Goal: Task Accomplishment & Management: Complete application form

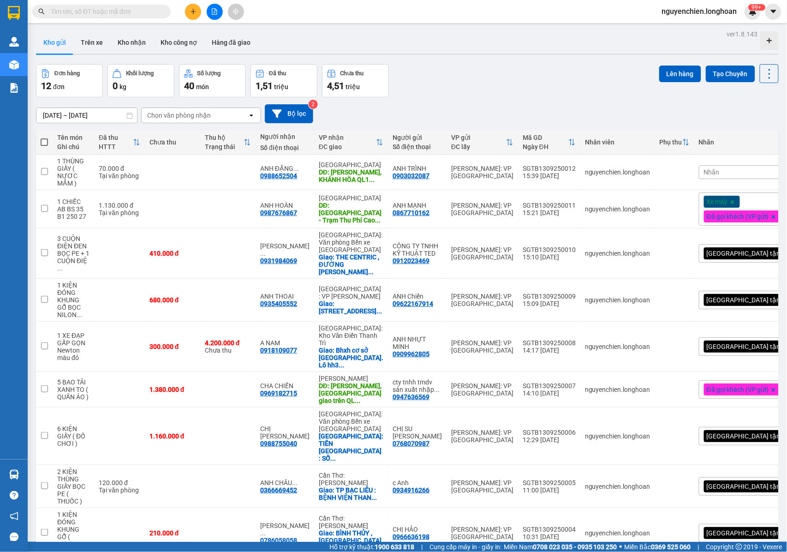
click at [412, 34] on div "Kho gửi Trên xe Kho nhận Kho công nợ Hàng đã giao" at bounding box center [407, 43] width 743 height 24
click at [703, 303] on icon at bounding box center [706, 300] width 6 height 6
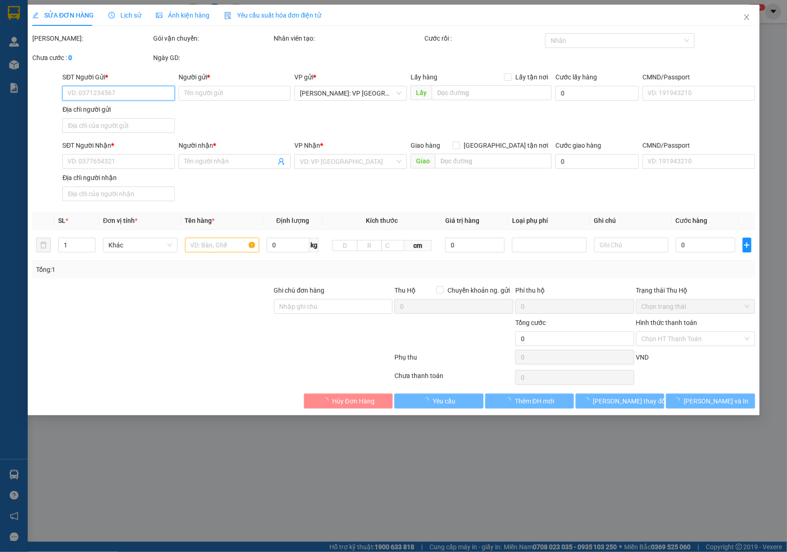
type input "09622167914"
type input "ANH Chiến"
type input "0935405552"
type input "ANH THOẠI"
checkbox input "true"
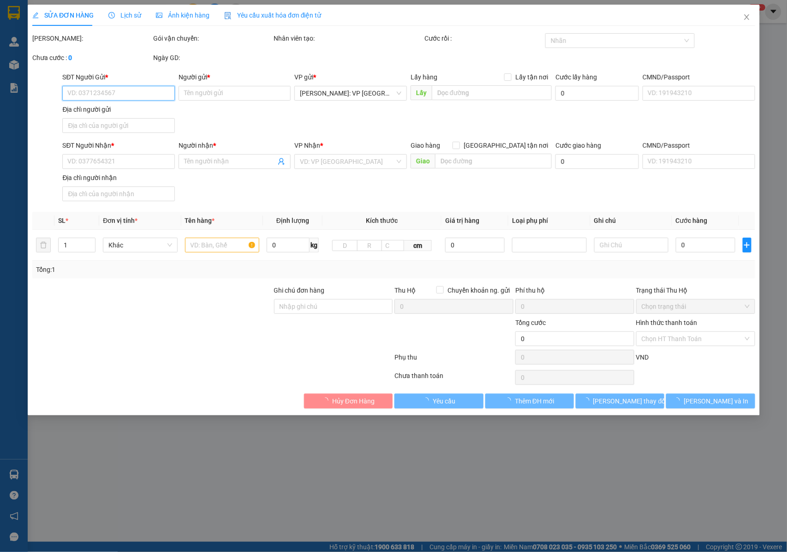
type input "[STREET_ADDRESS]"
type input "NHẬN NGUYÊN KIỆN GIAO NGUYÊN KIỆN, HƯ VỠ K ĐỀN"
type input "680.000"
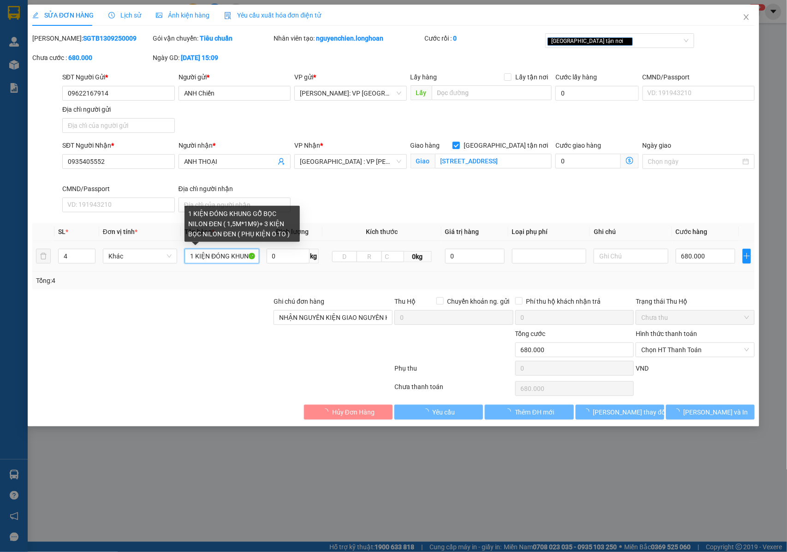
click at [198, 257] on input "1 KIỆN ĐÓNG KHUNG GỖ BỌC NILON ĐEN ( 1,5M*1M9)+ 3 KIỆN BỌC NILON ĐEN ( PHỤ KIỆN…" at bounding box center [222, 256] width 74 height 15
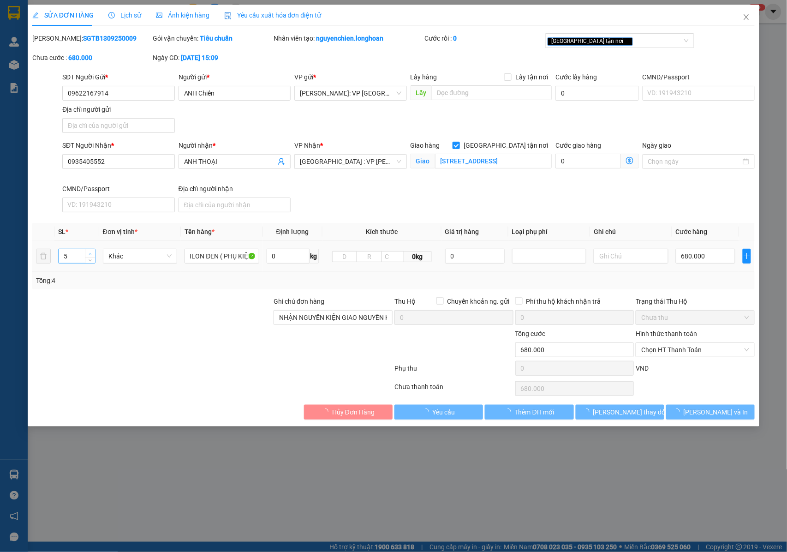
click at [90, 255] on icon "up" at bounding box center [90, 253] width 3 height 3
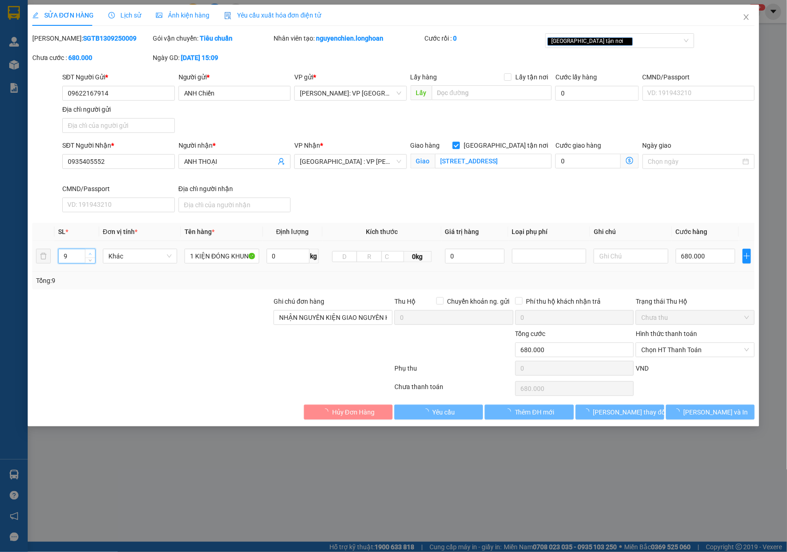
click at [90, 255] on icon "up" at bounding box center [90, 253] width 3 height 3
type input "11"
click at [90, 255] on icon "up" at bounding box center [90, 253] width 3 height 3
click at [216, 253] on input "1 KIỆN ĐÓNG KHUNG GỖ BỌC NILON ĐEN ( 1,5M*1M9)+ 3 KIỆN BỌC NILON ĐEN ( PHỤ KIỆN…" at bounding box center [222, 256] width 74 height 15
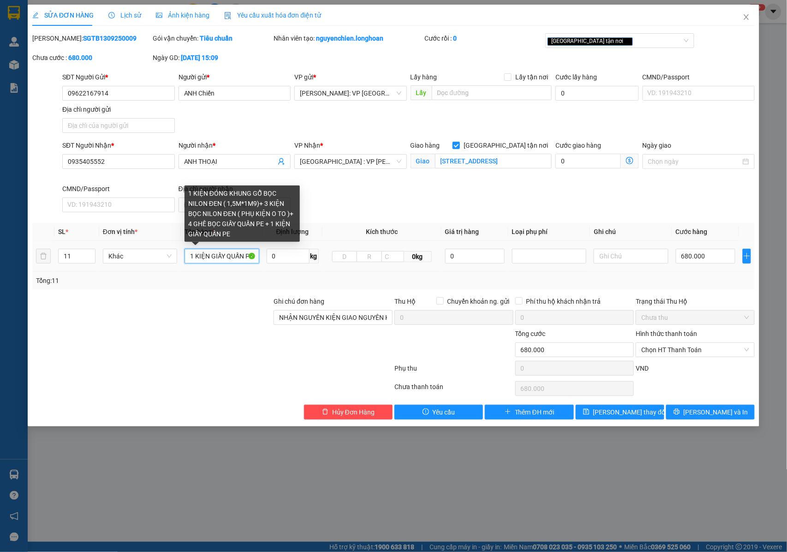
scroll to position [0, 382]
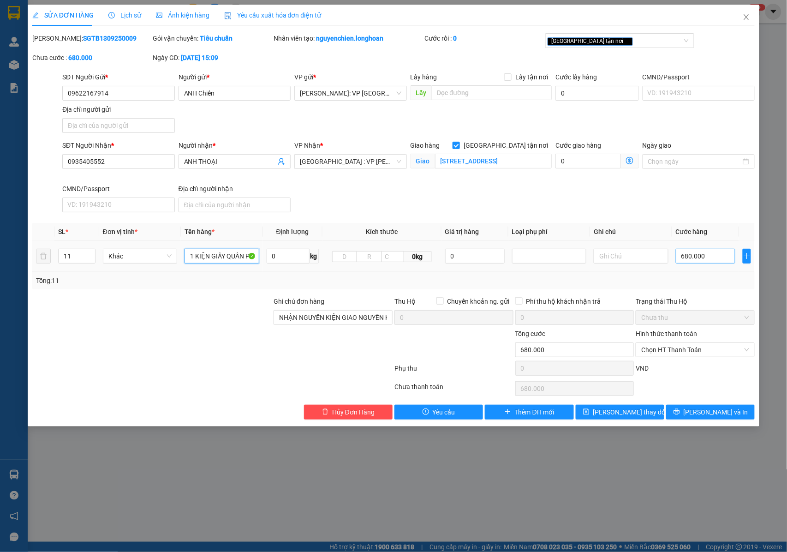
type input "1 KIỆN ĐÓNG KHUNG GỖ BỌC NILON ĐEN ( 1,5M*1M9)+ 3 KIỆN BỌC NILON ĐEN ( PHỤ KIỆN…"
click at [687, 262] on input "680.000" at bounding box center [706, 256] width 60 height 15
type input "0"
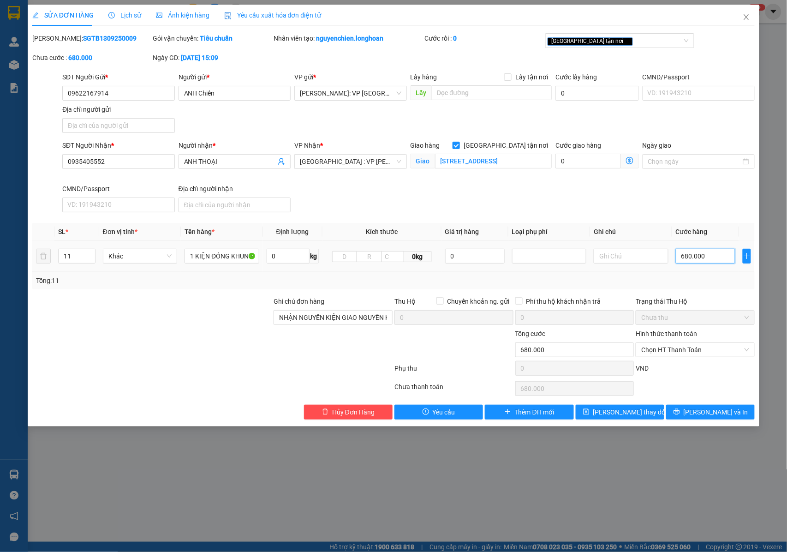
type input "0"
type input "1"
type input "01"
type input "17"
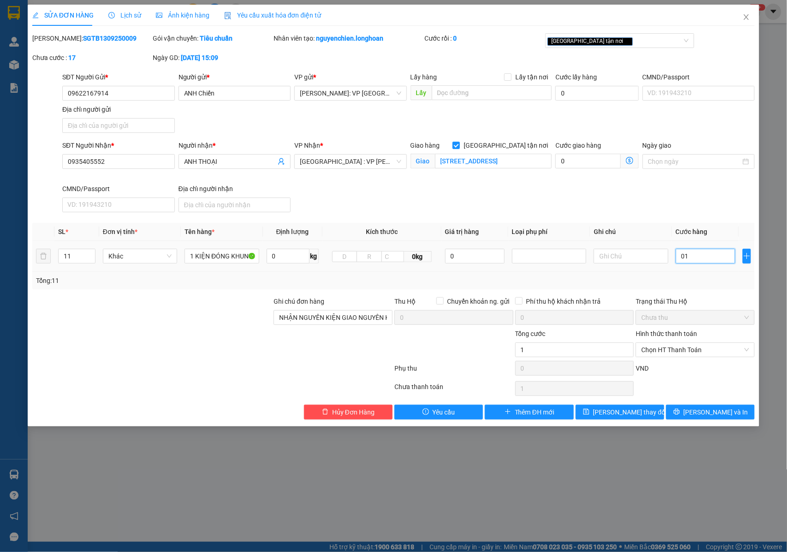
type input "17"
type input "017"
type input "175"
type input "0.175"
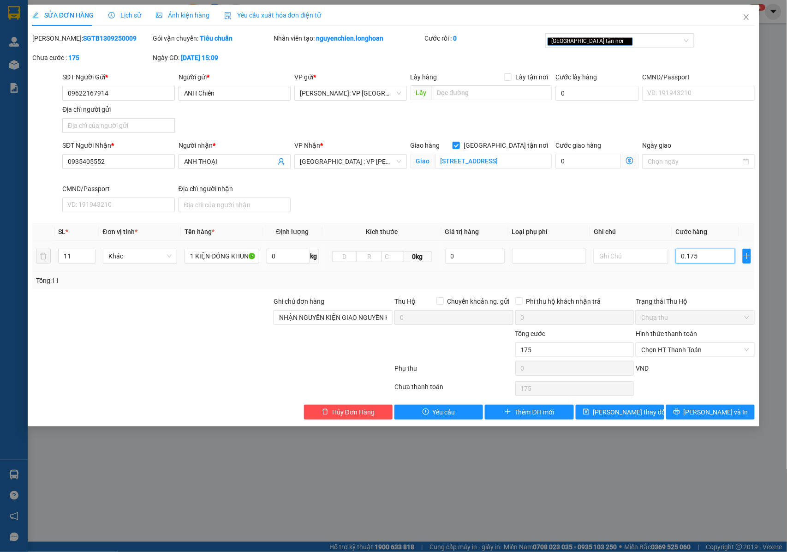
type input "1.750"
type input "01.750"
type input "17.500"
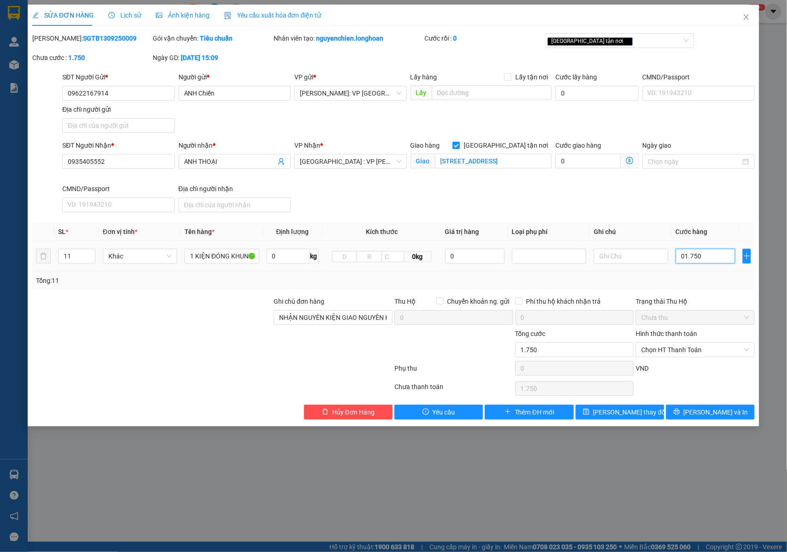
type input "017.500"
type input "175.000"
type input "0.175.000"
type input "1.750.000"
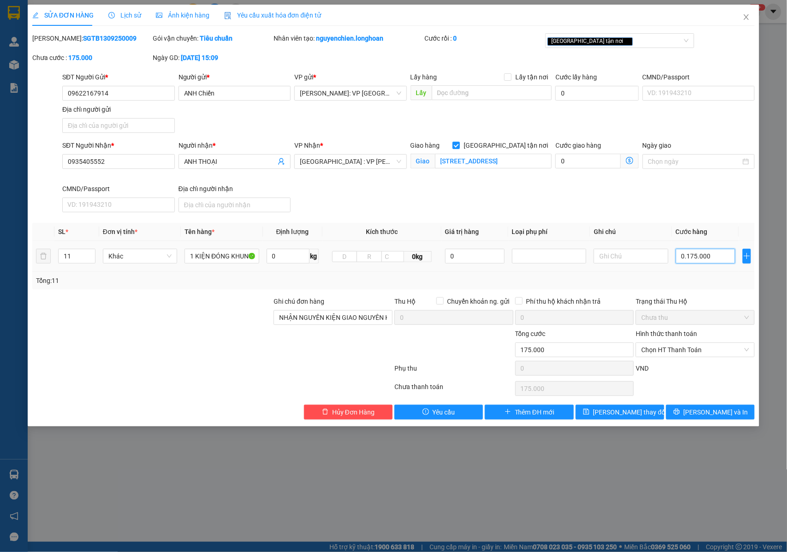
type input "1.750.000"
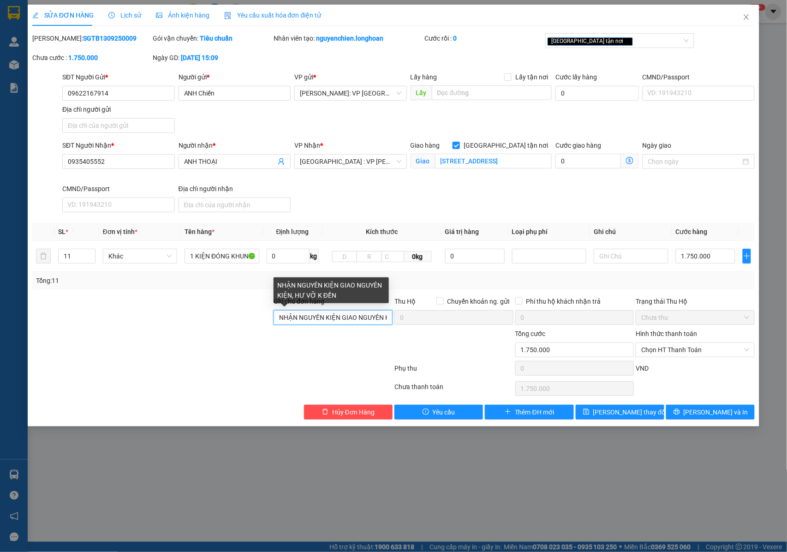
click at [361, 324] on input "NHẬN NGUYÊN KIỆN GIAO NGUYÊN KIỆN, HƯ VỠ K ĐỀN" at bounding box center [333, 317] width 119 height 15
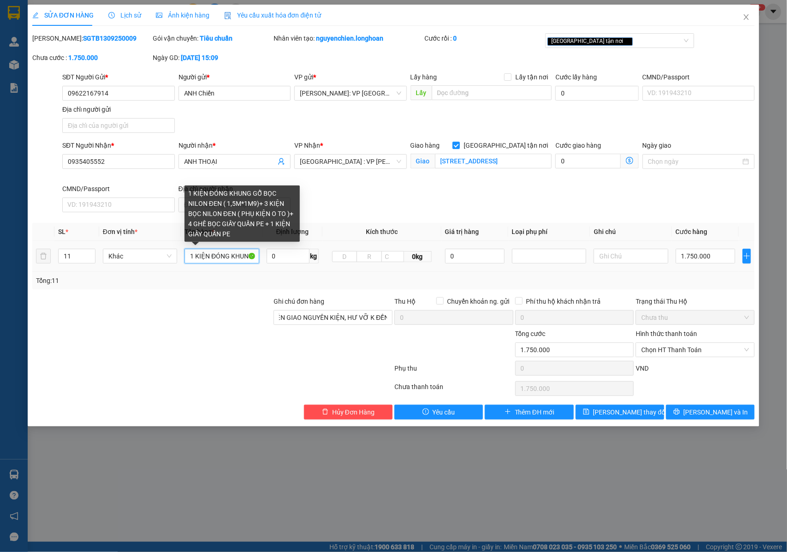
click at [247, 259] on input "1 KIỆN ĐÓNG KHUNG GỖ BỌC NILON ĐEN ( 1,5M*1M9)+ 3 KIỆN BỌC NILON ĐEN ( PHỤ KIỆN…" at bounding box center [222, 256] width 74 height 15
drag, startPoint x: 223, startPoint y: 257, endPoint x: 248, endPoint y: 259, distance: 24.5
click at [248, 259] on input "1 KIỆN ĐÓNG KHUNG GỖ BỌC NILON ĐEN ( 1,5M*1M9)+ 3 KIỆN BỌC NILON ĐEN ( PHỤ KIỆN…" at bounding box center [222, 256] width 74 height 15
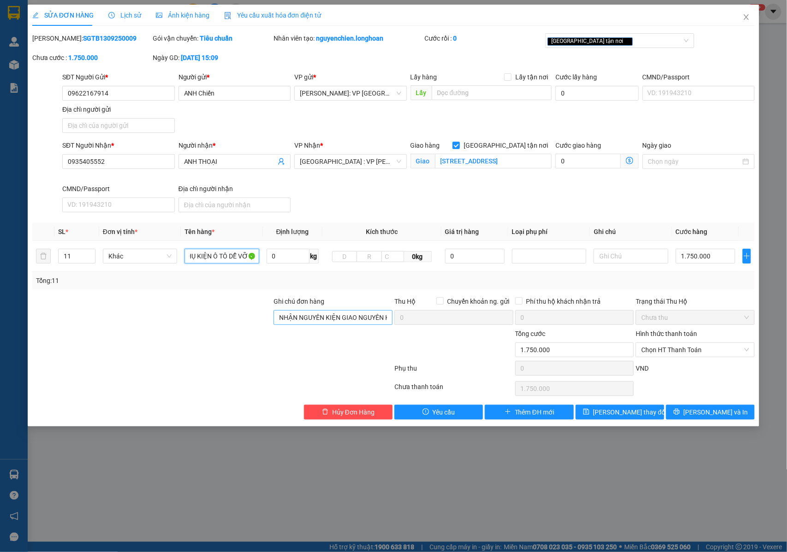
type input "1 KIỆN ĐÓNG KHUNG GỖ BỌC NILON ĐEN ( 1,5M*1M9)+ 3 KIỆN BỌC NILON ĐEN ( PHỤ KIỆN…"
click at [335, 325] on input "NHẬN NGUYÊN KIỆN GIAO NGUYÊN KIỆN, HƯ VỠ K ĐỀN" at bounding box center [333, 317] width 119 height 15
type input "NHẬN NGUYÊN KIỆN GIAO NGUYÊN KIỆN, HƯ VỠ K ĐỀN +"
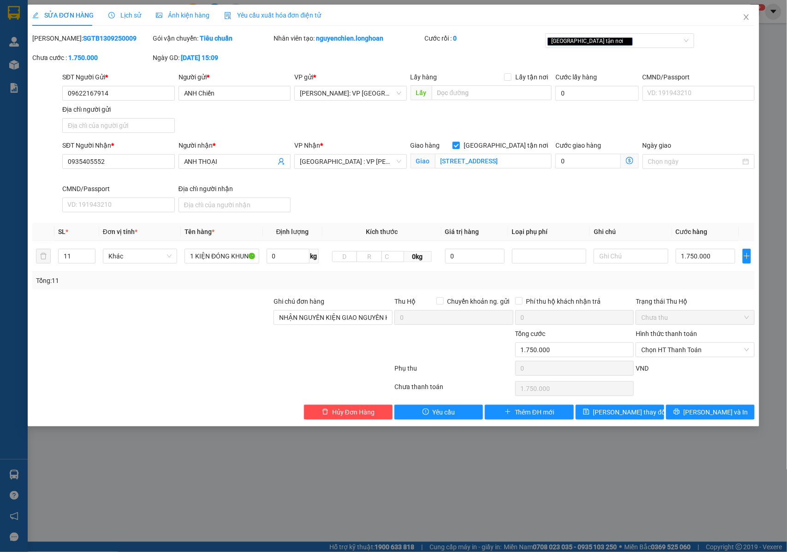
click at [344, 224] on th "Kích thước" at bounding box center [382, 232] width 119 height 18
click at [333, 227] on th "Kích thước" at bounding box center [382, 232] width 119 height 18
click at [318, 321] on input "NHẬN NGUYÊN KIỆN GIAO NGUYÊN KIỆN, HƯ VỠ K ĐỀN +" at bounding box center [333, 317] width 119 height 15
click at [388, 317] on input "NHẬN NGUYÊN KIỆN GIAO NGUYÊN KIỆN, HƯ VỠ K ĐỀN +" at bounding box center [333, 317] width 119 height 15
click at [380, 317] on input "NHẬN NGUYÊN KIỆN GIAO NGUYÊN KIỆN, HƯ VỠ K ĐỀN +" at bounding box center [333, 317] width 119 height 15
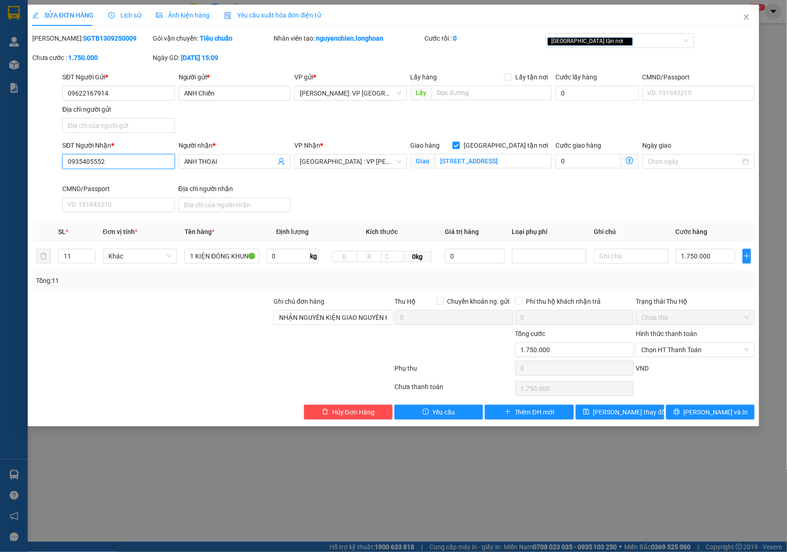
drag, startPoint x: 141, startPoint y: 165, endPoint x: 59, endPoint y: 165, distance: 82.1
click at [55, 165] on div "SĐT Người Nhận * 0935405552 0935405552 Người nhận * ANH THOẠI VP Nhận * Đà Nẵng…" at bounding box center [393, 178] width 725 height 76
drag, startPoint x: 112, startPoint y: 95, endPoint x: 54, endPoint y: 97, distance: 57.3
click at [54, 97] on div "SĐT Người Gửi * 09622167914 09622167914 Người gửi * ANH Chiến VP gửi * Hồ Chí M…" at bounding box center [393, 104] width 725 height 65
click at [221, 260] on input "1 KIỆN ĐÓNG KHUNG GỖ BỌC NILON ĐEN ( 1,5M*1M9)+ 3 KIỆN BỌC NILON ĐEN ( PHỤ KIỆN…" at bounding box center [222, 256] width 74 height 15
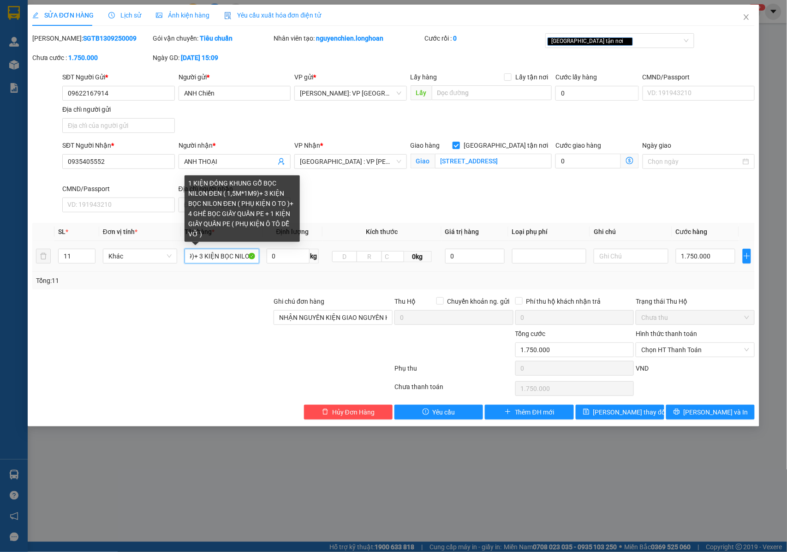
drag, startPoint x: 191, startPoint y: 256, endPoint x: 253, endPoint y: 258, distance: 62.3
click at [253, 258] on input "1 KIỆN ĐÓNG KHUNG GỖ BỌC NILON ĐEN ( 1,5M*1M9)+ 3 KIỆN BỌC NILON ĐEN ( PHỤ KIỆN…" at bounding box center [222, 256] width 74 height 15
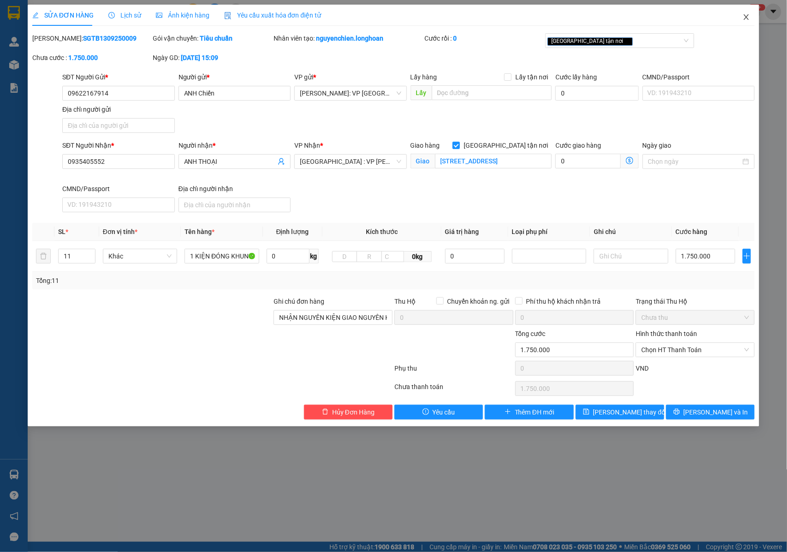
click at [747, 17] on icon "close" at bounding box center [746, 16] width 7 height 7
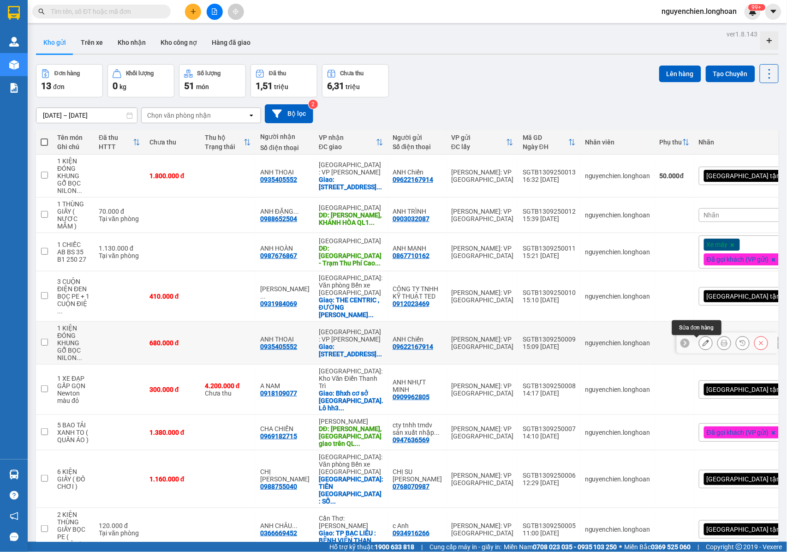
click at [703, 346] on icon at bounding box center [706, 343] width 6 height 6
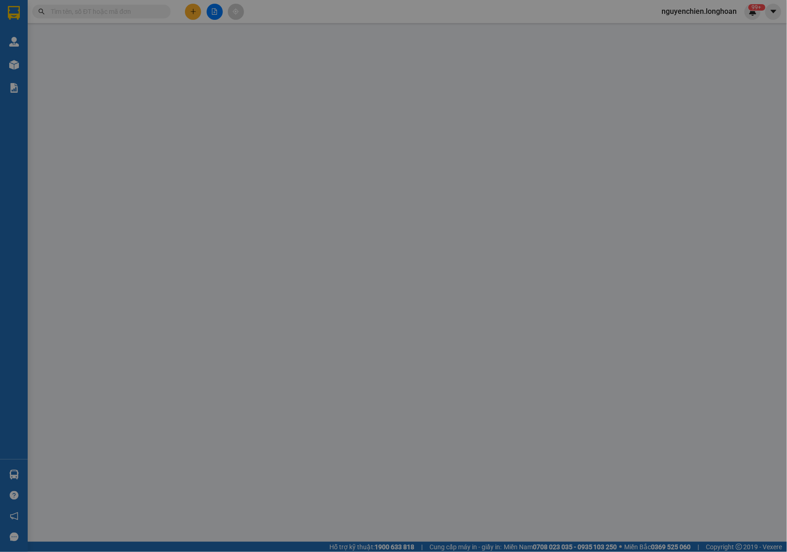
type input "09622167914"
type input "ANH Chiến"
type input "0935405552"
type input "ANH THOẠI"
checkbox input "true"
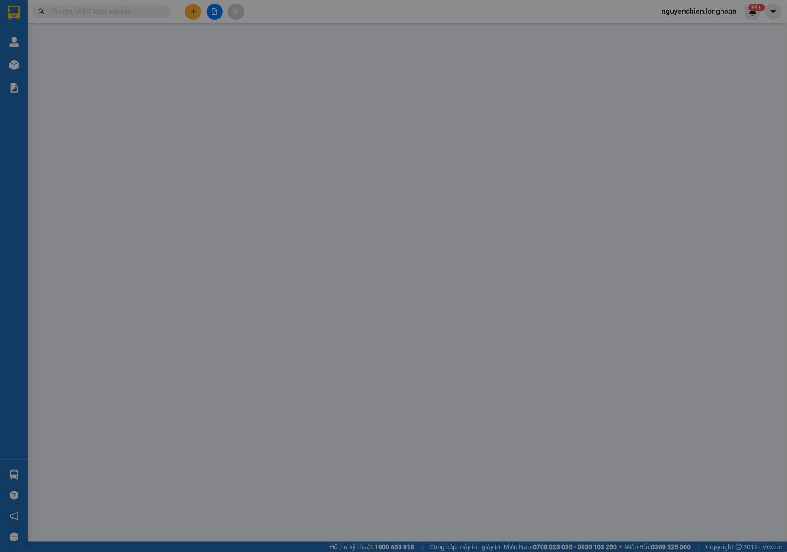
type input "[STREET_ADDRESS]"
type input "NHẬN NGUYÊN KIỆN GIAO NGUYÊN KIỆN, HƯ VỠ K ĐỀN"
type input "680.000"
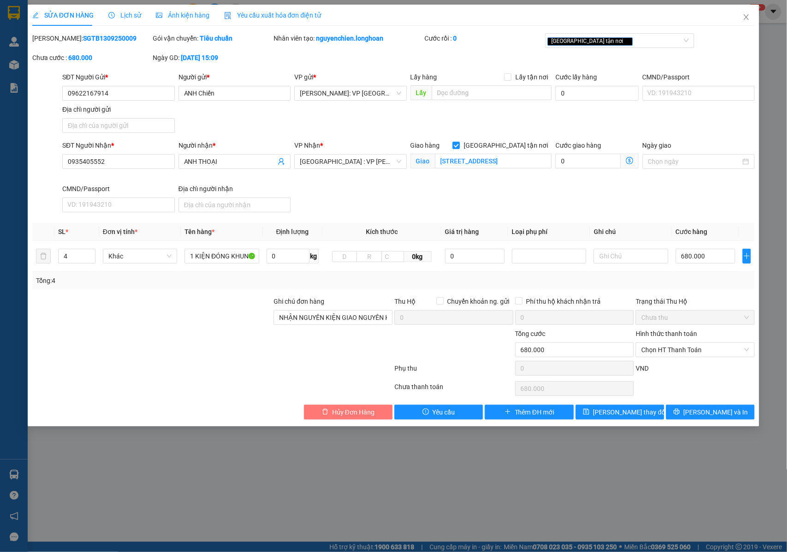
click at [343, 417] on span "Hủy Đơn Hàng" at bounding box center [353, 412] width 42 height 10
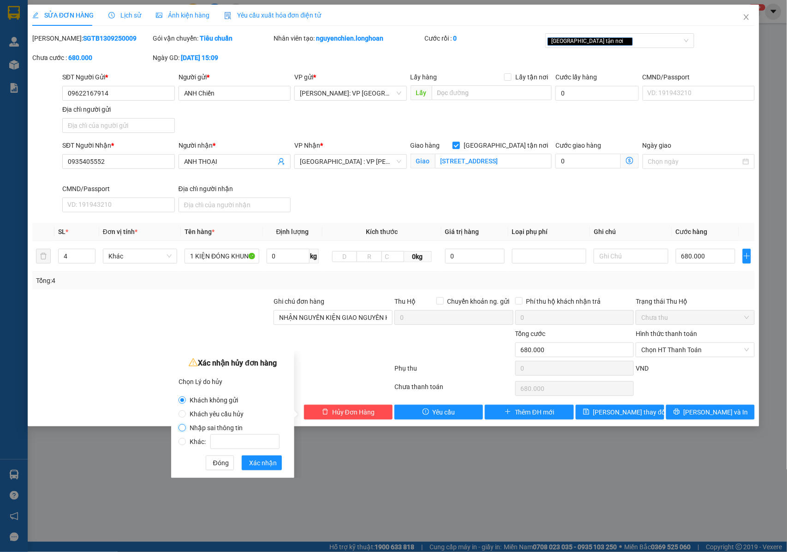
click at [185, 427] on input "Nhập sai thông tin" at bounding box center [182, 427] width 7 height 7
radio input "true"
radio input "false"
click at [181, 442] on input "Khác:" at bounding box center [182, 441] width 7 height 7
radio input "true"
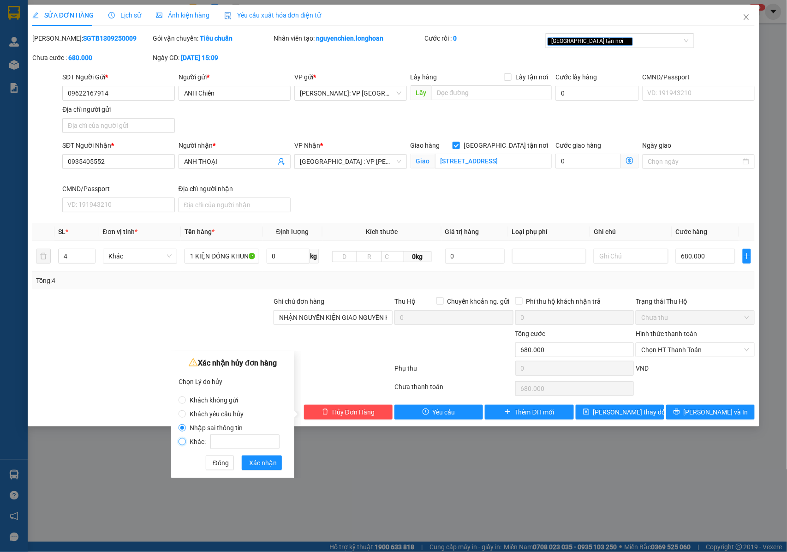
radio input "false"
click at [216, 440] on input "Khác:" at bounding box center [244, 441] width 69 height 15
type input "KHÁCH GỬI THÊM HÀNG CÓ PHÁT SINH BAO BỌC"
click at [255, 460] on span "Xác nhận" at bounding box center [263, 463] width 28 height 10
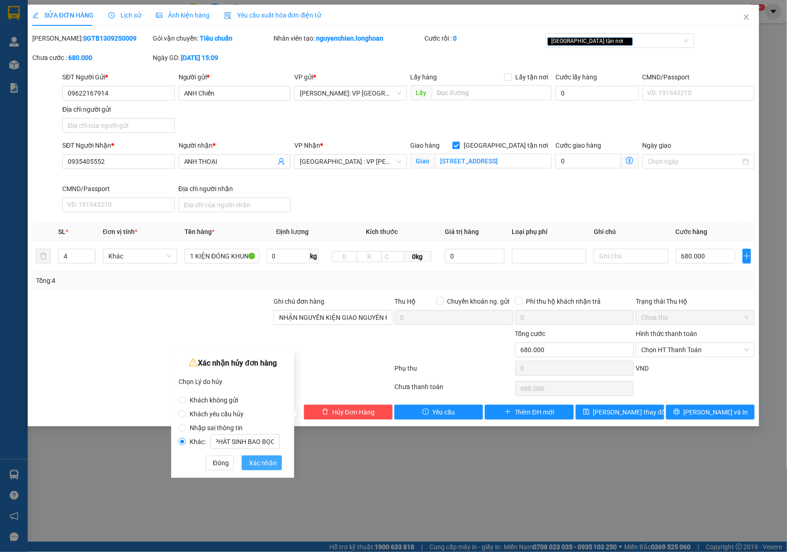
scroll to position [0, 0]
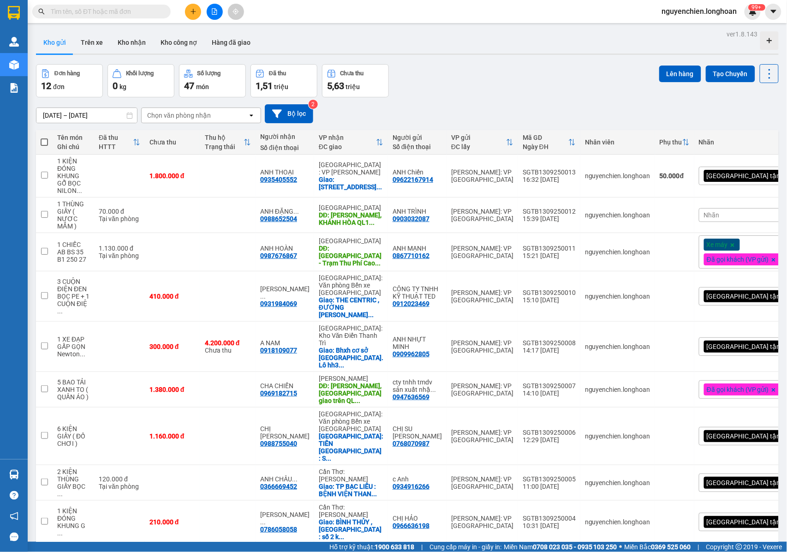
click at [127, 10] on input "text" at bounding box center [105, 11] width 109 height 10
paste input "0931344996"
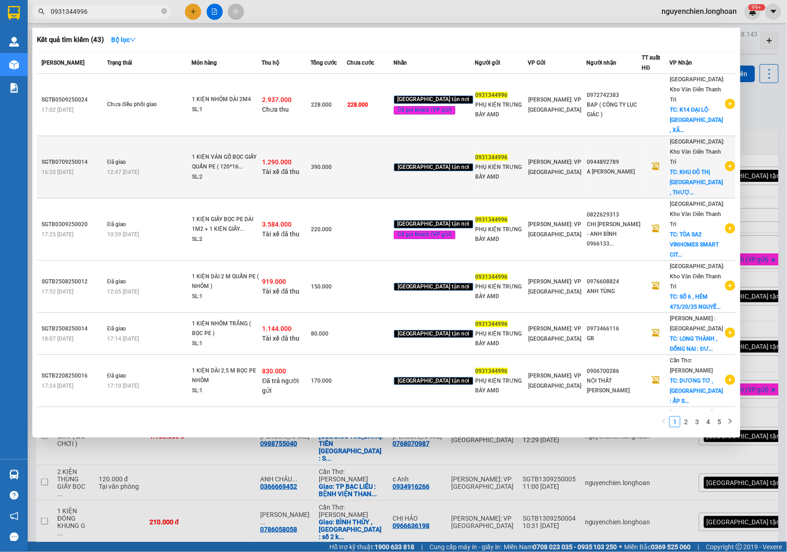
type input "0931344996"
click at [281, 158] on span "1.290.000" at bounding box center [278, 161] width 30 height 7
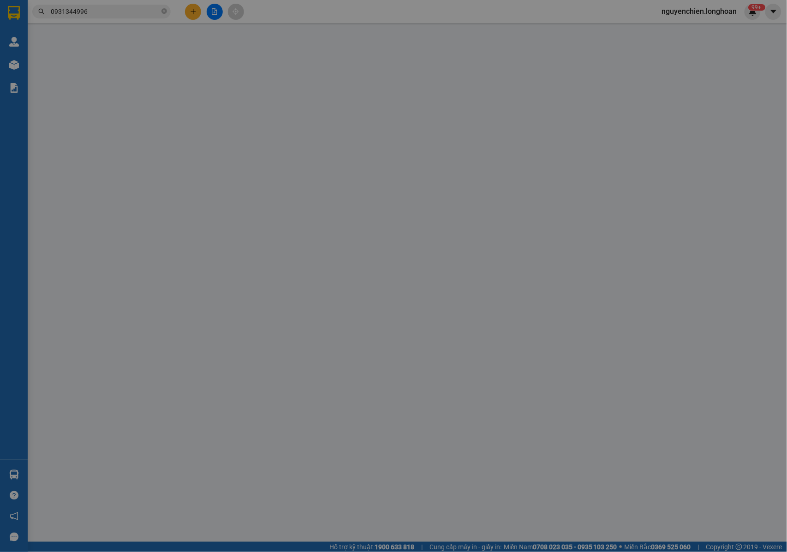
type input "0931344996"
type input "PHỤ KIỆN TRƯNG BÀY AMD"
type input "0944892789"
type input "A NGUYỄN VIỆT TIẾN"
checkbox input "true"
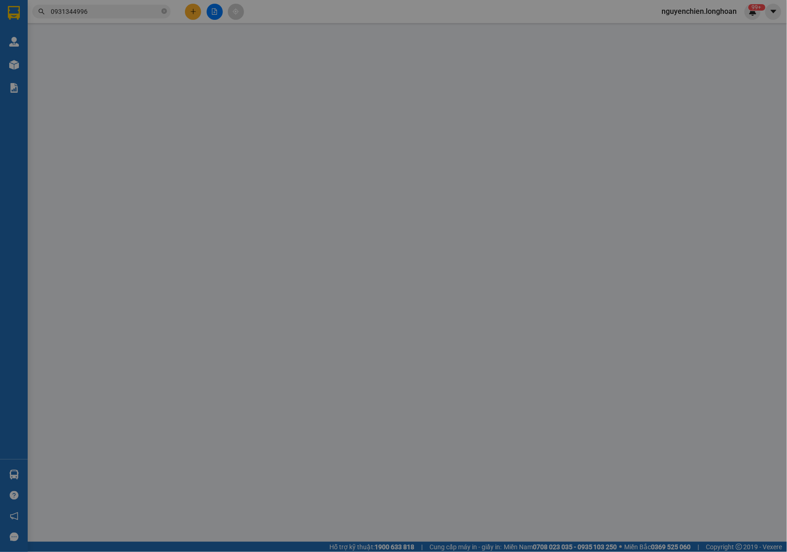
type input "KHU ĐÔ THỊ KHAI SƠN , THƯỢNG THANH , LONG BIÊN , HÀ NỘI"
type input "NHẬN NGUYÊN KIỆN GIAO NGUYÊN KIỆN, HƯ VỠ K ĐỀN"
checkbox input "true"
type input "1.290.000"
type input "10.000"
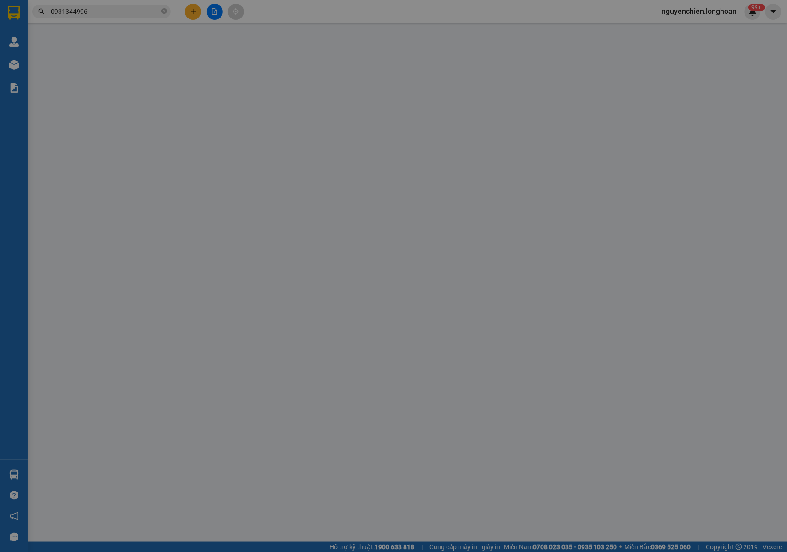
type input "390.000"
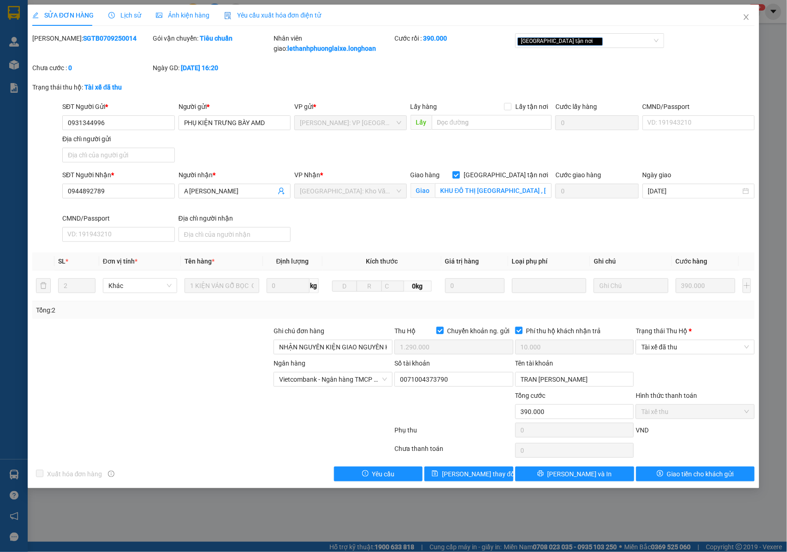
click at [128, 17] on span "Lịch sử" at bounding box center [124, 15] width 33 height 7
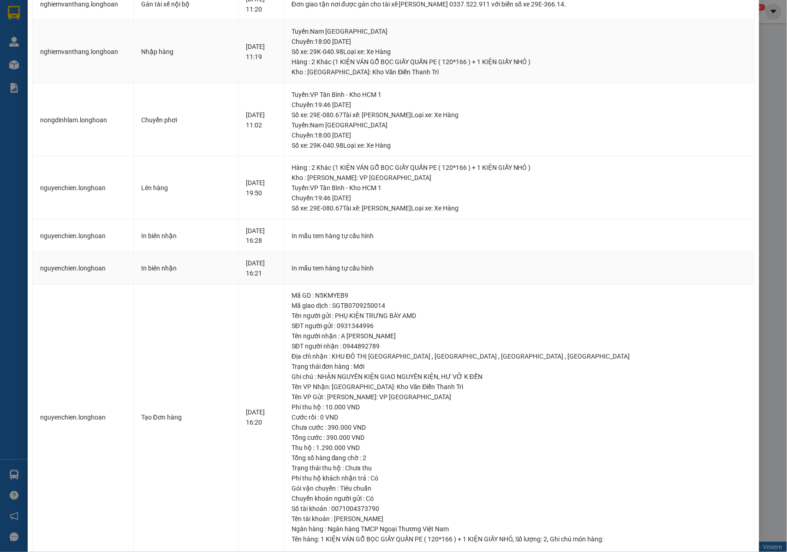
scroll to position [369, 0]
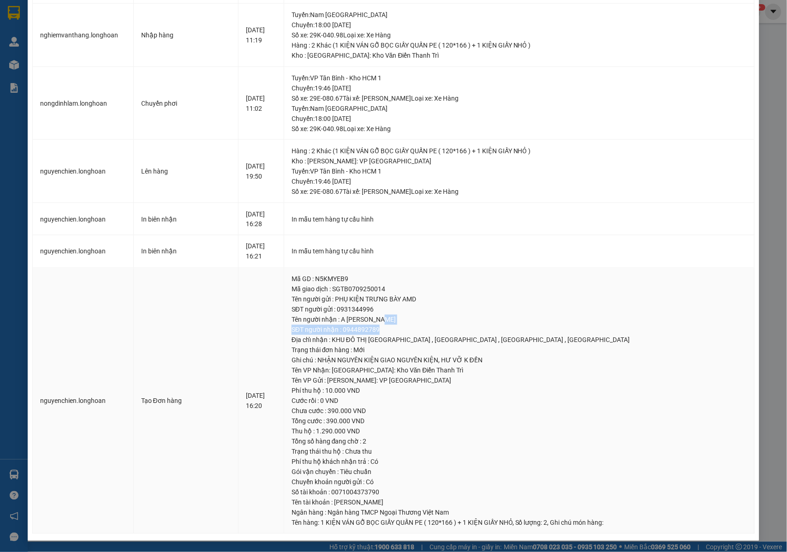
drag, startPoint x: 396, startPoint y: 329, endPoint x: 399, endPoint y: 324, distance: 5.4
click at [400, 320] on td "Mã GD : N5KMYEB9 Mã giao dịch : SGTB0709250014 Tên người gửi : PHỤ KIỆN TRƯNG B…" at bounding box center [519, 401] width 471 height 266
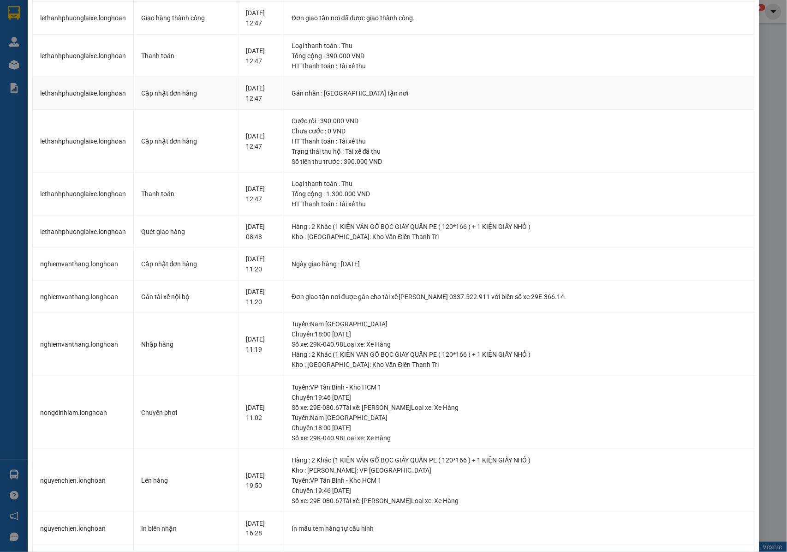
scroll to position [0, 0]
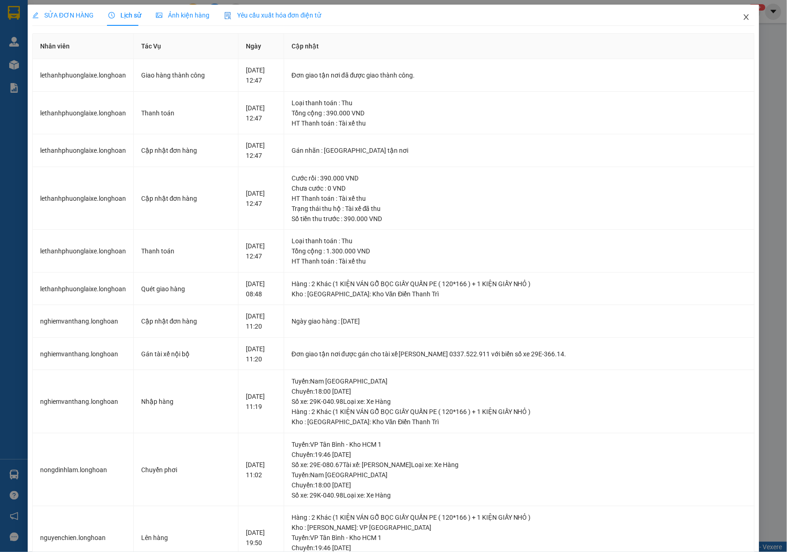
click at [744, 18] on icon "close" at bounding box center [746, 17] width 5 height 6
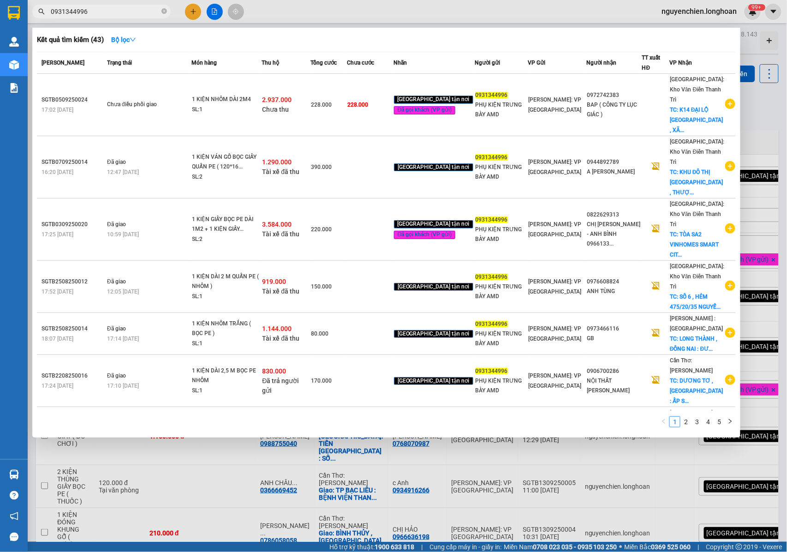
click at [108, 15] on input "0931344996" at bounding box center [105, 11] width 109 height 10
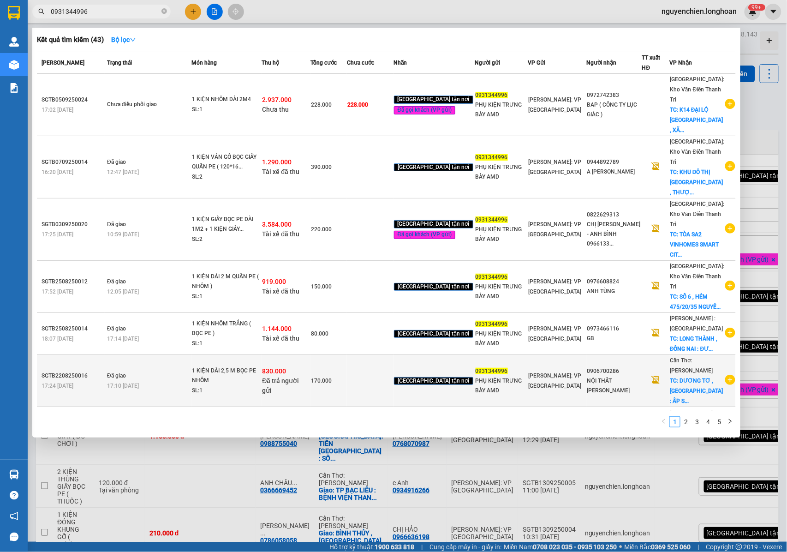
scroll to position [61, 0]
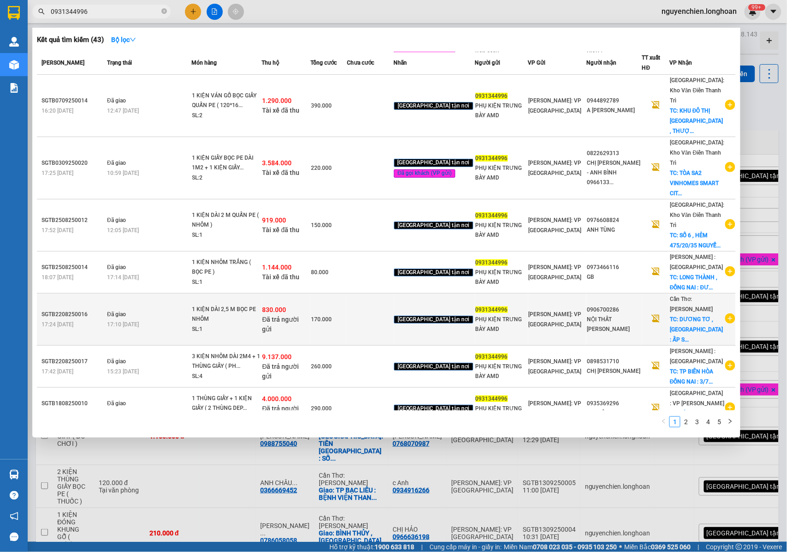
click at [285, 316] on span "Đã trả người gửi" at bounding box center [281, 324] width 37 height 17
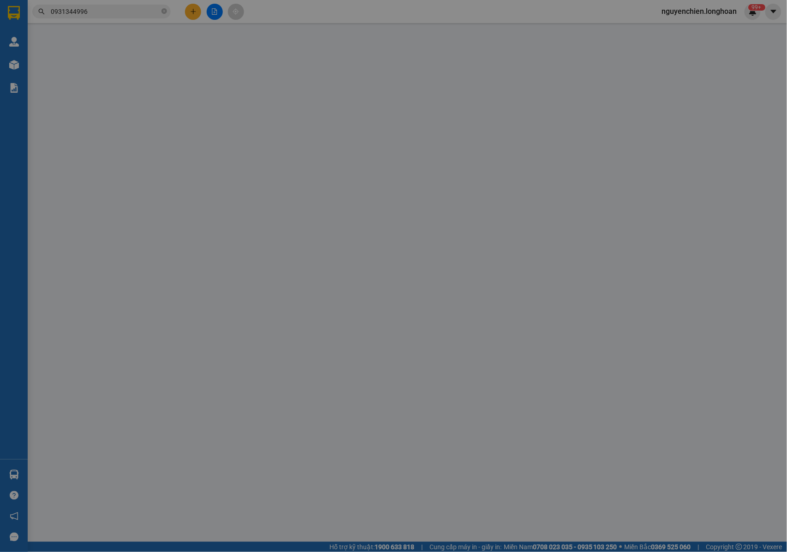
type input "0931344996"
type input "PHỤ KIỆN TRƯNG BÀY AMD"
type input "0906700286"
type input "NỘI THẤT KHANG THỊNH"
checkbox input "true"
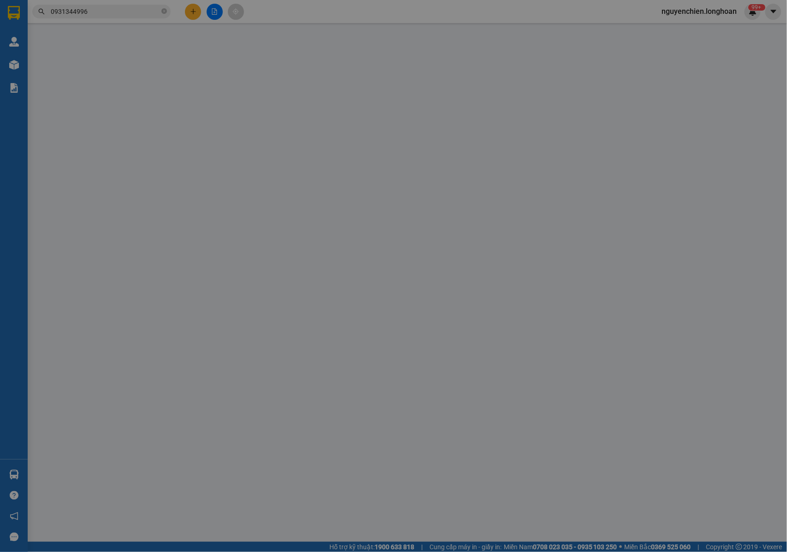
type input "DƯƠNG TƠ , PHÚ QUỐC : ẤP SUỐI ĐÁ , DƯƠNG TƠ PHÚ QUỐC"
type input "NHẬN NGUYÊN KIỆN GIAO NGUYÊN KIỆN, HƯ VỠ K ĐỀN"
checkbox input "true"
type input "830.000"
type input "170.000"
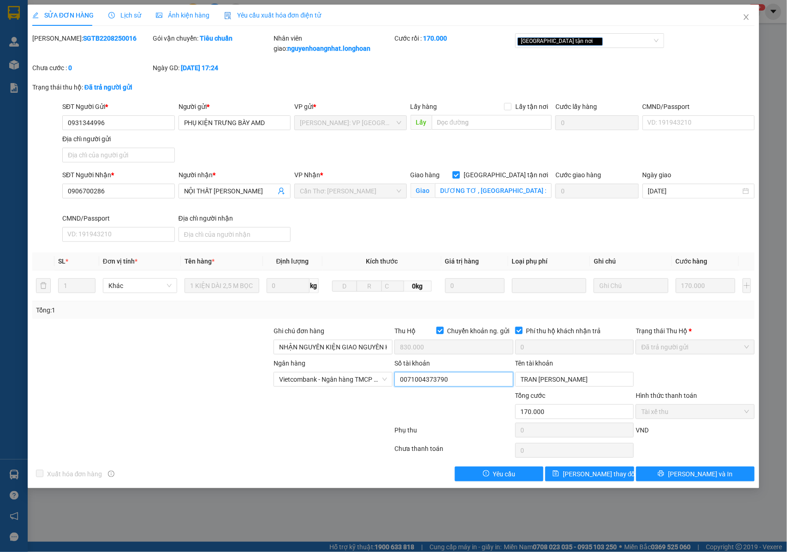
drag, startPoint x: 453, startPoint y: 381, endPoint x: 394, endPoint y: 384, distance: 59.1
click at [394, 384] on input "0071004373790" at bounding box center [453, 379] width 119 height 15
drag, startPoint x: 588, startPoint y: 377, endPoint x: 516, endPoint y: 380, distance: 72.1
click at [516, 380] on input "TRAN [PERSON_NAME]" at bounding box center [574, 379] width 119 height 15
click at [745, 19] on icon "close" at bounding box center [746, 16] width 7 height 7
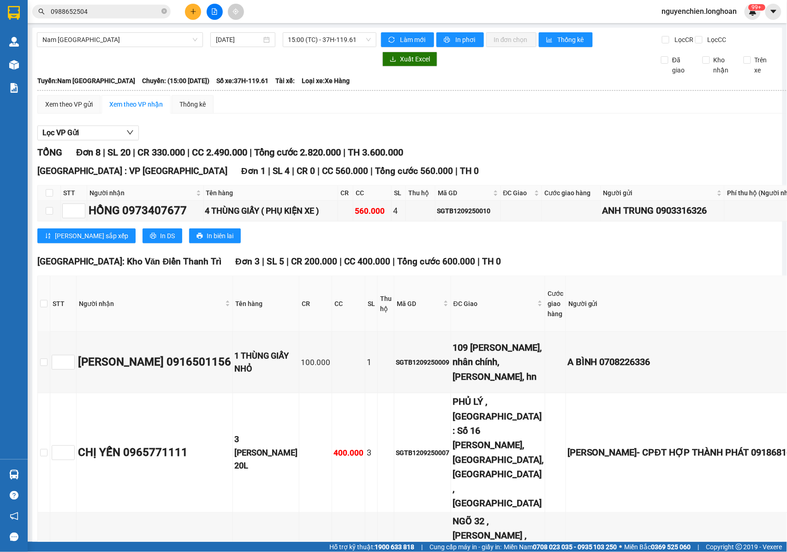
scroll to position [840, 0]
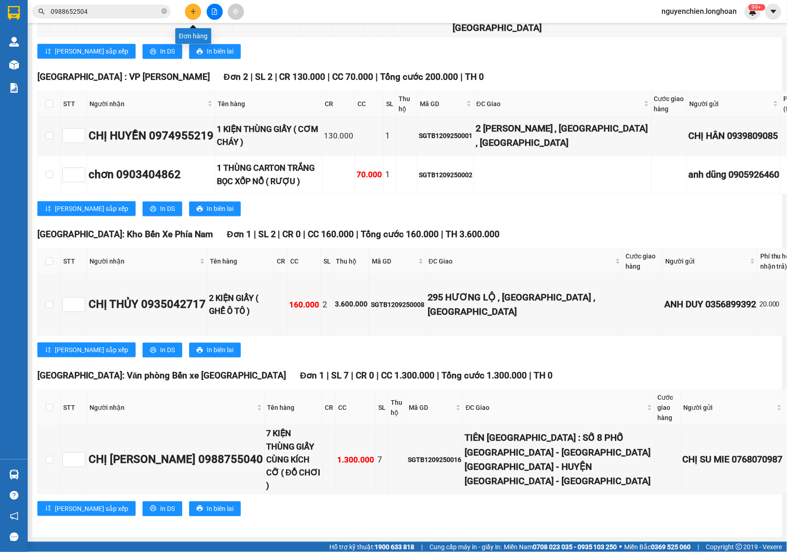
click at [190, 13] on icon "plus" at bounding box center [193, 11] width 6 height 6
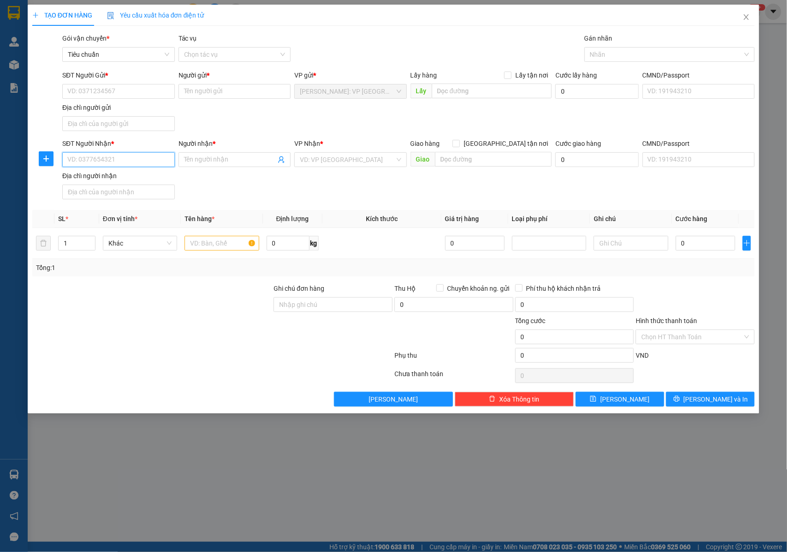
click at [124, 160] on input "SĐT Người Nhận *" at bounding box center [118, 159] width 113 height 15
paste input "0935405552"
type input "0935405552"
click at [118, 179] on div "0935405552 - ANH THOẠI" at bounding box center [119, 179] width 102 height 10
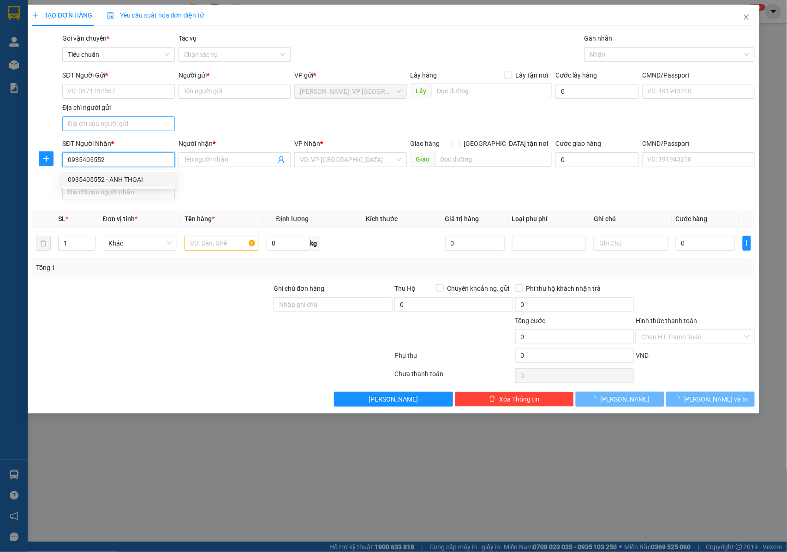
type input "ANH THOẠI"
checkbox input "true"
type input "[STREET_ADDRESS]"
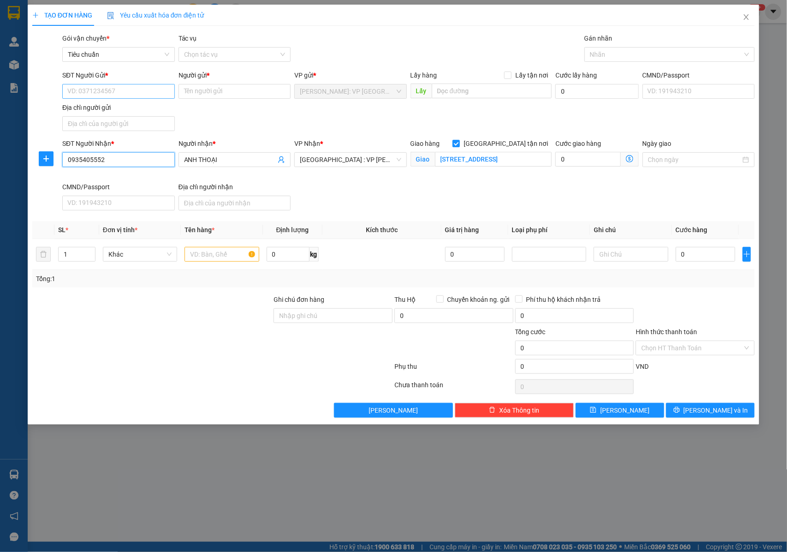
type input "0935405552"
click at [114, 87] on input "SĐT Người Gửi *" at bounding box center [118, 91] width 113 height 15
click at [144, 90] on input "SĐT Người Gửi *" at bounding box center [118, 91] width 113 height 15
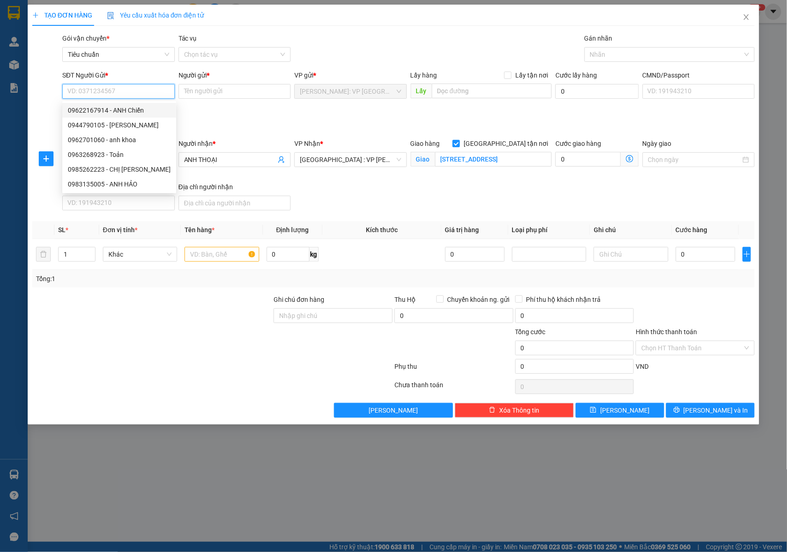
paste input "09622167914"
type input "09622167914"
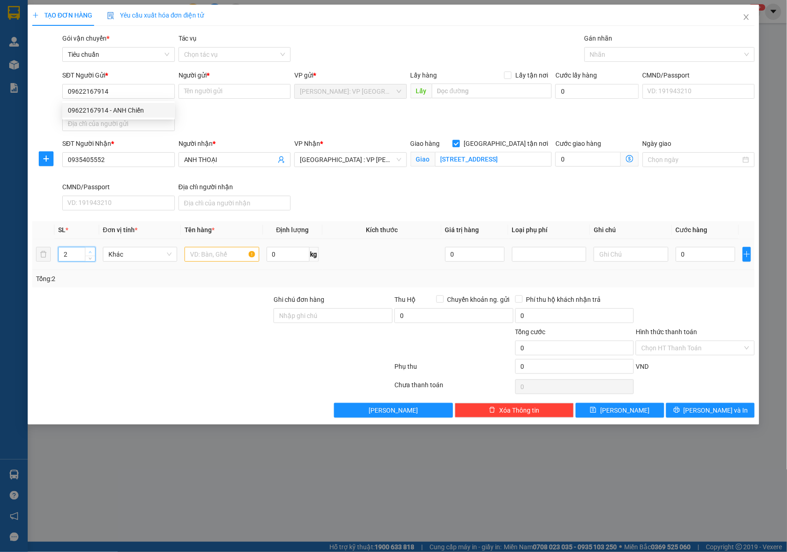
click at [89, 253] on icon "up" at bounding box center [90, 252] width 3 height 3
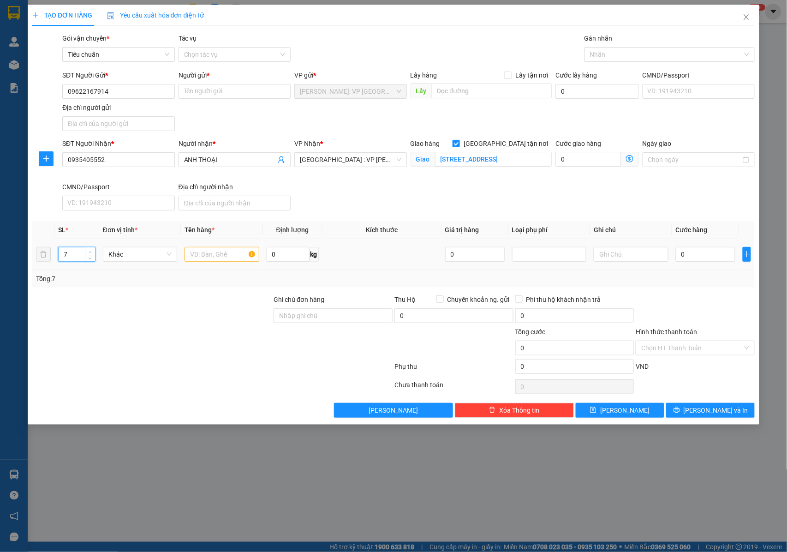
click at [89, 253] on icon "up" at bounding box center [90, 252] width 3 height 3
type input "11"
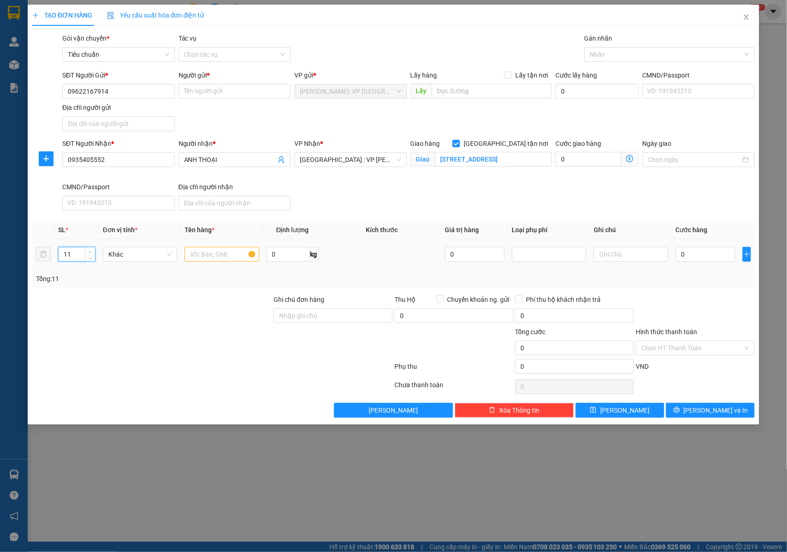
click at [89, 253] on icon "up" at bounding box center [90, 252] width 3 height 3
click at [202, 262] on input "text" at bounding box center [222, 254] width 74 height 15
type input "5"
type input "1 KIỆN ĐÓNG KHUNG GỖ BỌC NILON ĐEN ( 1M"
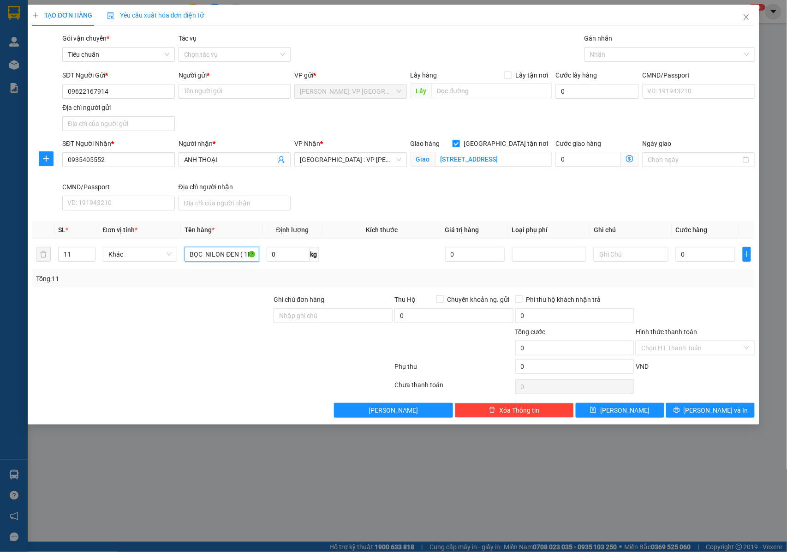
scroll to position [0, 0]
click at [216, 257] on input "1 KIỆN ĐÓNG KHUNG GỖ BỌC NILON ĐEN ( 1M" at bounding box center [222, 254] width 74 height 15
paste input "1 KIỆN ĐÓNG KHUNG GỖ BỌC NILON ĐEN ( 1,5M*1M9)+ 3 KIỆN BỌC NILON ĐEN ( PHỤ KIỆN…"
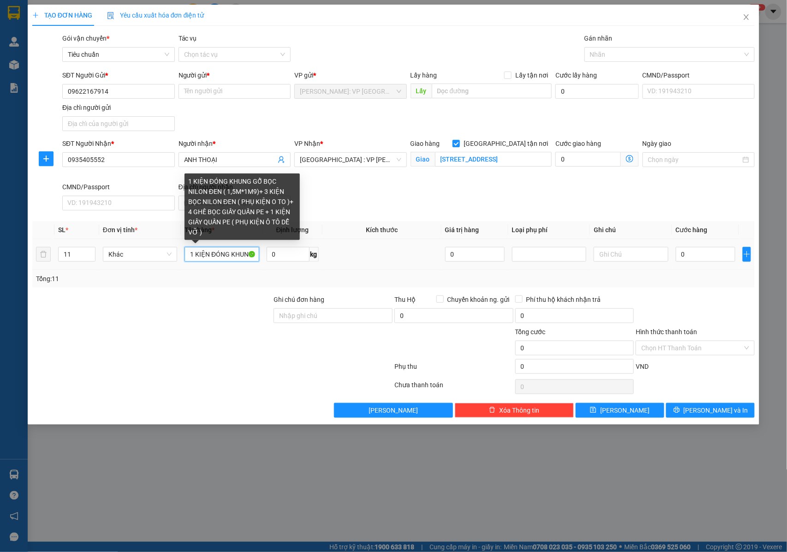
scroll to position [0, 458]
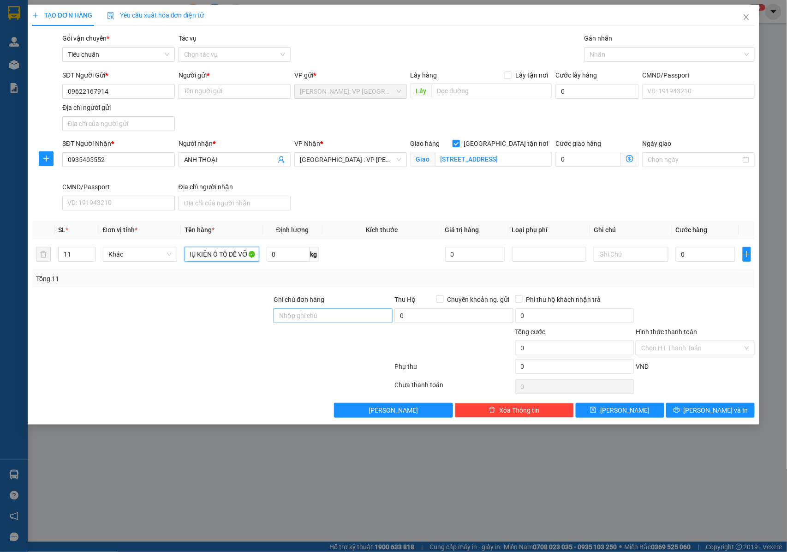
type input "1 KIỆN ĐÓNG KHUNG GỖ BỌC NILON ĐEN ( 1,5M*1M9)+ 3 KIỆN BỌC NILON ĐEN ( PHỤ KIỆN…"
click at [304, 318] on input "Ghi chú đơn hàng" at bounding box center [333, 315] width 119 height 15
type input "NHẬN NGUYÊN KIỆN GIAO NGUYÊN KIỆN, HƯ VỠ K ĐỀN"
click at [602, 55] on div at bounding box center [665, 54] width 156 height 11
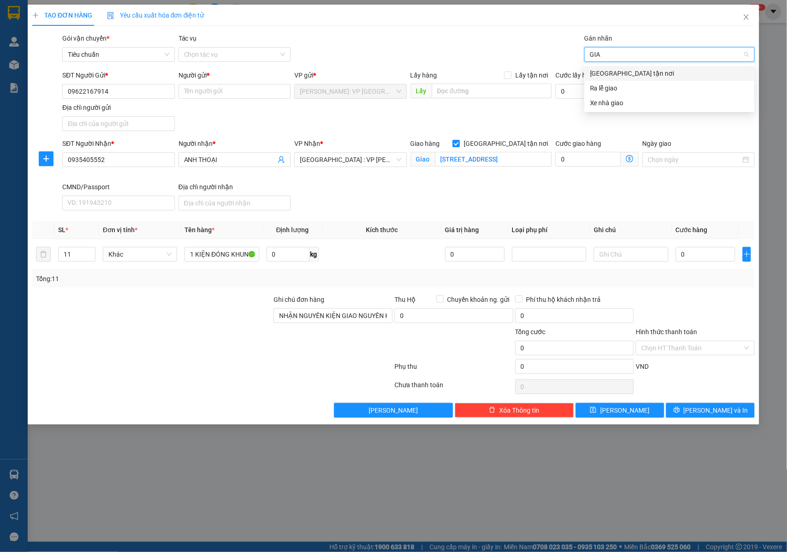
type input "GIAO"
click at [606, 74] on div "[GEOGRAPHIC_DATA] tận nơi" at bounding box center [669, 73] width 159 height 10
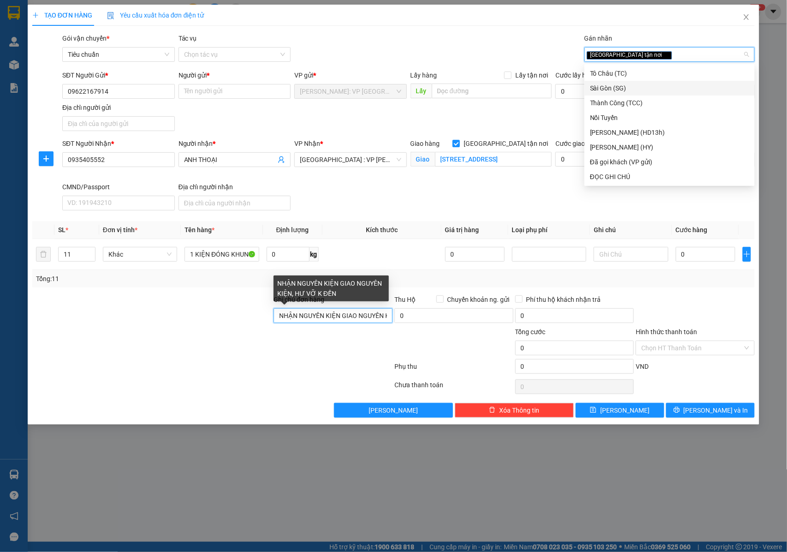
click at [358, 323] on input "NHẬN NGUYÊN KIỆN GIAO NGUYÊN KIỆN, HƯ VỠ K ĐỀN" at bounding box center [333, 315] width 119 height 15
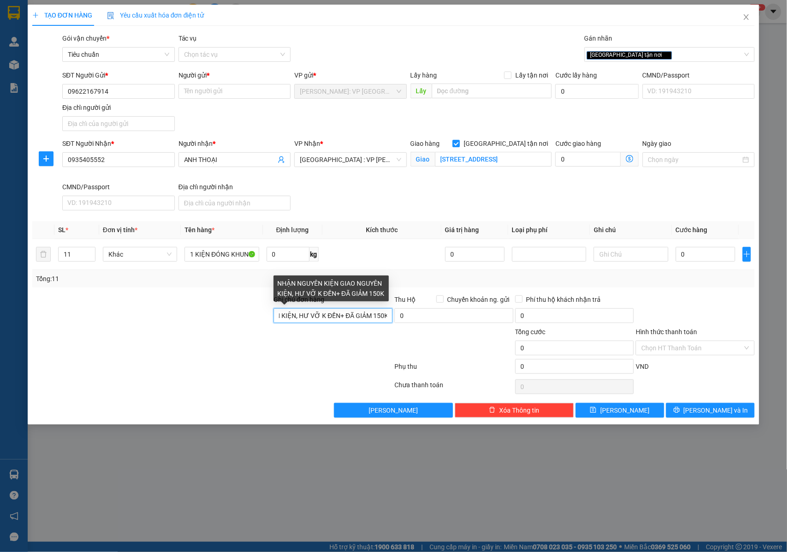
scroll to position [0, 106]
type input "NHẬN NGUYÊN KIỆN GIAO NGUYÊN KIỆN, HƯ VỠ K ĐỀN+ ĐÃ GIẢM 150K"
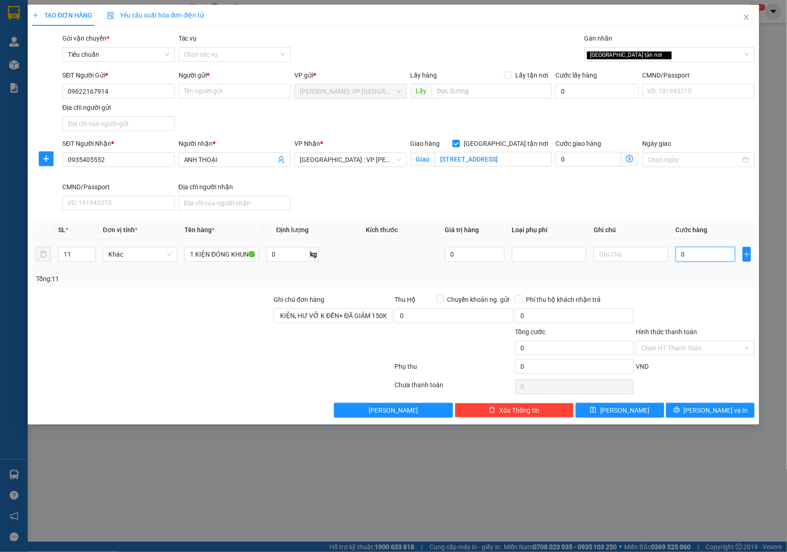
click at [693, 253] on input "0" at bounding box center [706, 254] width 60 height 15
type input "1"
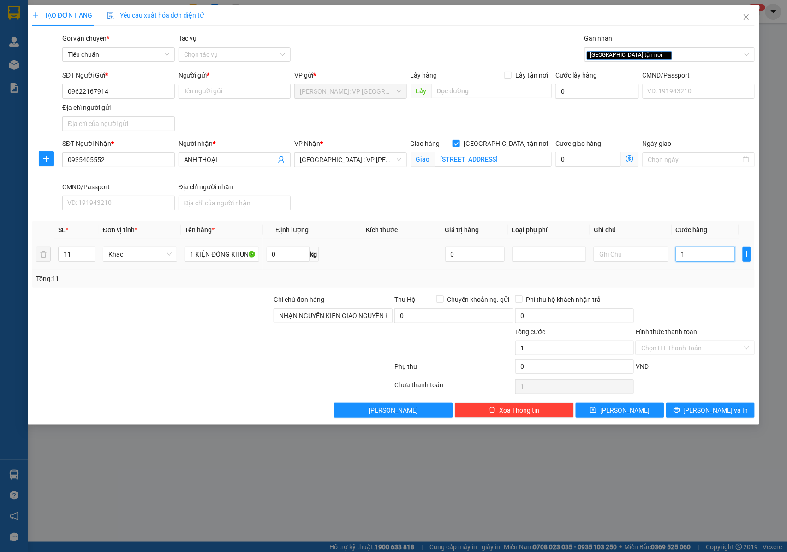
type input "18"
type input "185"
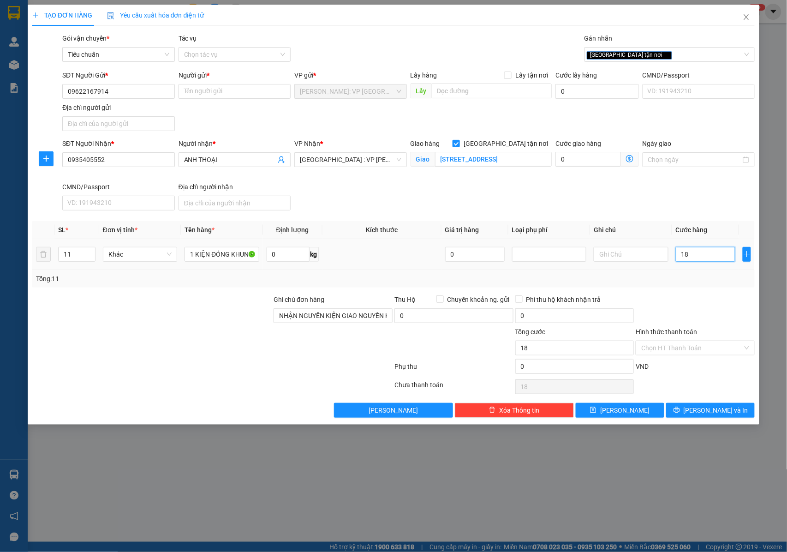
type input "185"
type input "1.850"
type input "18.500"
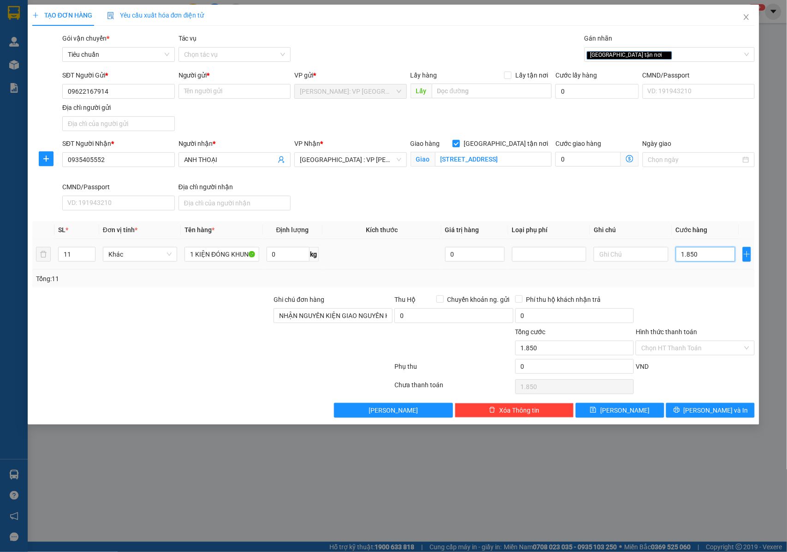
type input "18.500"
type input "1.850"
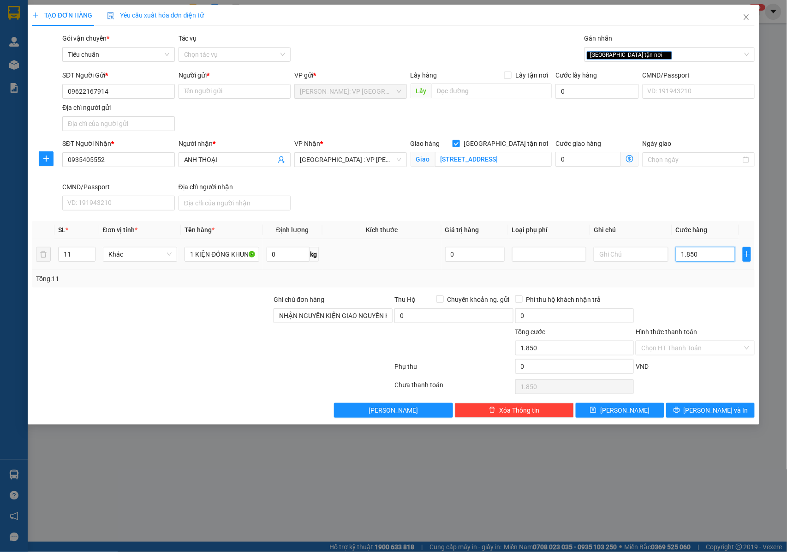
type input "185"
type input "18"
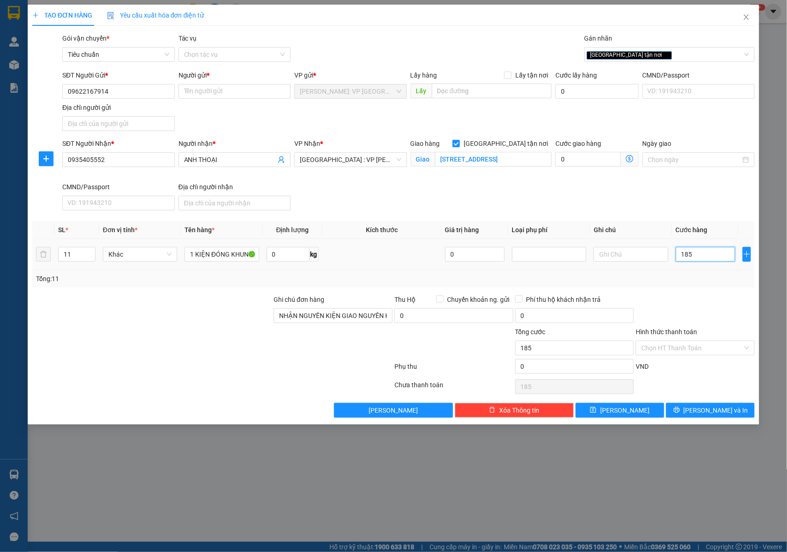
type input "18"
type input "1"
type input "0"
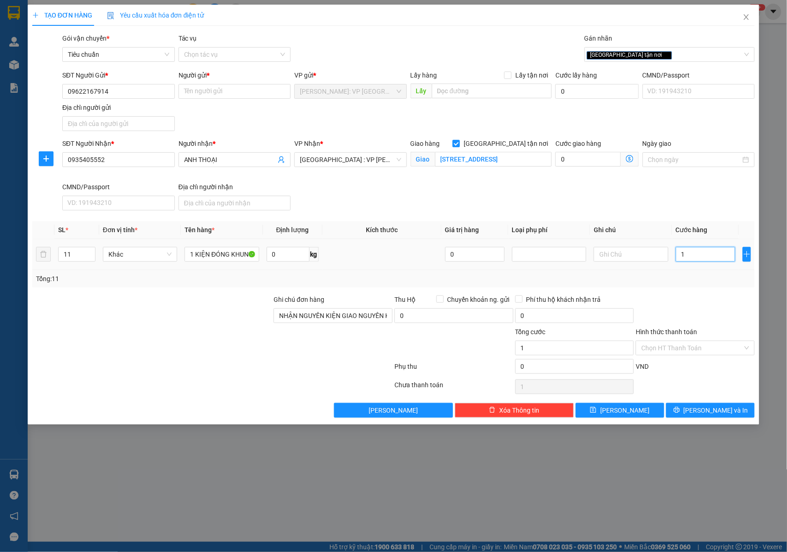
type input "0"
type input "01"
type input "1"
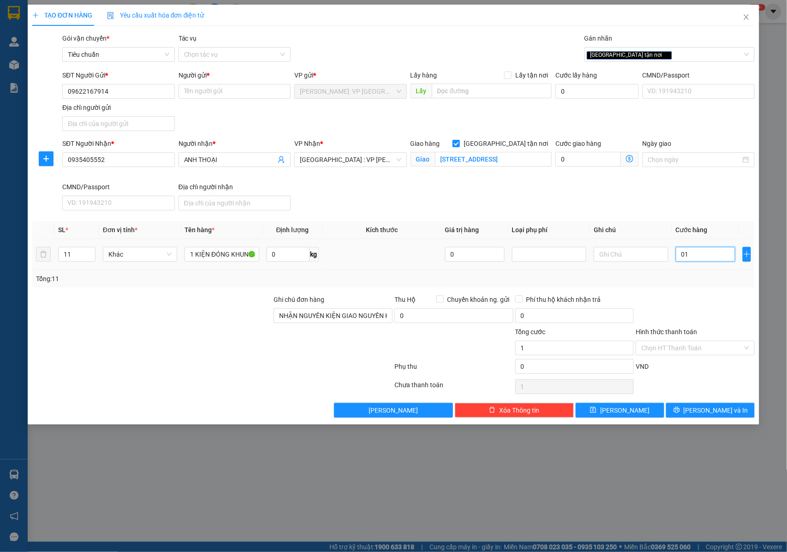
type input "017"
type input "17"
type input "0.175"
type input "175"
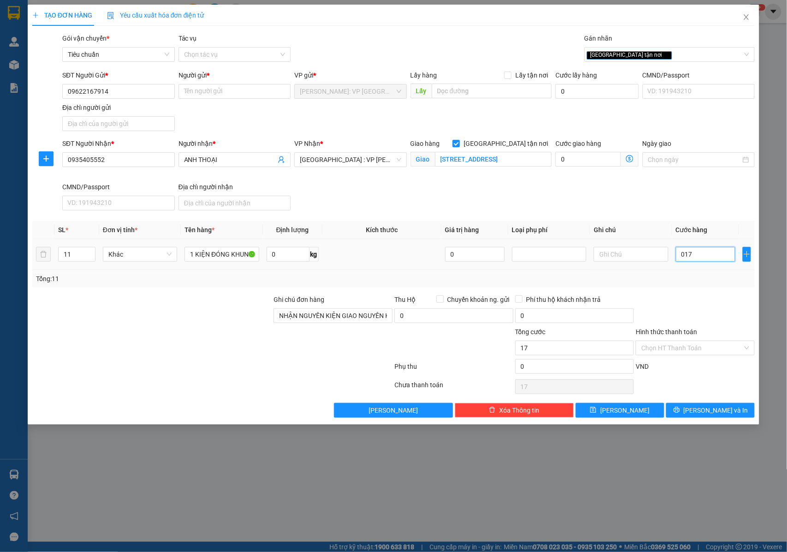
type input "175"
type input "01.750"
type input "1.750"
type input "017.500"
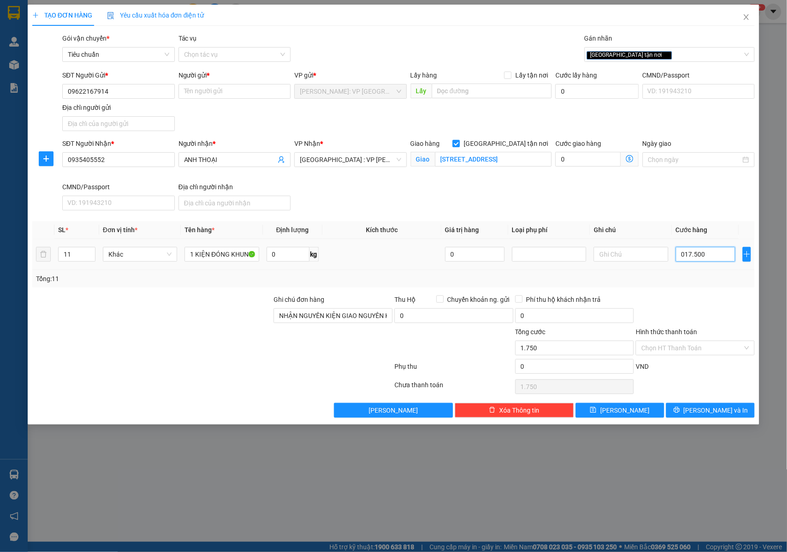
type input "17.500"
type input "0.175.000"
type input "175.000"
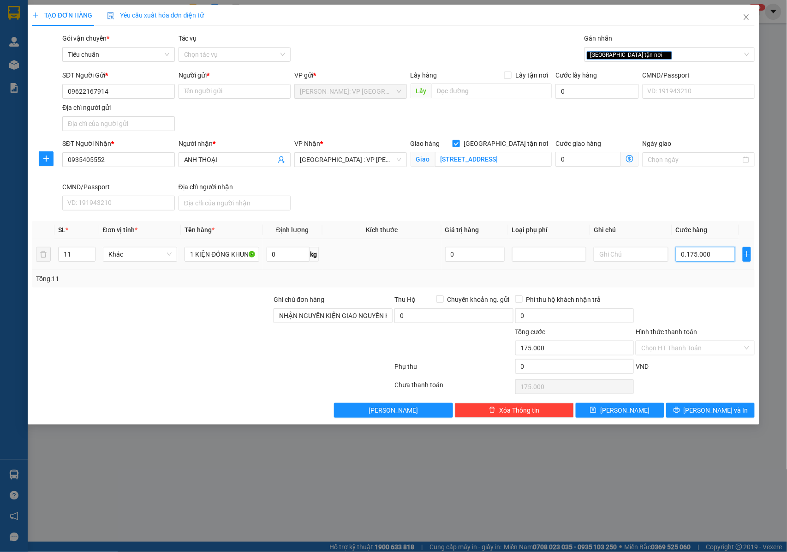
type input "01.750.000"
type input "1.750.000"
click at [531, 366] on input "0" at bounding box center [574, 366] width 119 height 15
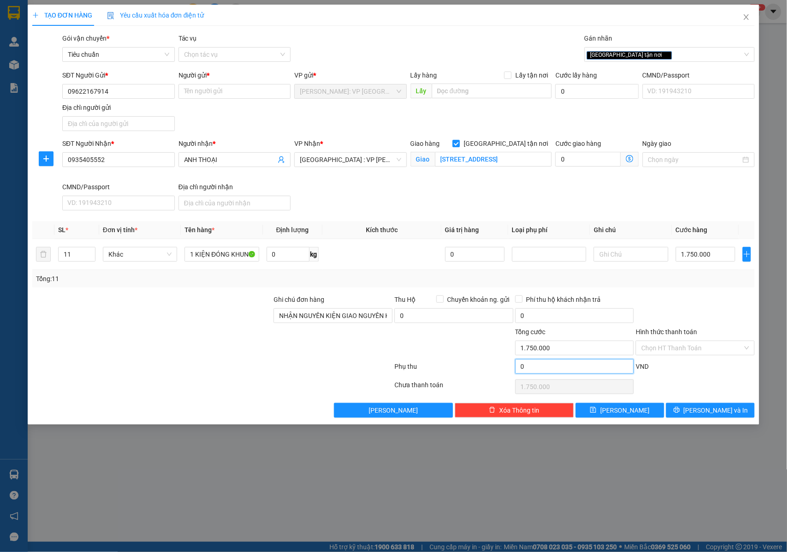
type input "1.750.005"
type input "5"
type input "1.750.005"
type input "1.750.050"
type input "50"
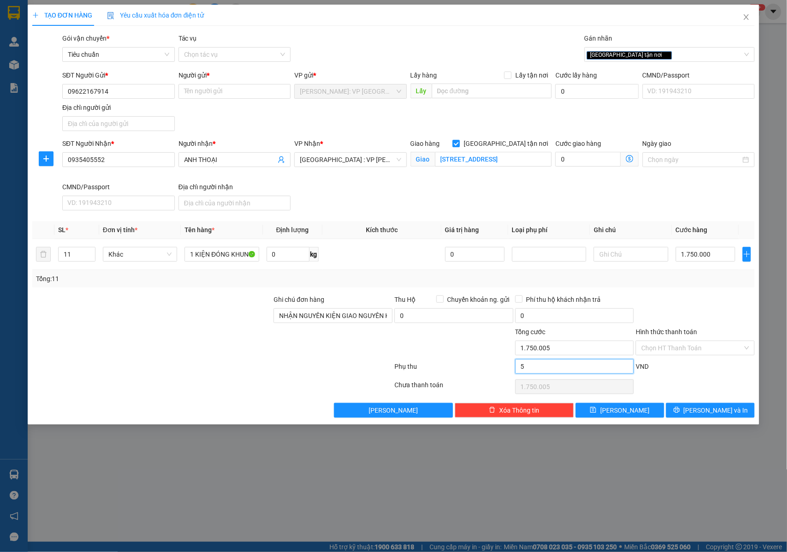
type input "1.750.050"
type input "1.750.500"
type input "500"
type input "1.750.500"
type input "1.755.000"
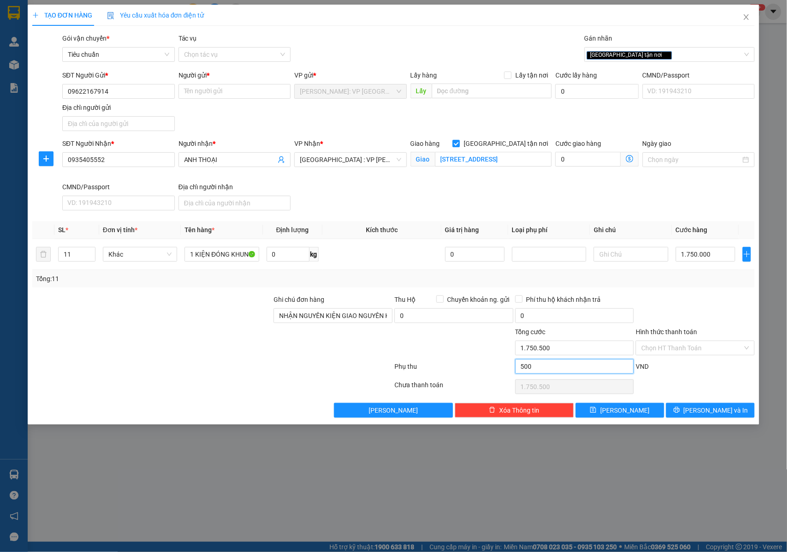
type input "5.000"
type input "1.755.000"
type input "1.800.000"
type input "50.000"
type input "1.800.000"
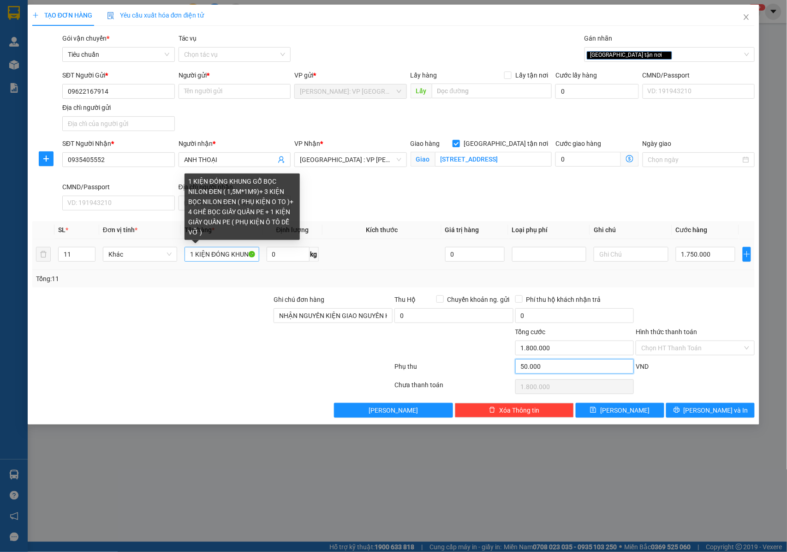
type input "50.000"
click at [209, 250] on input "1 KIỆN ĐÓNG KHUNG GỖ BỌC NILON ĐEN ( 1,5M*1M9)+ 3 KIỆN BỌC NILON ĐEN ( PHỤ KIỆN…" at bounding box center [222, 254] width 74 height 15
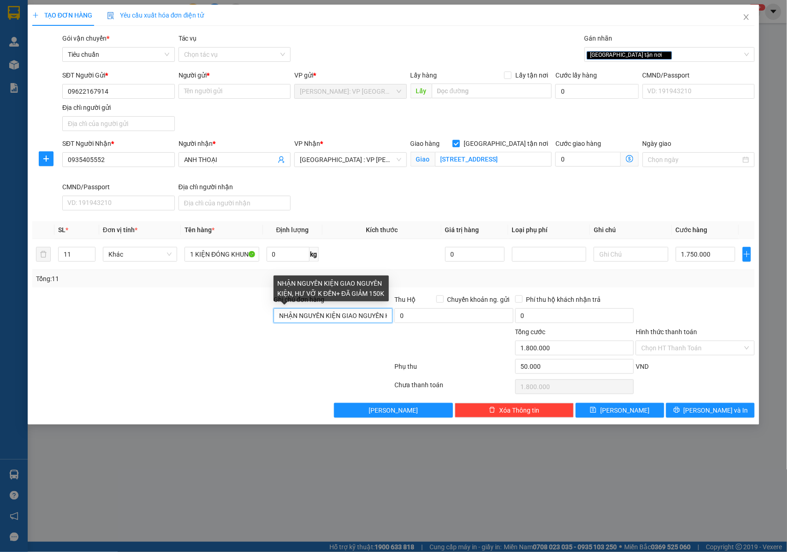
click at [329, 323] on input "NHẬN NGUYÊN KIỆN GIAO NGUYÊN KIỆN, HƯ VỠ K ĐỀN+ ĐÃ GIẢM 150K" at bounding box center [333, 315] width 119 height 15
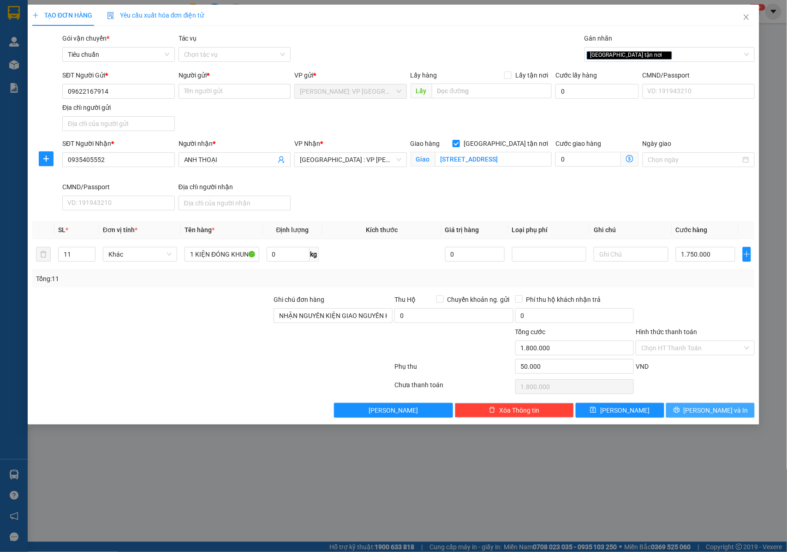
drag, startPoint x: 705, startPoint y: 413, endPoint x: 693, endPoint y: 408, distance: 13.6
click at [705, 414] on span "[PERSON_NAME] và In" at bounding box center [716, 410] width 65 height 10
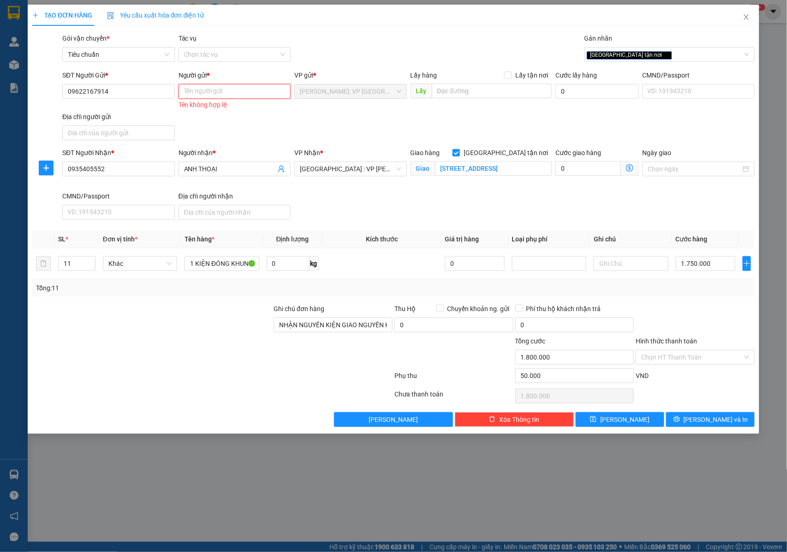
click at [198, 85] on input "Người gửi *" at bounding box center [235, 91] width 113 height 15
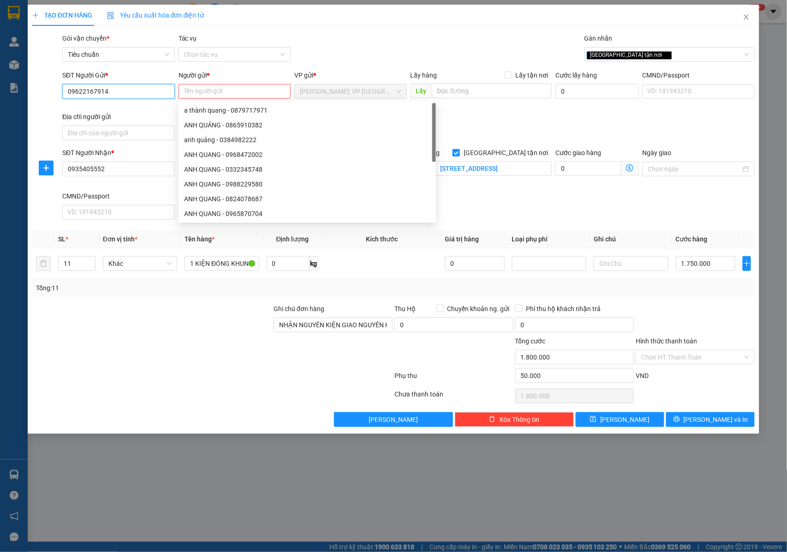
click at [126, 85] on input "09622167914" at bounding box center [118, 91] width 113 height 15
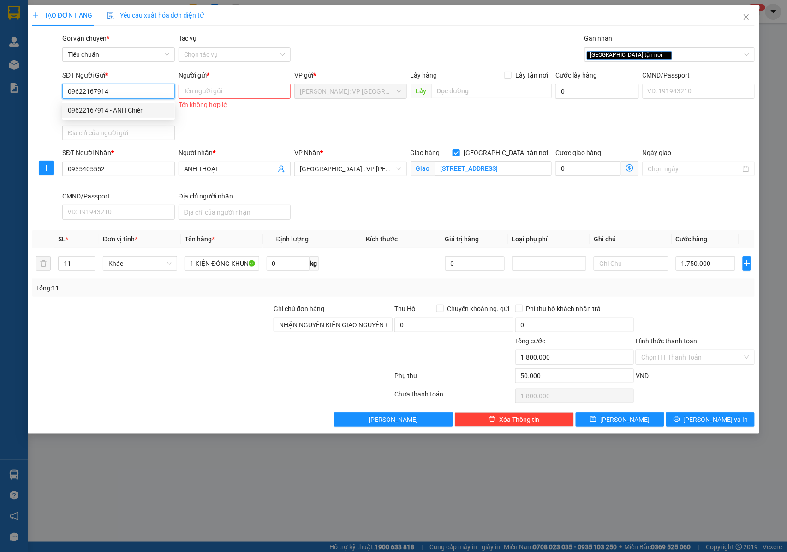
click at [136, 109] on div "09622167914 - ANH Chiến" at bounding box center [119, 110] width 102 height 10
type input "ANH Chiến"
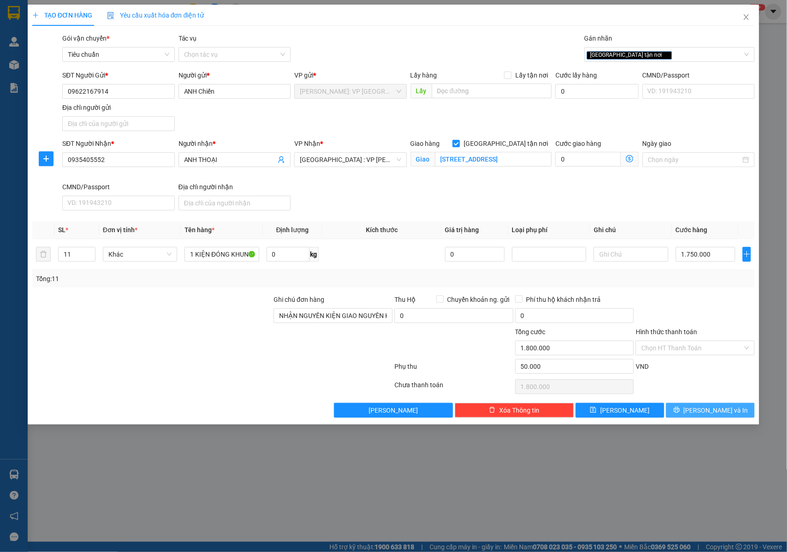
click at [722, 410] on span "[PERSON_NAME] và In" at bounding box center [716, 410] width 65 height 10
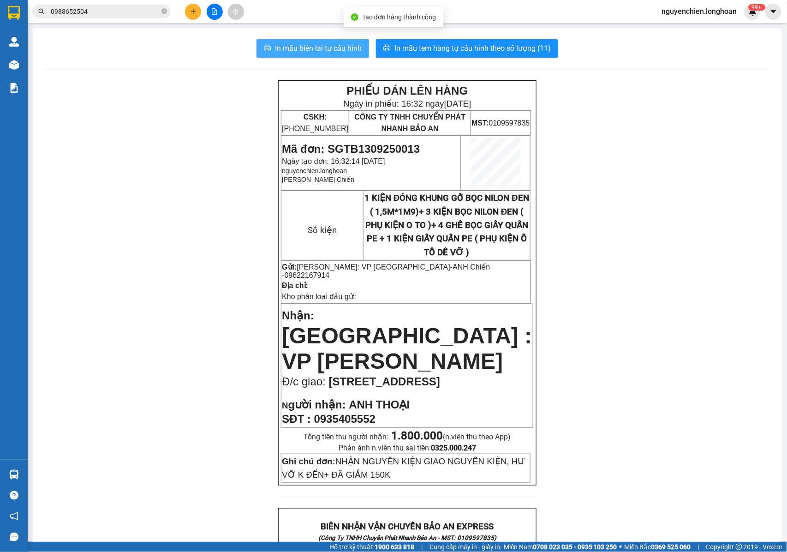
click at [329, 47] on span "In mẫu biên lai tự cấu hình" at bounding box center [318, 48] width 87 height 12
drag, startPoint x: 415, startPoint y: 384, endPoint x: 408, endPoint y: 380, distance: 8.1
click at [415, 398] on p "N gười nhận: ANH THOẠI" at bounding box center [407, 404] width 251 height 13
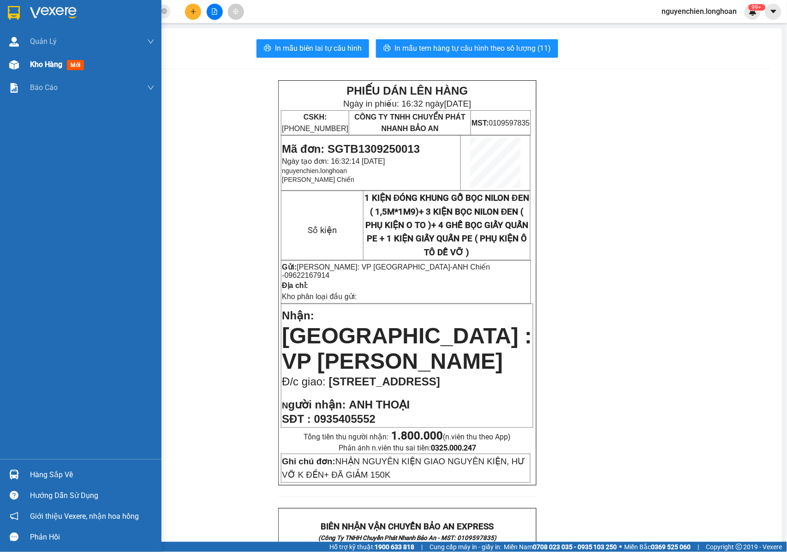
click at [1, 68] on div "Kho hàng mới" at bounding box center [80, 64] width 161 height 23
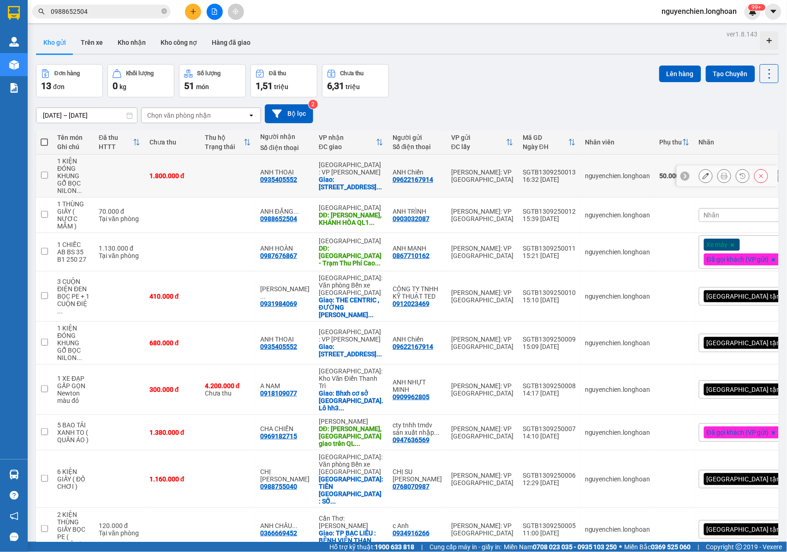
click at [703, 178] on icon at bounding box center [706, 176] width 6 height 6
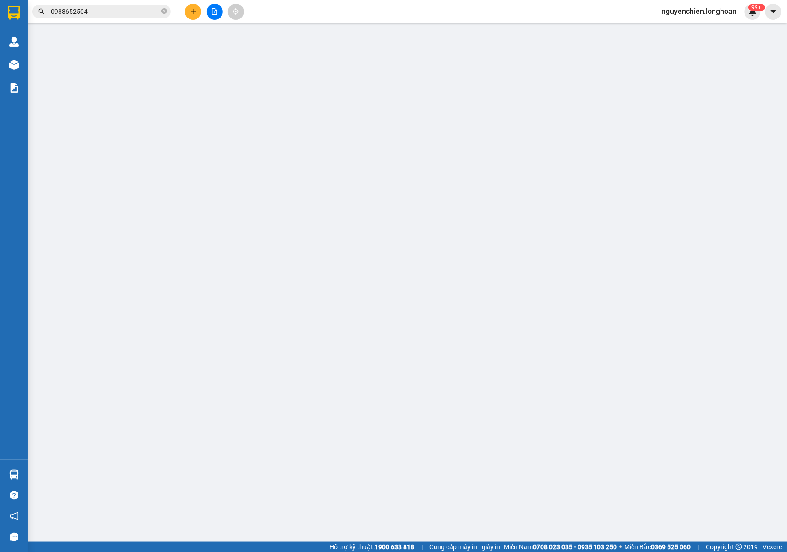
type input "09622167914"
type input "ANH Chiến"
type input "0935405552"
type input "ANH THOẠI"
checkbox input "true"
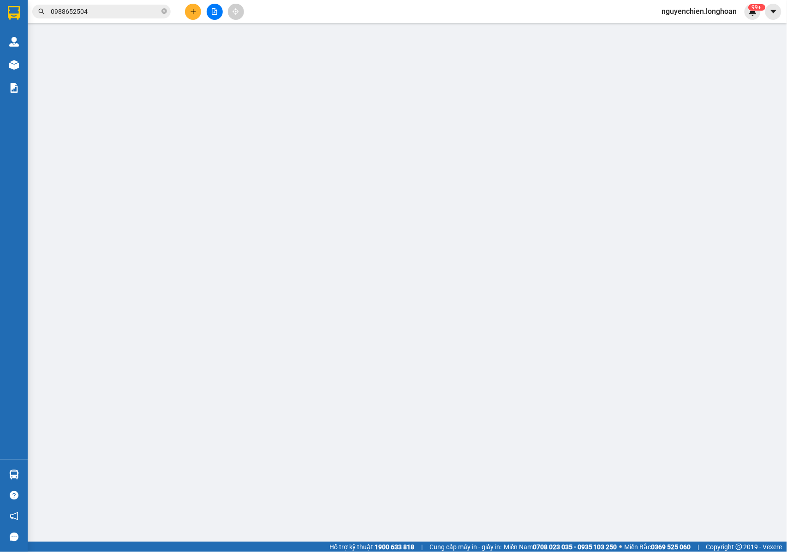
type input "[STREET_ADDRESS]"
type input "NHẬN NGUYÊN KIỆN GIAO NGUYÊN KIỆN, HƯ VỠ K ĐỀN+ ĐÃ GIẢM 150K"
type input "1.800.000"
type input "50.000"
type input "1.800.000"
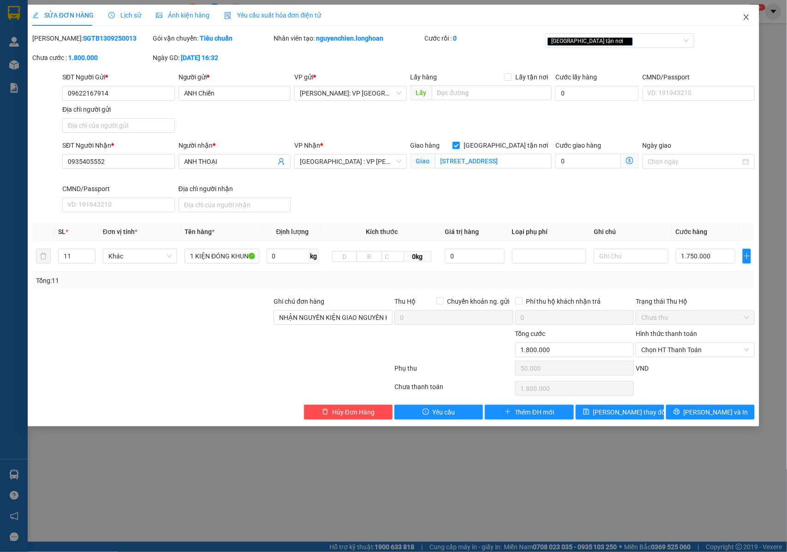
click at [746, 20] on icon "close" at bounding box center [746, 16] width 7 height 7
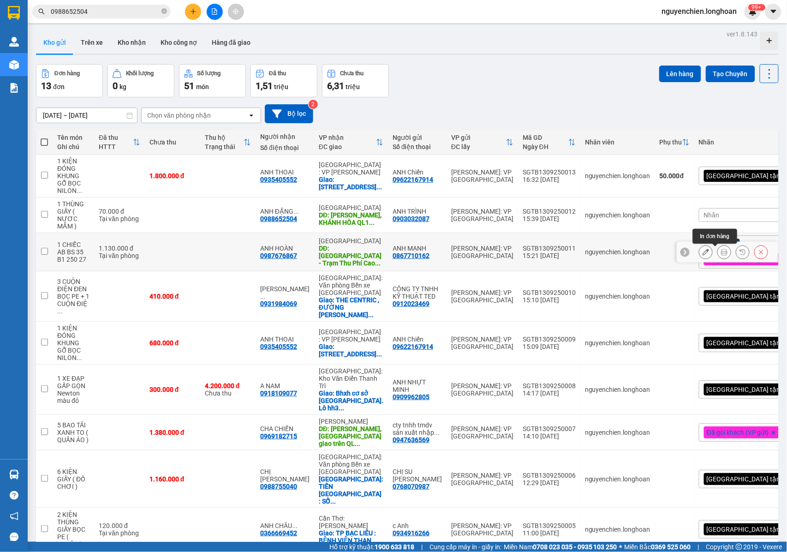
click at [721, 253] on icon at bounding box center [724, 252] width 6 height 6
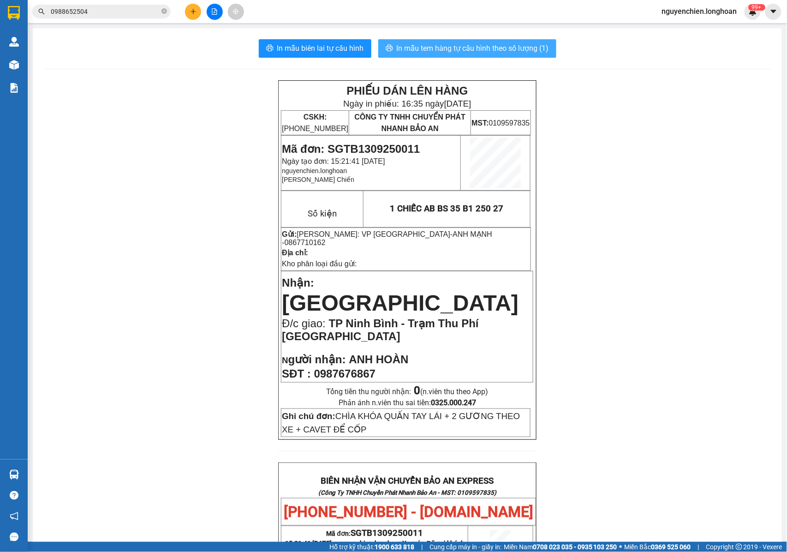
click at [464, 54] on span "In mẫu tem hàng tự cấu hình theo số lượng (1)" at bounding box center [473, 48] width 152 height 12
click at [521, 307] on td "Nhận: [GEOGRAPHIC_DATA]/c giao: [GEOGRAPHIC_DATA] - [GEOGRAPHIC_DATA] [GEOGRAPH…" at bounding box center [407, 326] width 252 height 111
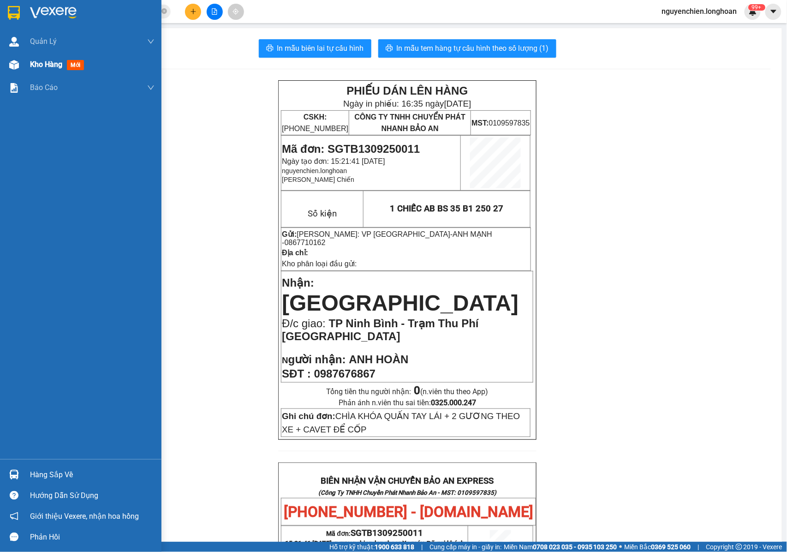
click at [14, 64] on img at bounding box center [14, 65] width 10 height 10
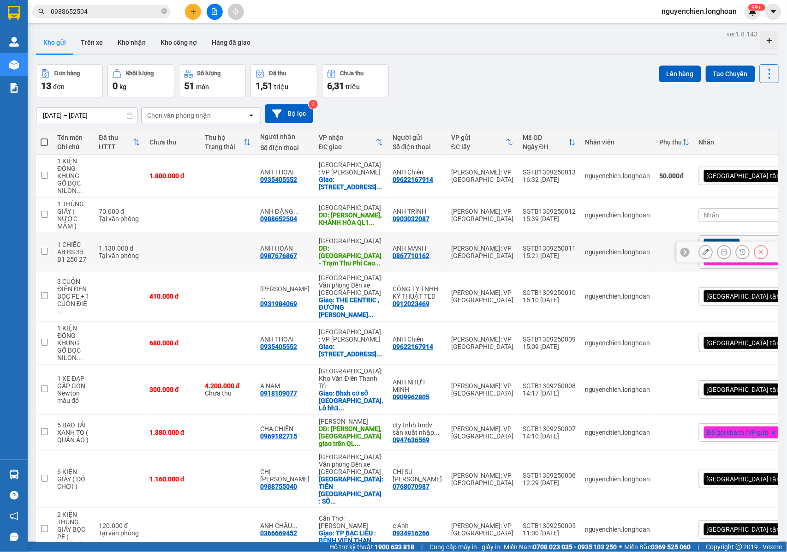
click at [703, 255] on icon at bounding box center [706, 252] width 6 height 6
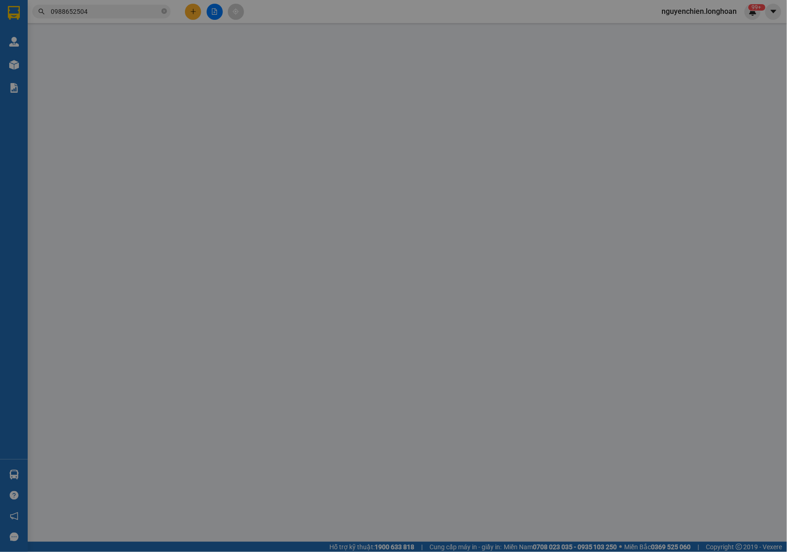
type input "0867710162"
type input "ANH MẠNH"
type input "0987676867"
type input "ANH HOÀN"
type input "TP Ninh Bình - Trạm Thu Phí [GEOGRAPHIC_DATA]"
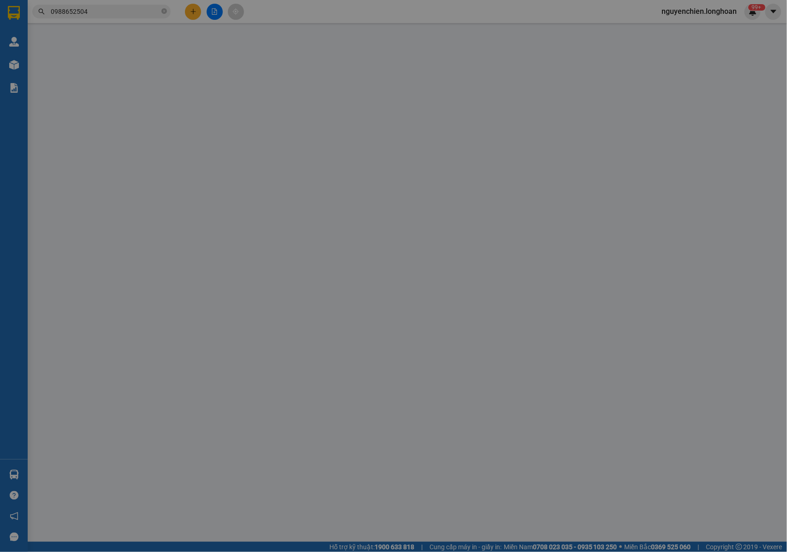
type input "CHÌA KHÓA QUẤN TAY LÁI + 2 GƯƠNG THEO XE + CAVET ĐỂ CỐP"
type input "1.130.000"
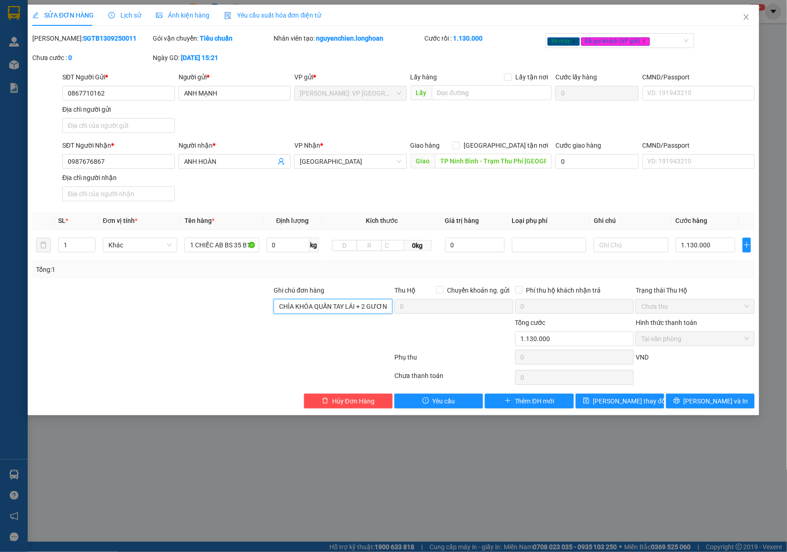
click at [356, 307] on input "CHÌA KHÓA QUẤN TAY LÁI + 2 GƯƠNG THEO XE + CAVET ĐỂ CỐP" at bounding box center [333, 306] width 119 height 15
click at [368, 307] on input "CHÌA KHÓA QUẤN TAY LÁI + 2 GƯƠNG THEO XE + CAVET ĐỂ CỐP" at bounding box center [333, 306] width 119 height 15
type input "CHÌA KHÓA QUẤN TAY LÁI + 2 GƯƠNG 1 GƯƠNG KHÔNG THÁO ĐƯỢC KO BAO HƯ + CAVET ĐỂ C…"
click at [702, 403] on span "[PERSON_NAME] và In" at bounding box center [716, 401] width 65 height 10
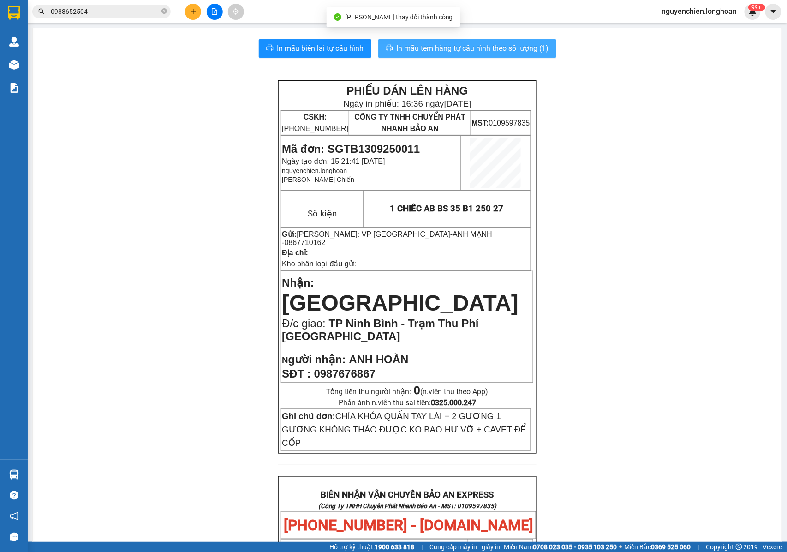
click at [440, 46] on span "In mẫu tem hàng tự cấu hình theo số lượng (1)" at bounding box center [473, 48] width 152 height 12
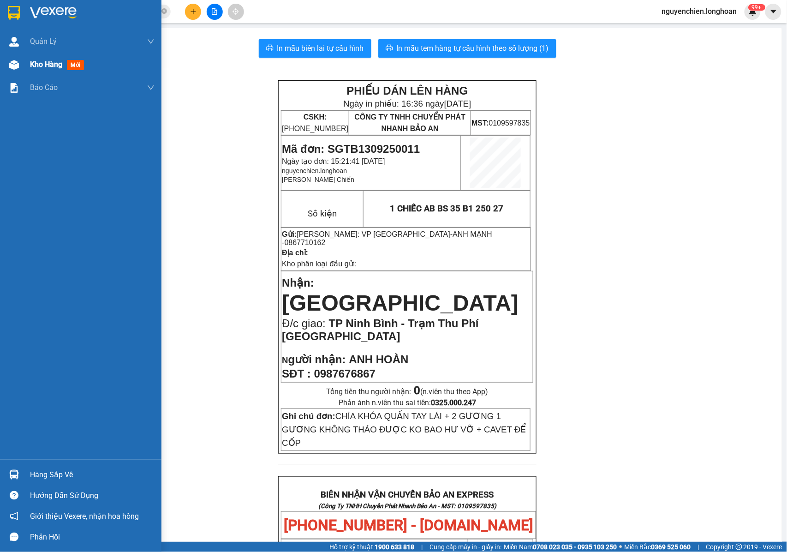
click at [6, 66] on div "Kho hàng mới" at bounding box center [80, 64] width 161 height 23
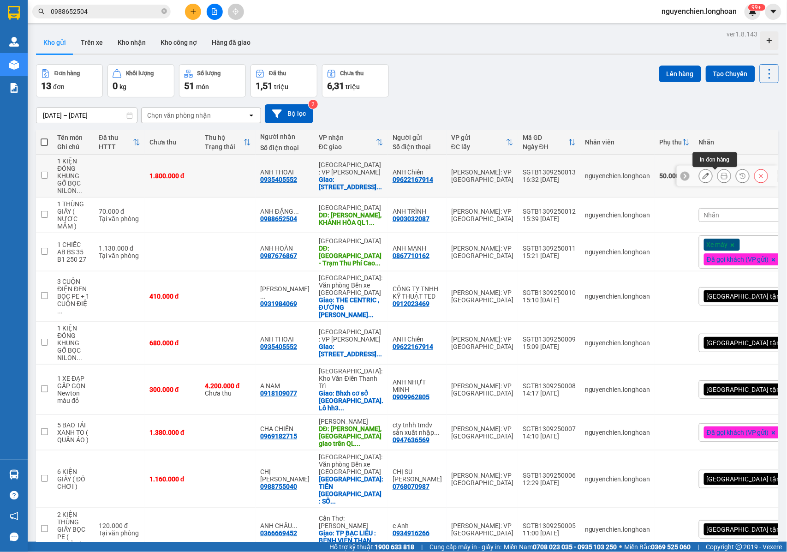
click at [721, 174] on icon at bounding box center [724, 176] width 6 height 6
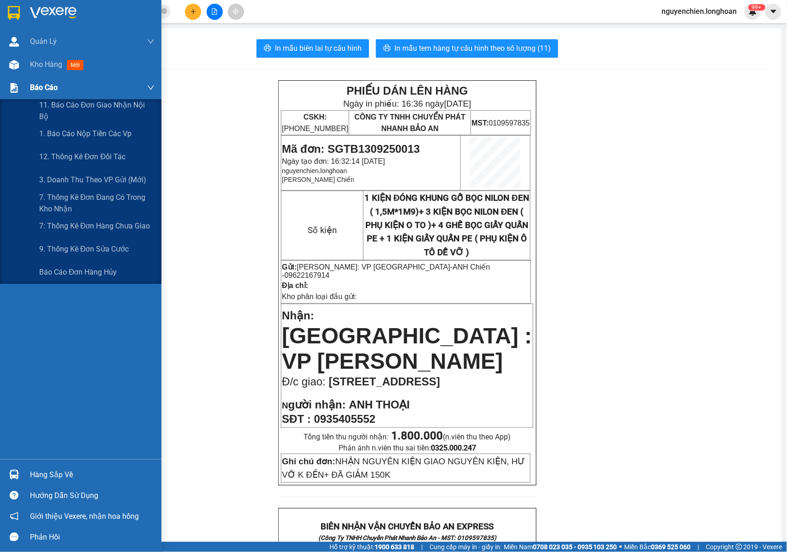
click at [21, 80] on div at bounding box center [14, 88] width 16 height 16
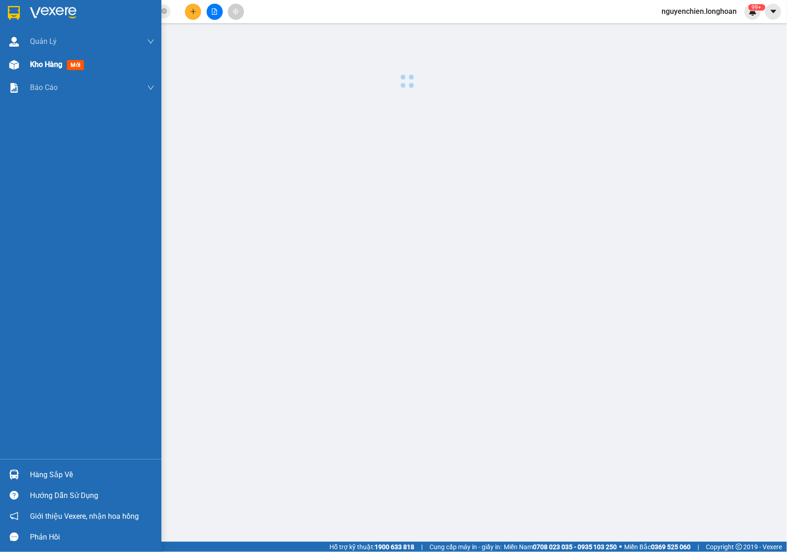
click at [23, 72] on div "Kho hàng mới" at bounding box center [80, 64] width 161 height 23
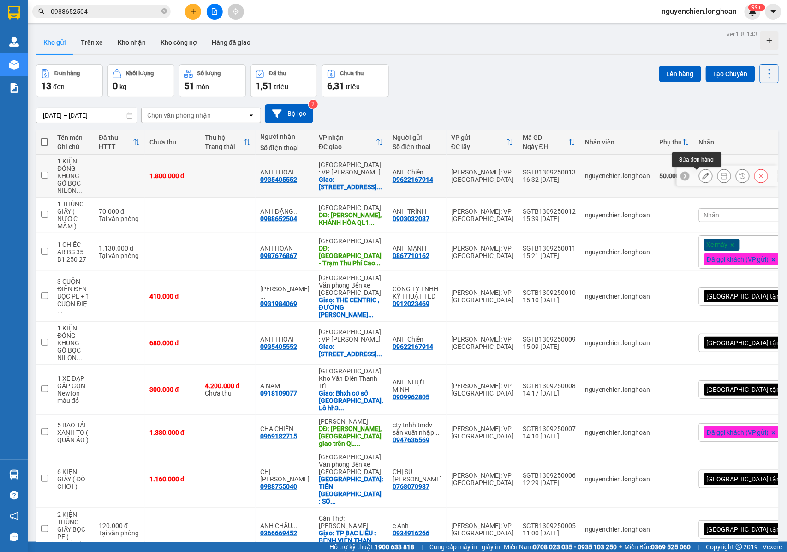
click at [703, 177] on icon at bounding box center [706, 176] width 6 height 6
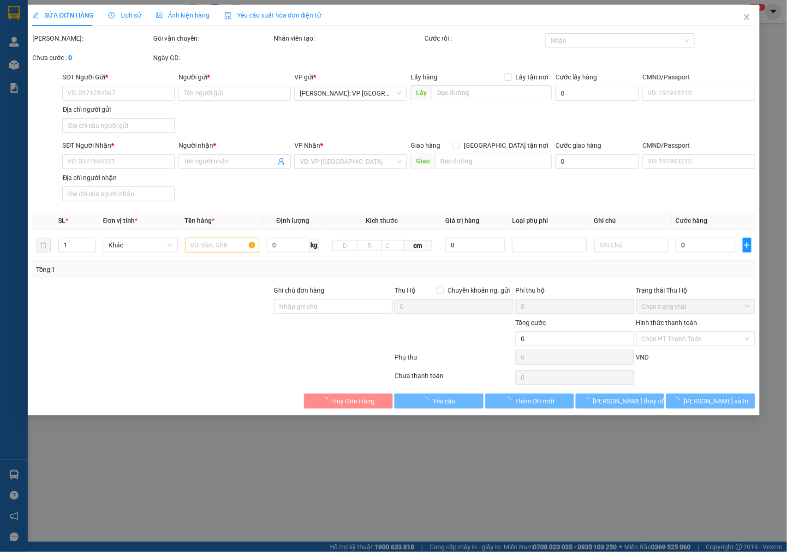
type input "09622167914"
type input "ANH Chiến"
type input "0935405552"
type input "ANH THOẠI"
checkbox input "true"
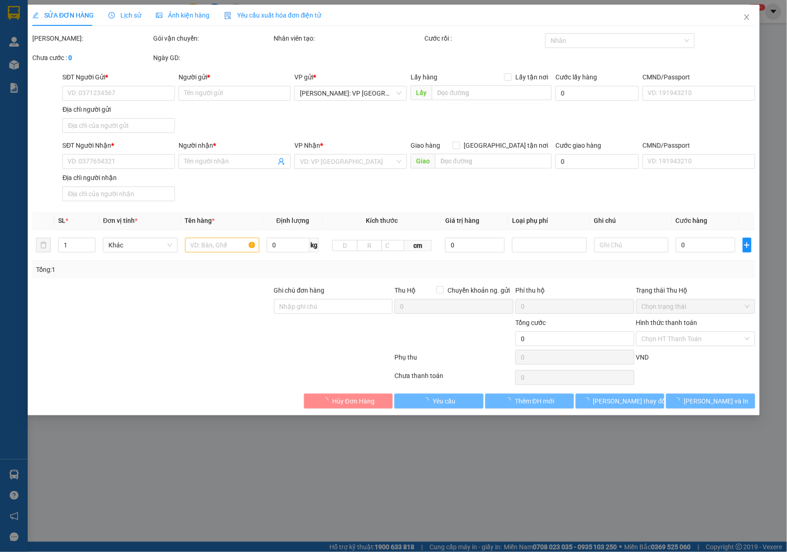
type input "[STREET_ADDRESS]"
type input "NHẬN NGUYÊN KIỆN GIAO NGUYÊN KIỆN, HƯ VỠ K ĐỀN+ ĐÃ GIẢM 150K"
type input "1.800.000"
type input "50.000"
type input "1.800.000"
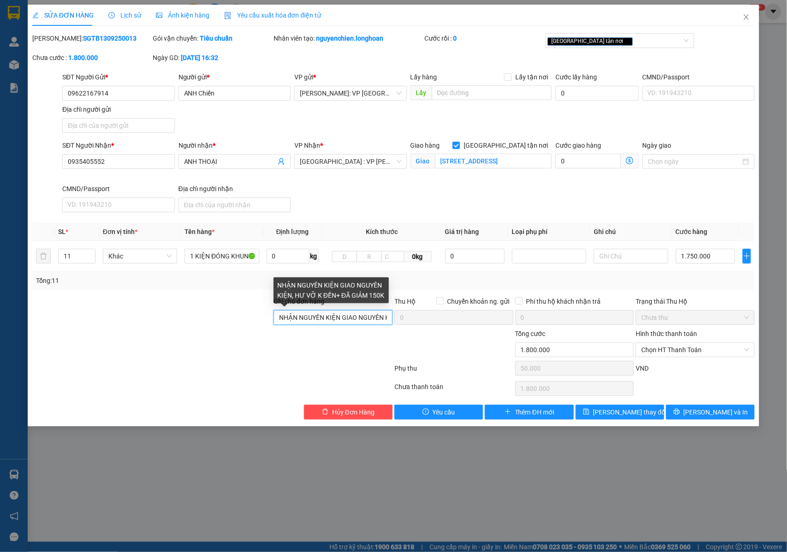
click at [353, 323] on input "NHẬN NGUYÊN KIỆN GIAO NGUYÊN KIỆN, HƯ VỠ K ĐỀN+ ĐÃ GIẢM 150K" at bounding box center [333, 317] width 119 height 15
click at [226, 246] on td "1 KIỆN ĐÓNG KHUNG GỖ BỌC NILON ĐEN ( 1,5M*1M9)+ 3 KIỆN BỌC NILON ĐEN ( PHỤ KIỆN…" at bounding box center [222, 256] width 82 height 31
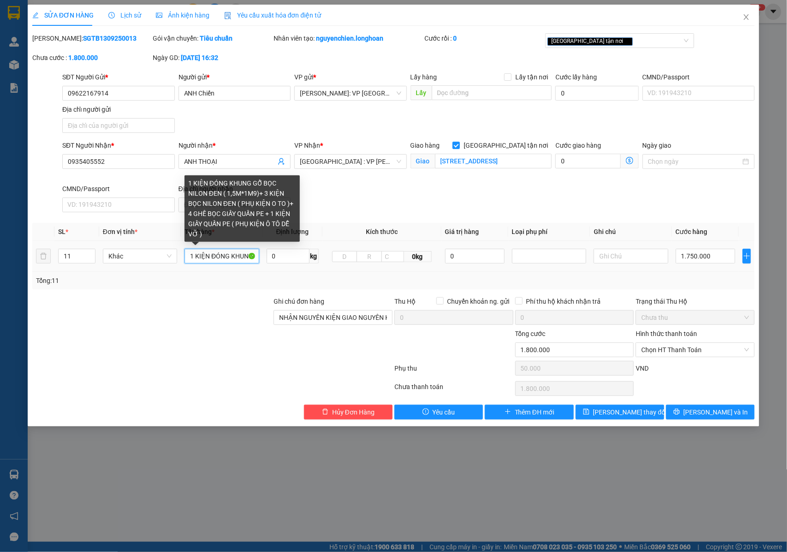
click at [230, 257] on input "1 KIỆN ĐÓNG KHUNG GỖ BỌC NILON ĐEN ( 1,5M*1M9)+ 3 KIỆN BỌC NILON ĐEN ( PHỤ KIỆN…" at bounding box center [222, 256] width 74 height 15
type input "1 KIỆN ĐÓNG KHUNG GỖ BỌC NILON ĐEN ( 1,5M*1M9)+ 3 KIỆN BỌC NILON ĐEN ( PHỤ KIỆN…"
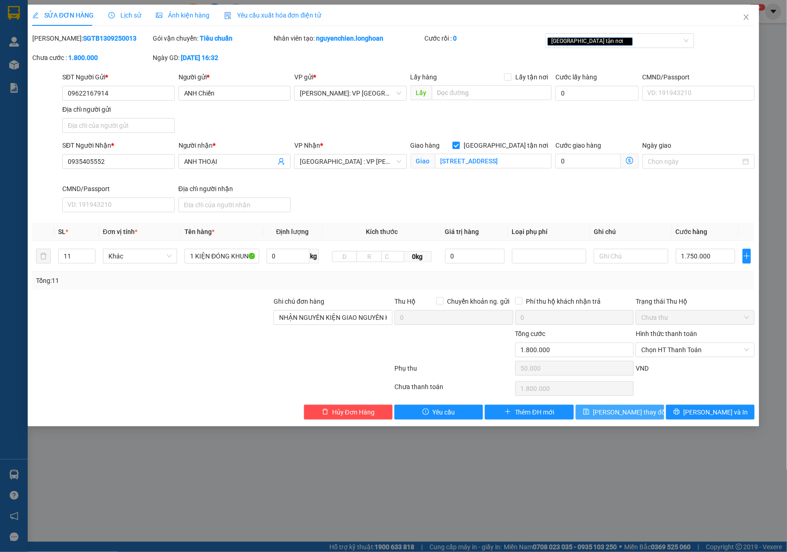
click at [609, 412] on span "[PERSON_NAME] thay đổi" at bounding box center [630, 412] width 74 height 10
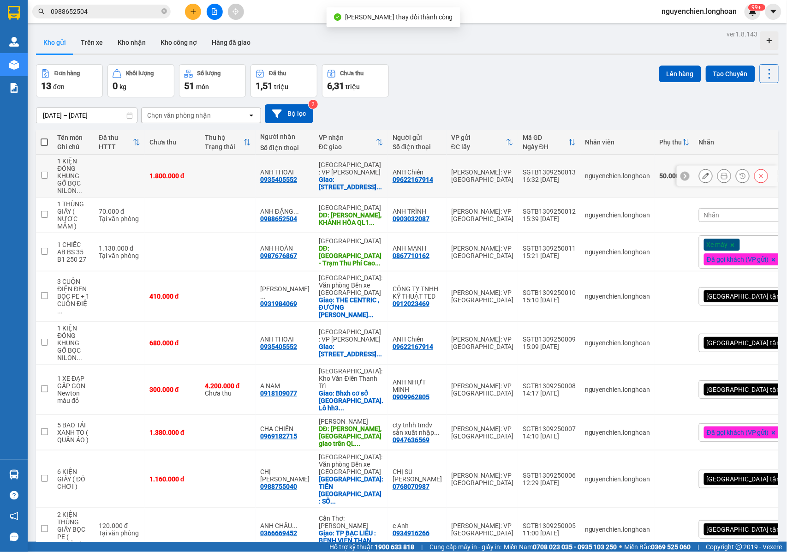
click at [718, 181] on button at bounding box center [724, 176] width 13 height 16
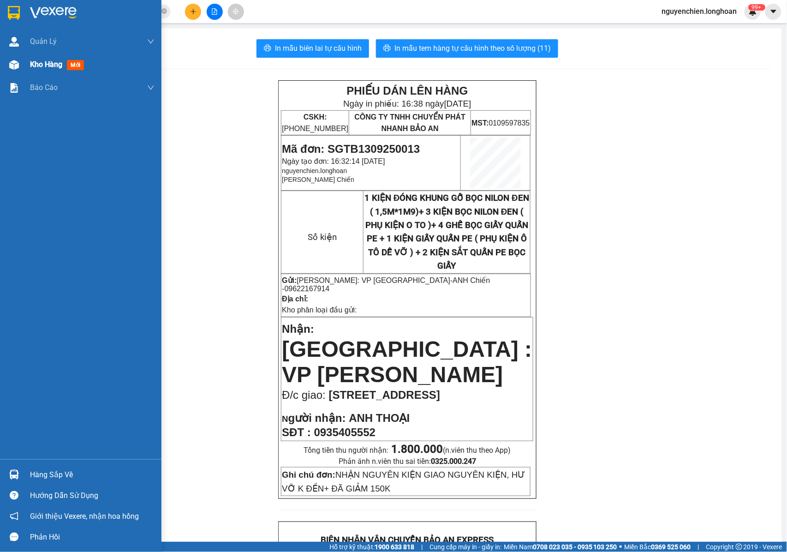
click at [12, 66] on img at bounding box center [14, 65] width 10 height 10
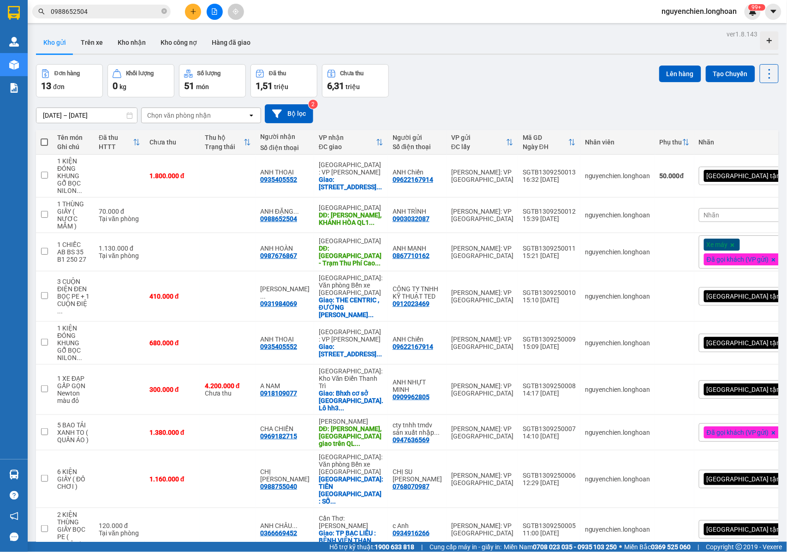
click at [195, 17] on button at bounding box center [193, 12] width 16 height 16
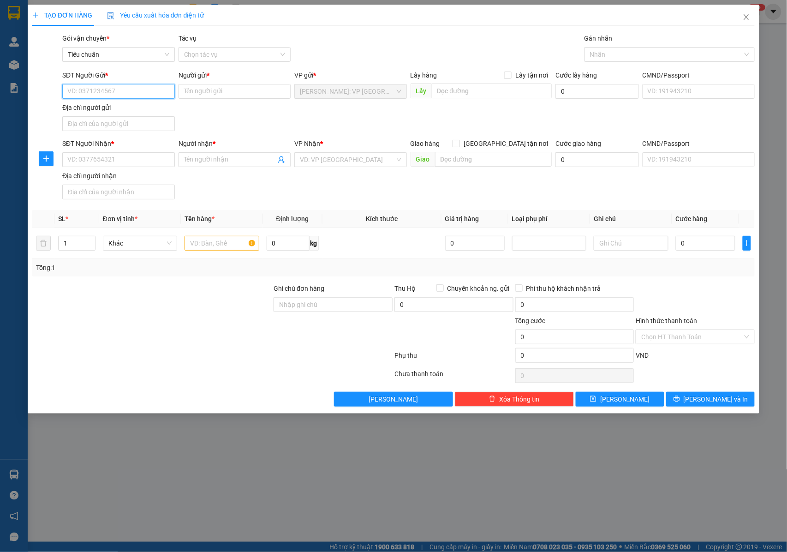
click at [124, 96] on input "SĐT Người Gửi *" at bounding box center [118, 91] width 113 height 15
click at [95, 91] on input "SĐT Người Gửi *" at bounding box center [118, 91] width 113 height 15
type input "0931344996"
click at [98, 111] on div "0931344996 - PHỤ KIỆN TRƯNG BÀY AMD" at bounding box center [129, 110] width 123 height 10
type input "PHỤ KIỆN TRƯNG BÀY AMD"
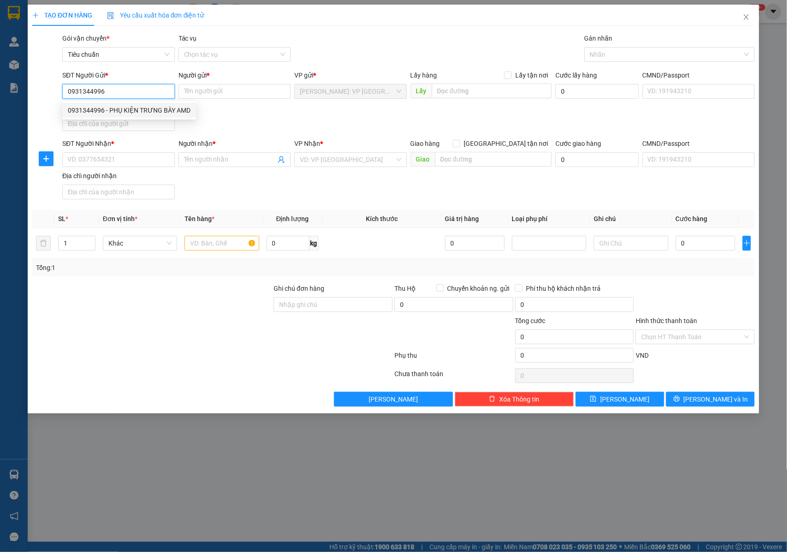
checkbox input "true"
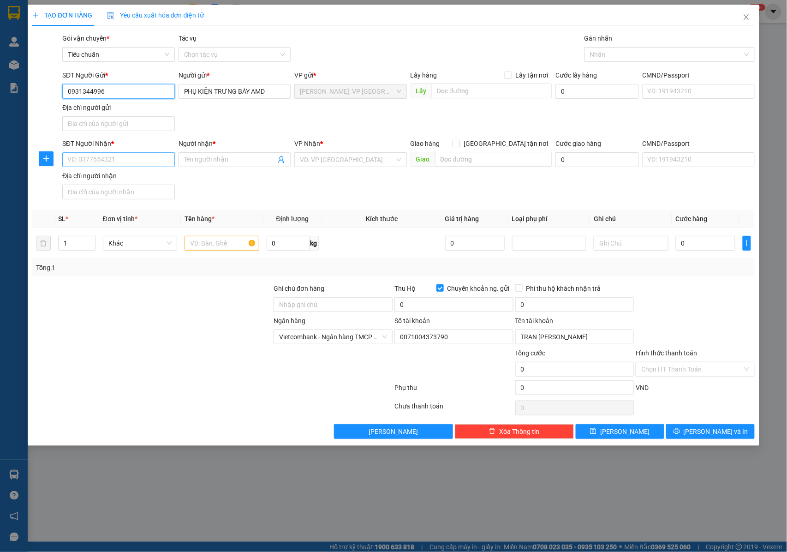
type input "0931344996"
click at [148, 161] on input "SĐT Người Nhận *" at bounding box center [118, 159] width 113 height 15
type input "0822629313"
click at [148, 161] on input "0822629313" at bounding box center [118, 159] width 113 height 15
click at [150, 181] on div "0822629313 - CHỊ [PERSON_NAME] - ANH BÌNH 0966133972" at bounding box center [156, 179] width 176 height 10
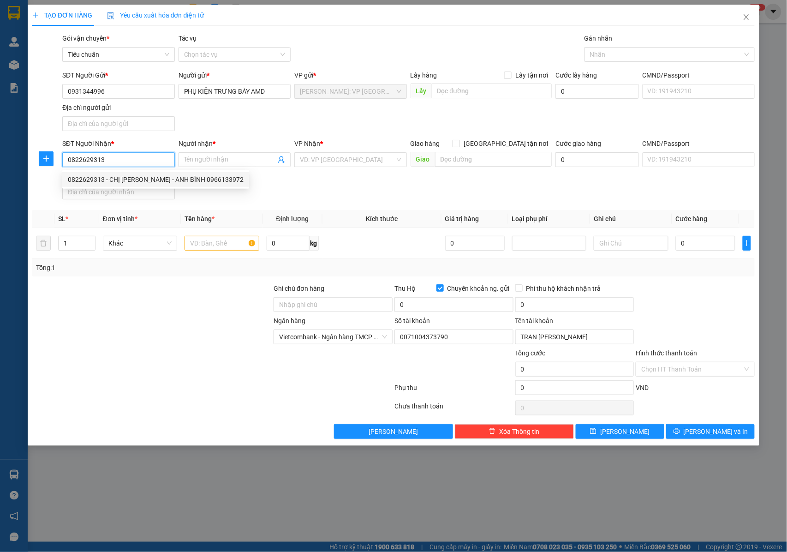
type input "CHỊ [PERSON_NAME] - ANH BÌNH 0966133972"
checkbox input "true"
type input "TÒA SA2 [GEOGRAPHIC_DATA] , ĐẠI MỖ , NAM TỪ [GEOGRAPHIC_DATA] , [GEOGRAPHIC_DAT…"
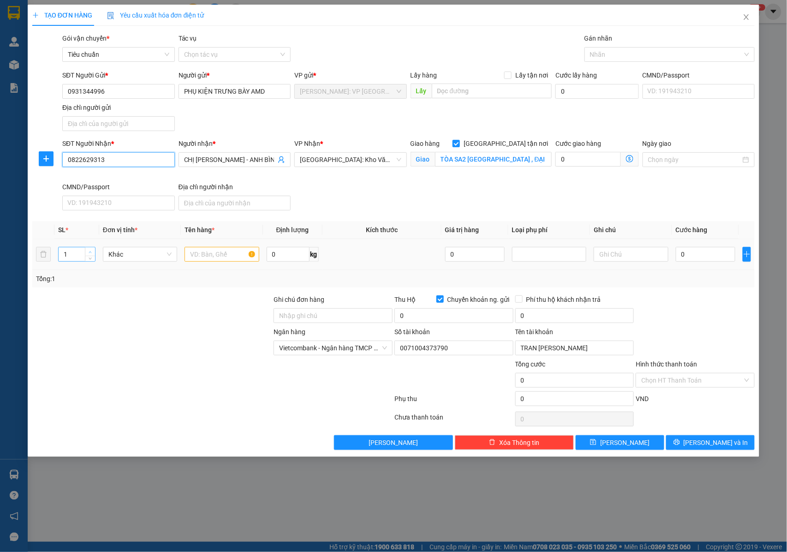
type input "0822629313"
click at [88, 255] on span "up" at bounding box center [91, 252] width 6 height 6
type input "3"
click at [88, 255] on span "up" at bounding box center [91, 252] width 6 height 6
click at [241, 254] on input "text" at bounding box center [222, 254] width 74 height 15
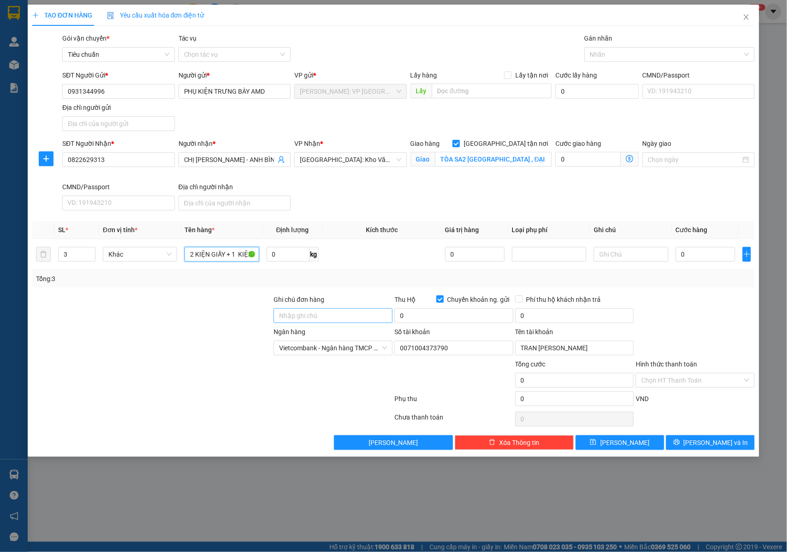
type input "2 KIỆN GIẤY + 1 KIỆN NHÔM QUẤN PE 1M3"
drag, startPoint x: 329, startPoint y: 318, endPoint x: 340, endPoint y: 322, distance: 11.5
click at [329, 318] on input "Ghi chú đơn hàng" at bounding box center [333, 315] width 119 height 15
type input "NHẬN NGUYÊN KIỆN GIAO NGUYÊN KIỆN, HƯ VỠ K ĐỀN"
click at [464, 319] on input "0" at bounding box center [453, 315] width 119 height 15
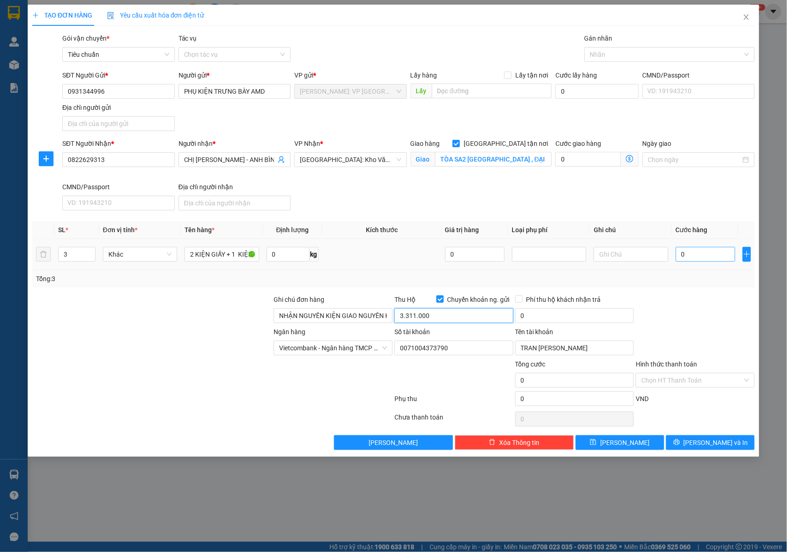
type input "3.311.000"
click at [688, 259] on input "0" at bounding box center [706, 254] width 60 height 15
type input "2"
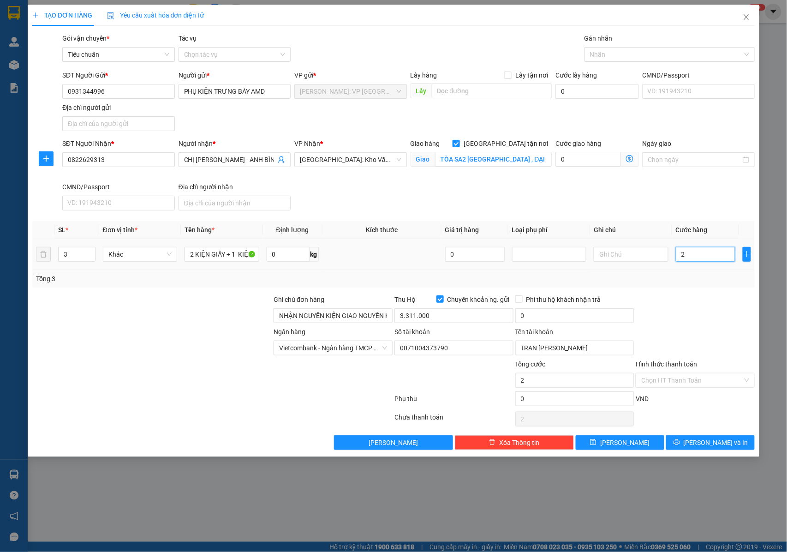
type input "20"
type input "200"
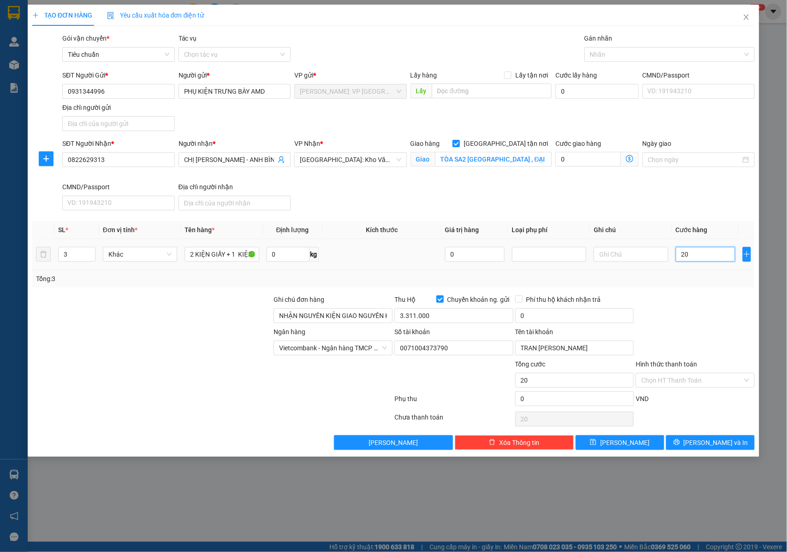
type input "200"
type input "2.000"
type input "20.000"
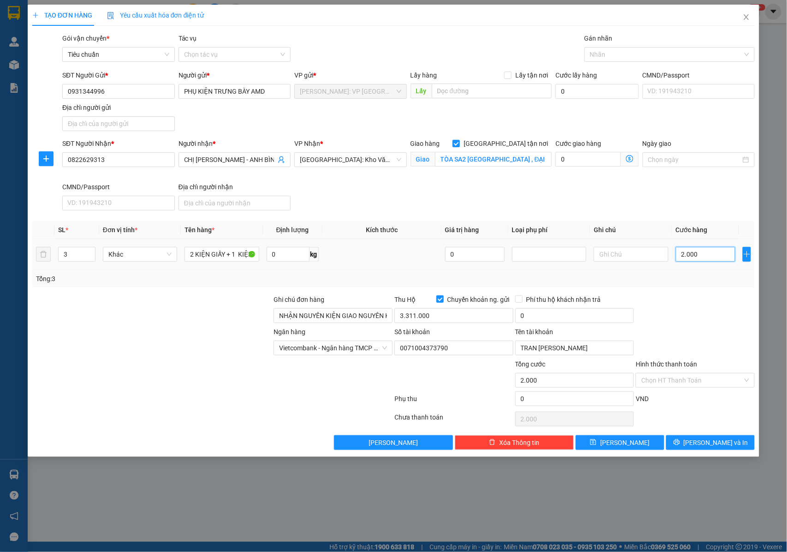
type input "20.000"
type input "200.000"
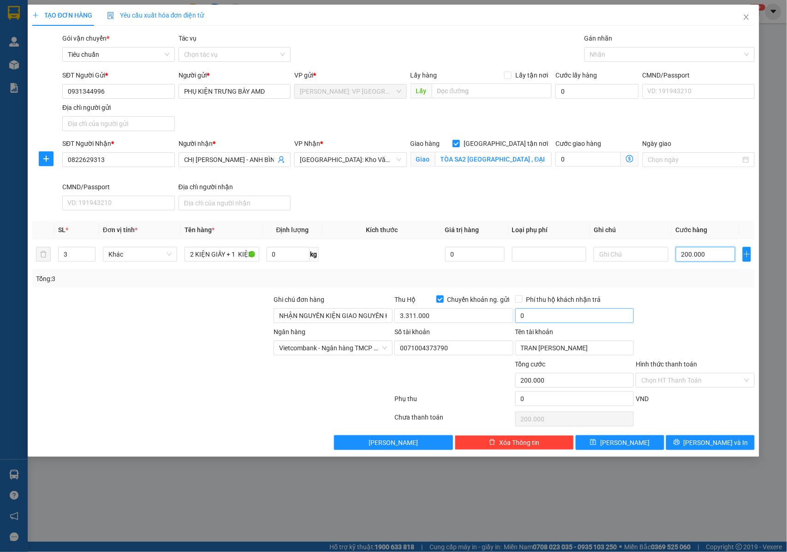
type input "200.000"
click at [526, 317] on input "0" at bounding box center [574, 315] width 119 height 15
type input "20.000"
click at [512, 296] on span "Chuyển khoản ng. gửi" at bounding box center [479, 299] width 70 height 10
click at [443, 296] on input "Chuyển khoản ng. gửi" at bounding box center [439, 298] width 6 height 6
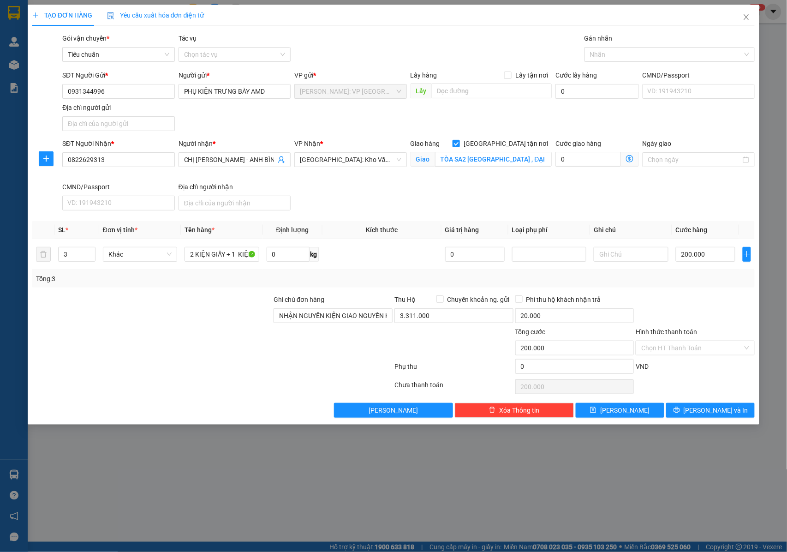
click at [435, 300] on div "Thu Hộ Chuyển khoản ng. gửi" at bounding box center [453, 299] width 119 height 10
click at [440, 300] on input "Chuyển khoản ng. gửi" at bounding box center [439, 298] width 6 height 6
checkbox input "true"
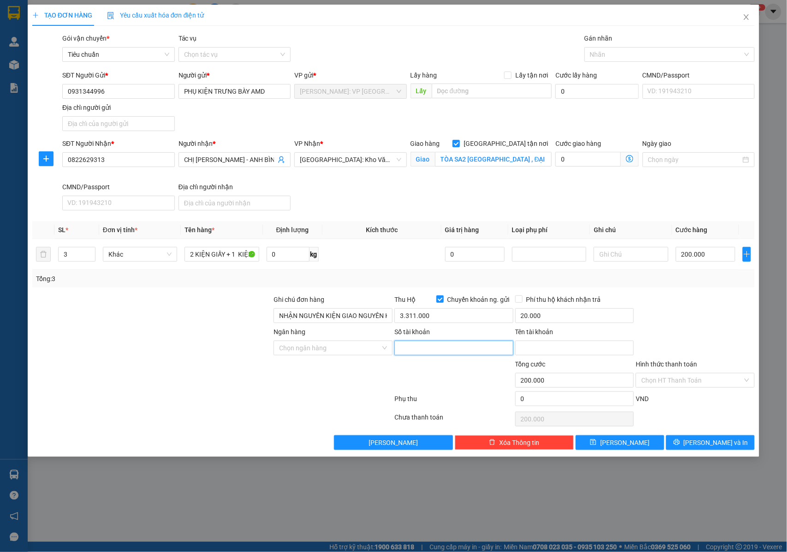
click at [471, 352] on input "Số tài khoản" at bounding box center [453, 348] width 119 height 15
click at [522, 300] on span at bounding box center [518, 298] width 7 height 7
click at [522, 300] on input "Phí thu hộ khách nhận trả" at bounding box center [518, 298] width 6 height 6
checkbox input "true"
click at [301, 348] on input "Ngân hàng" at bounding box center [330, 348] width 102 height 14
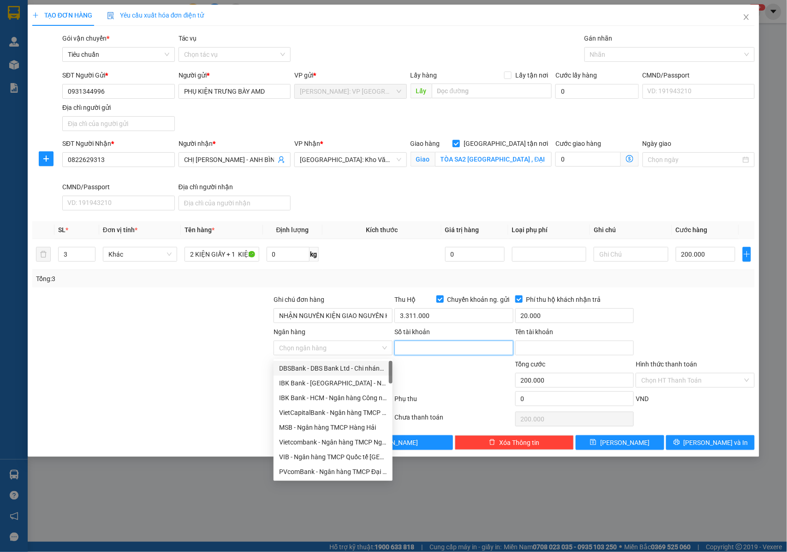
click at [427, 353] on input "Số tài khoản" at bounding box center [453, 348] width 119 height 15
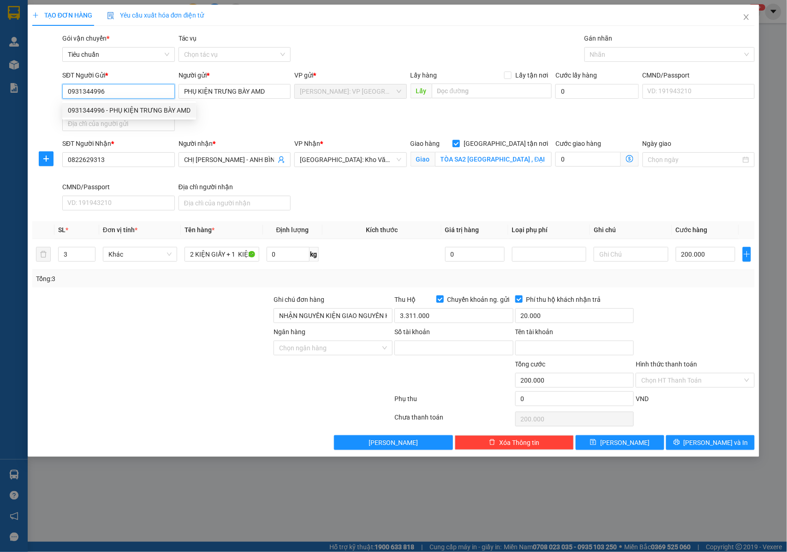
drag, startPoint x: 90, startPoint y: 88, endPoint x: 61, endPoint y: 89, distance: 29.1
click at [61, 89] on div "SĐT Người Gửi * 0931344996" at bounding box center [118, 86] width 116 height 32
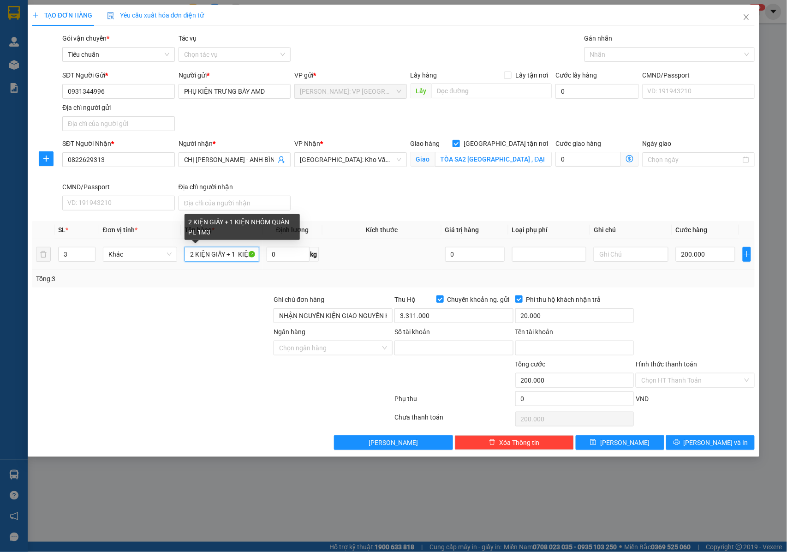
click at [215, 256] on input "2 KIỆN GIẤY + 1 KIỆN NHÔM QUẤN PE 1M3" at bounding box center [222, 254] width 74 height 15
click at [233, 260] on input "2 KIỆN GIẤY + 1 KIỆN NHÔM QUẤN PE 1M3" at bounding box center [222, 254] width 74 height 15
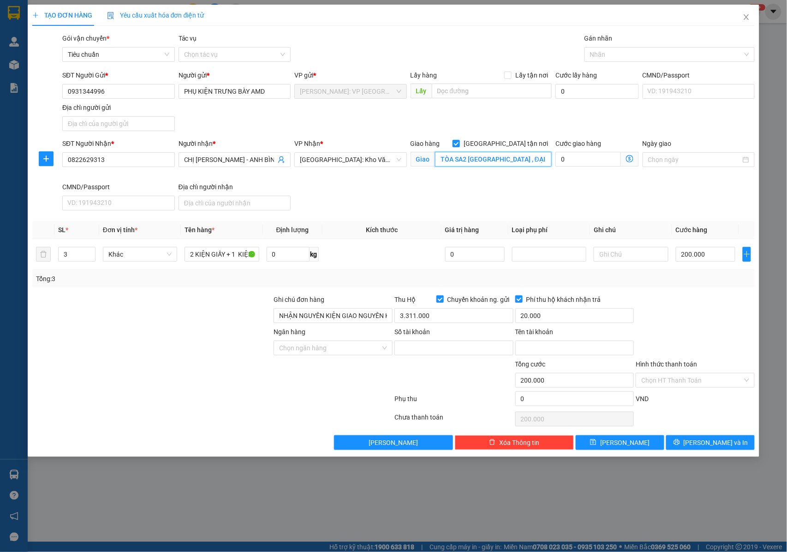
click at [496, 162] on input "TÒA SA2 [GEOGRAPHIC_DATA] , ĐẠI MỖ , NAM TỪ [GEOGRAPHIC_DATA] , [GEOGRAPHIC_DAT…" at bounding box center [493, 159] width 117 height 15
click at [519, 157] on input "TÒA SA2 [GEOGRAPHIC_DATA] , ĐẠI MỖ , NAM TỪ [GEOGRAPHIC_DATA] , [GEOGRAPHIC_DAT…" at bounding box center [493, 159] width 117 height 15
click at [608, 49] on div at bounding box center [665, 54] width 156 height 11
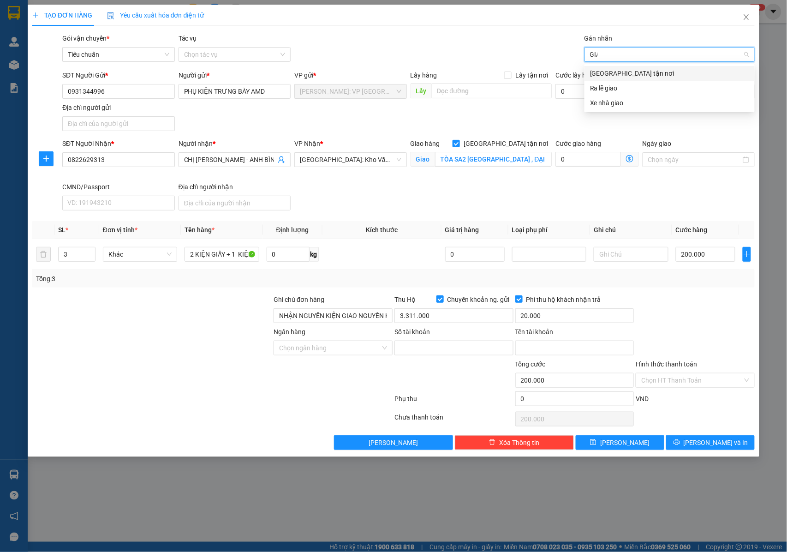
type input "GIAO"
click at [608, 71] on div "[GEOGRAPHIC_DATA] tận nơi" at bounding box center [669, 73] width 159 height 10
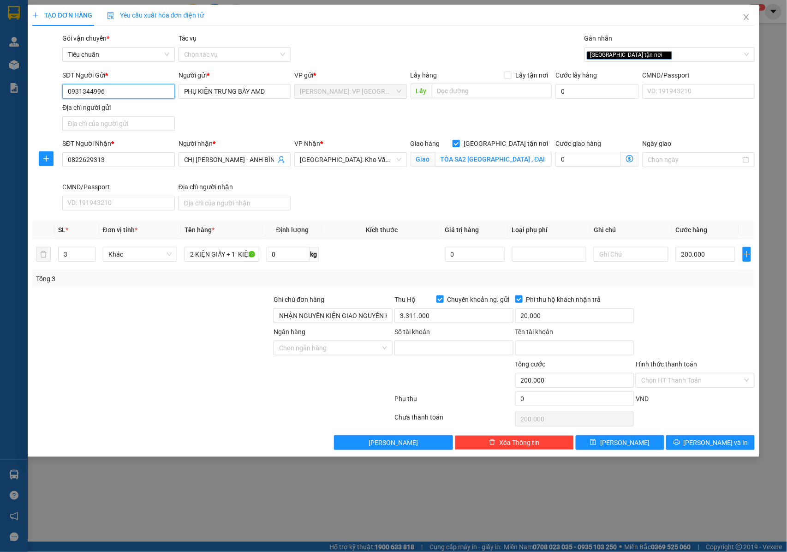
drag, startPoint x: 115, startPoint y: 90, endPoint x: 71, endPoint y: 91, distance: 44.8
click at [71, 91] on input "0931344996" at bounding box center [118, 91] width 113 height 15
click at [114, 91] on input "0931344996" at bounding box center [118, 91] width 113 height 15
drag, startPoint x: 112, startPoint y: 92, endPoint x: 60, endPoint y: 92, distance: 51.7
click at [60, 92] on div "SĐT Người Gửi * 0931344996" at bounding box center [118, 86] width 116 height 32
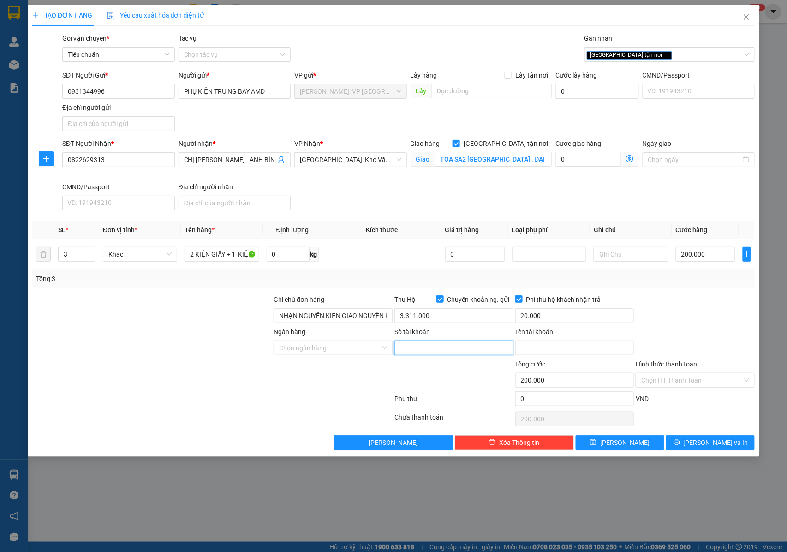
click at [416, 347] on input "Số tài khoản" at bounding box center [453, 348] width 119 height 15
paste input "0071004373790"
type input "0071004373790"
click at [532, 346] on input "Tên tài khoản" at bounding box center [574, 348] width 119 height 15
paste input "TRAN [PERSON_NAME]"
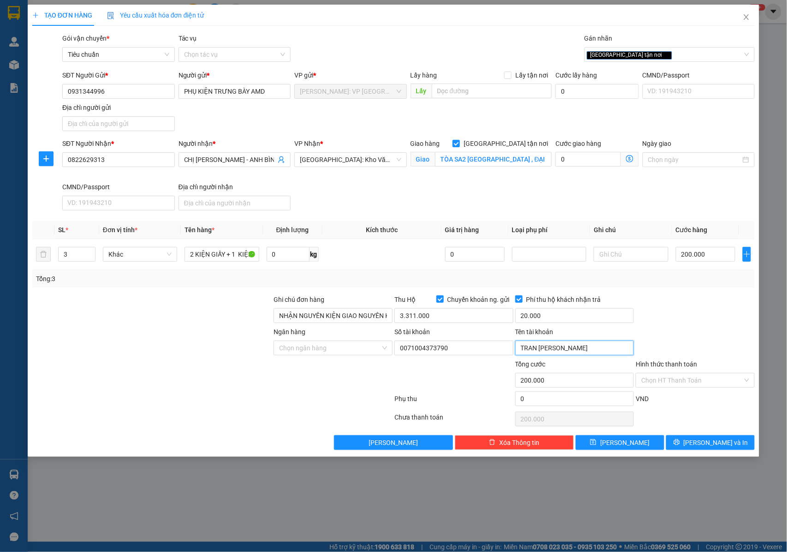
type input "TRAN [PERSON_NAME]"
click at [329, 346] on input "Ngân hàng" at bounding box center [330, 348] width 102 height 14
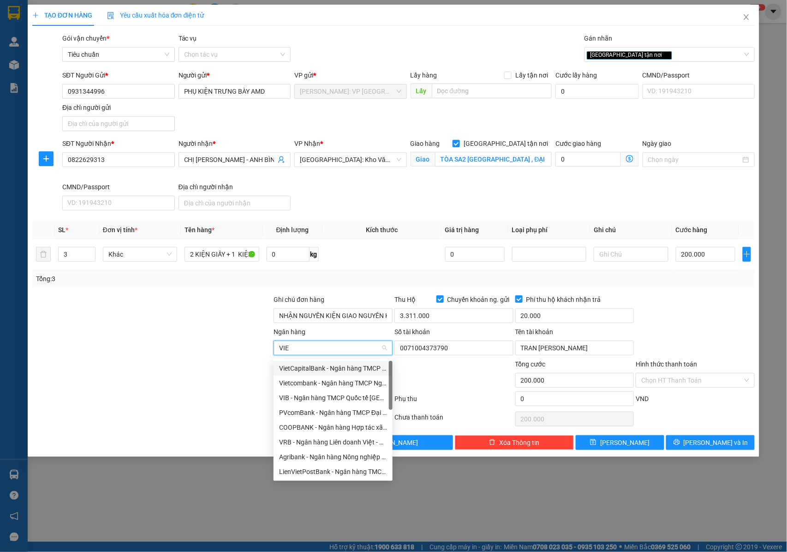
type input "VIET"
click at [311, 382] on div "Vietcombank - Ngân hàng TMCP Ngoại Thương Việt Nam" at bounding box center [333, 383] width 108 height 10
click at [680, 445] on icon "printer" at bounding box center [677, 442] width 6 height 6
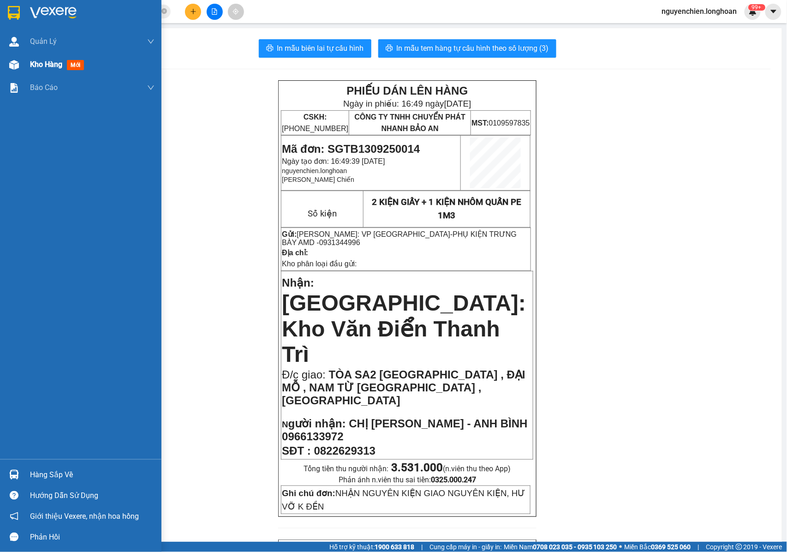
click at [15, 67] on img at bounding box center [14, 65] width 10 height 10
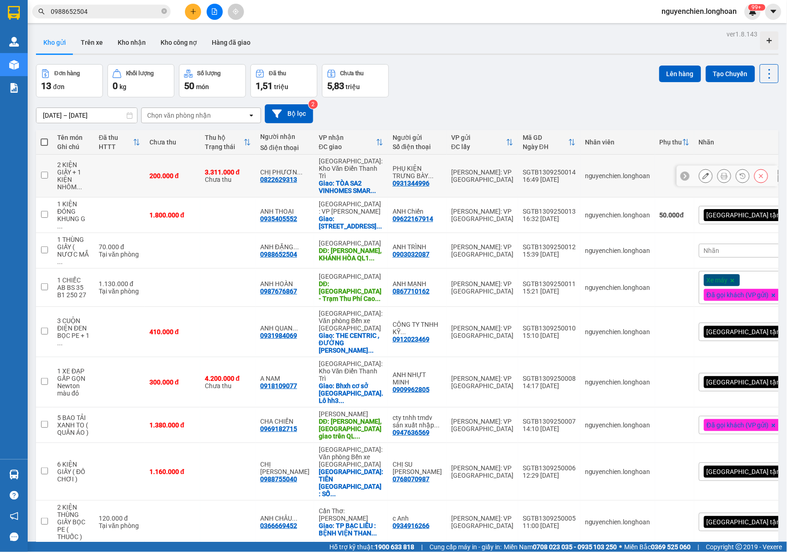
click at [721, 173] on icon at bounding box center [724, 176] width 6 height 6
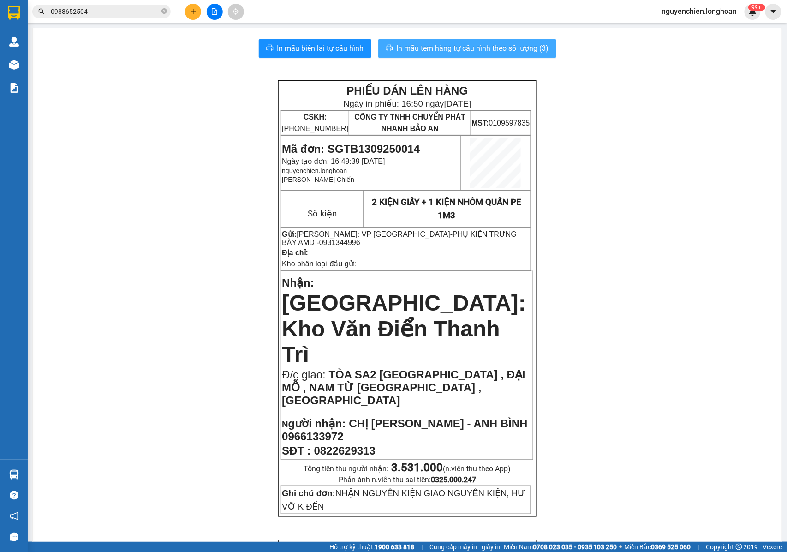
click at [486, 55] on button "In mẫu tem hàng tự cấu hình theo số lượng (3)" at bounding box center [467, 48] width 178 height 18
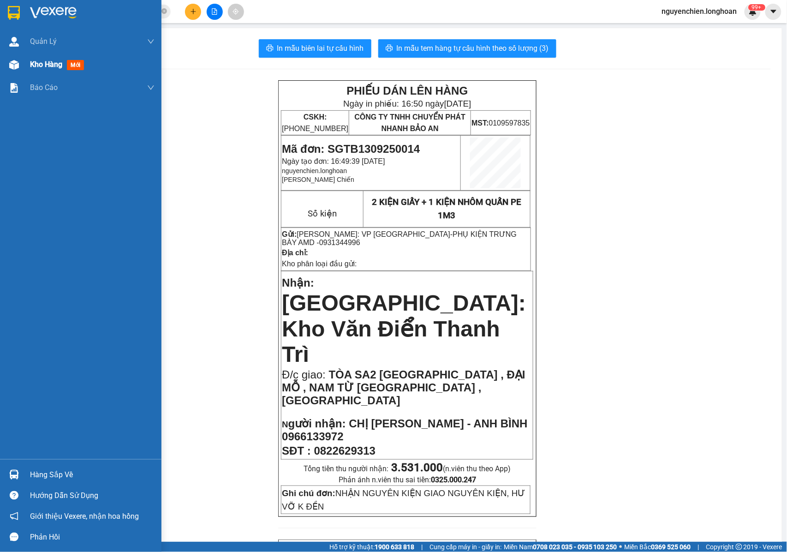
click at [15, 68] on img at bounding box center [14, 65] width 10 height 10
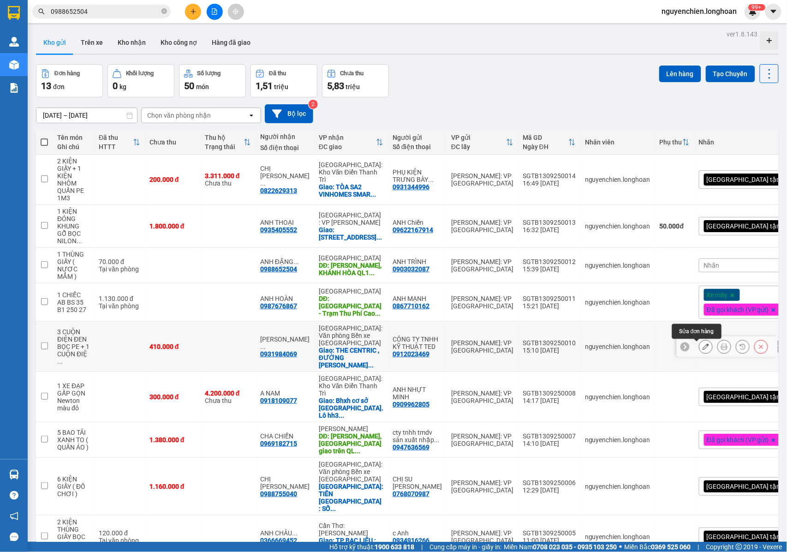
click at [702, 349] on button at bounding box center [705, 347] width 13 height 16
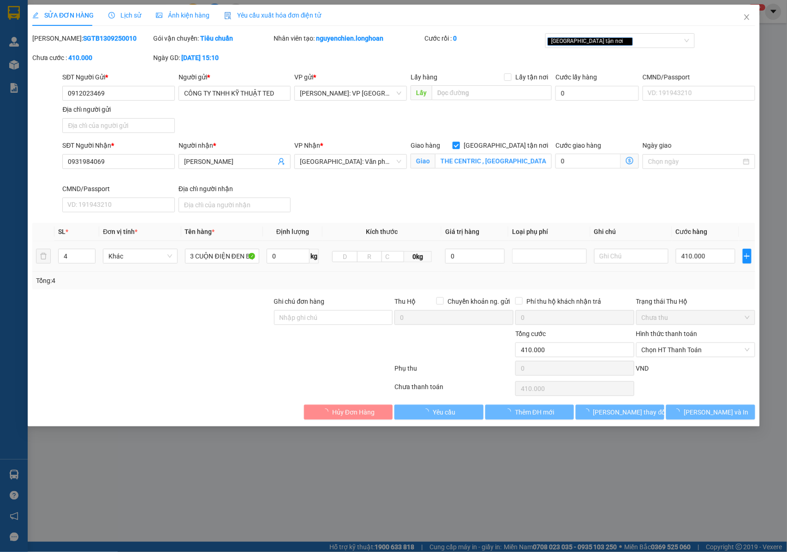
type input "0912023469"
type input "CÔNG TY TNHH KỸ THUẬT TED"
type input "0931984069"
type input "[PERSON_NAME]"
checkbox input "true"
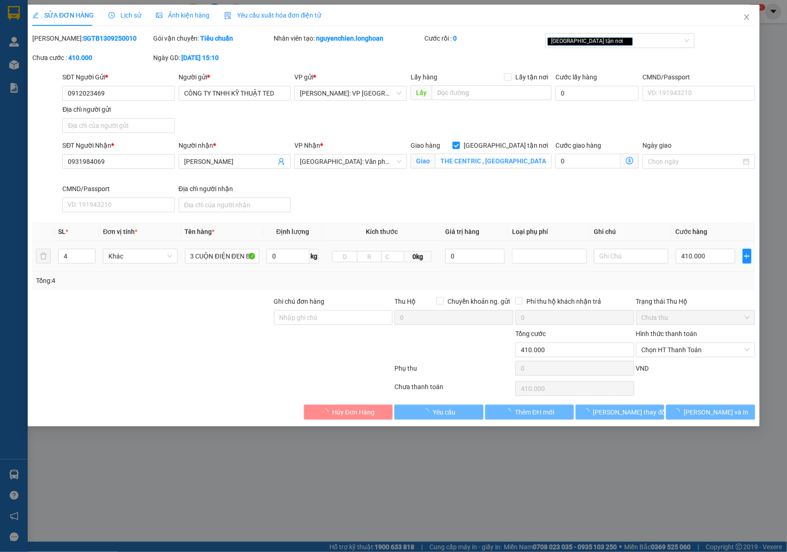
type input "THE CENTRIC , [GEOGRAPHIC_DATA] , PHỐ MỚI , [GEOGRAPHIC_DATA] , [GEOGRAPHIC_DAT…"
type input "410.000"
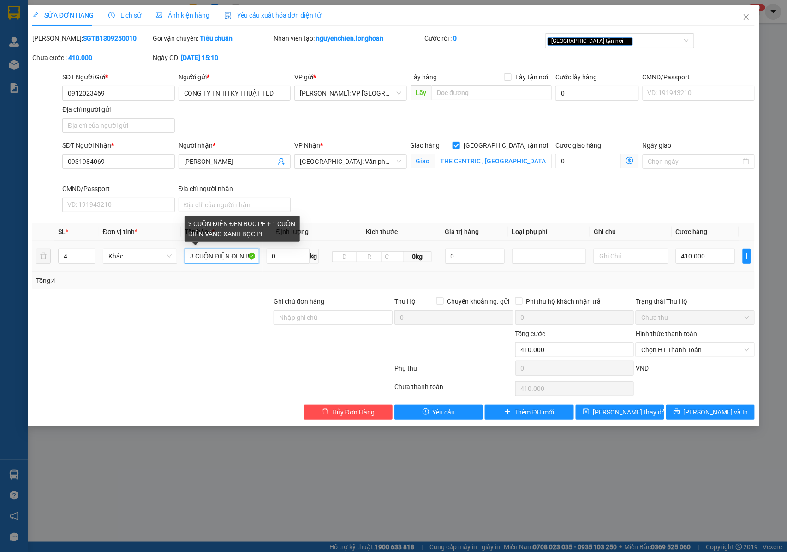
click at [226, 259] on input "3 CUỘN ĐIỆN ĐEN BỌC PE + 1 CUỘN ĐIỆN VÀNG XANH BỌC PE" at bounding box center [222, 256] width 74 height 15
type input "3 CUỘN ĐIỆN ĐEN BỌC PE + 1 CUỘN ĐIỆN VÀNG XANH BỌC PE + 2 MÁY BƠM BỌC GIẤY QUẤN…"
click at [89, 254] on icon "up" at bounding box center [90, 253] width 3 height 3
type input "7"
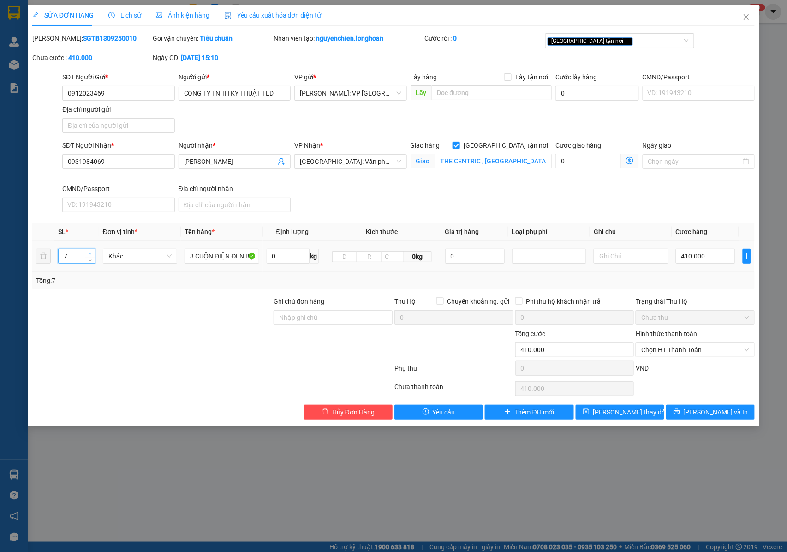
click at [89, 254] on icon "up" at bounding box center [90, 253] width 3 height 3
click at [690, 259] on input "410.000" at bounding box center [706, 256] width 60 height 15
type input "8"
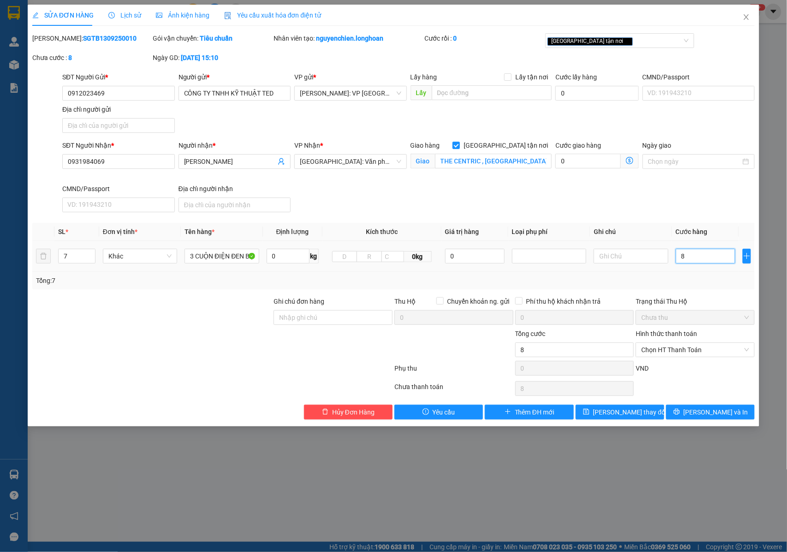
type input "88"
type input "880"
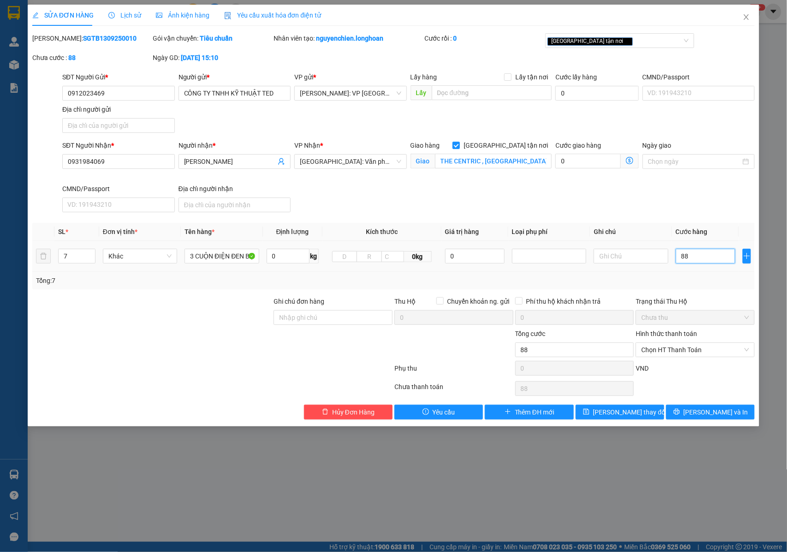
type input "880"
type input "8.800"
type input "88.000"
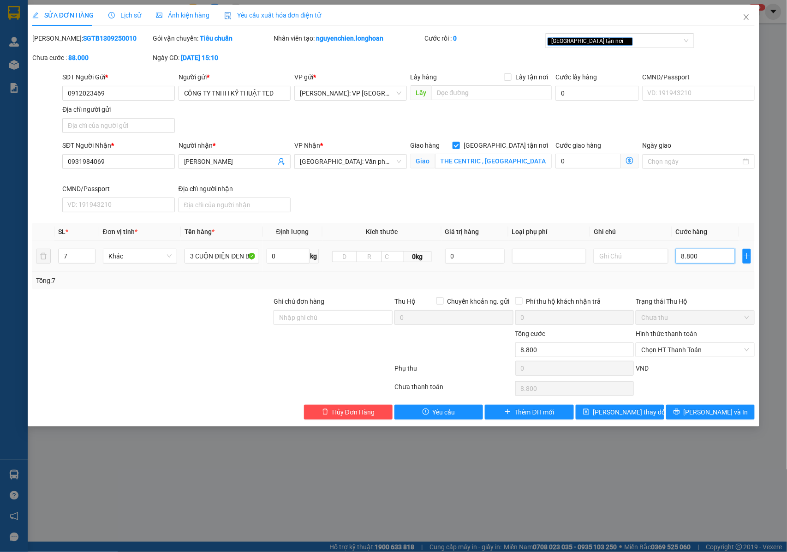
type input "88.000"
type input "880.000"
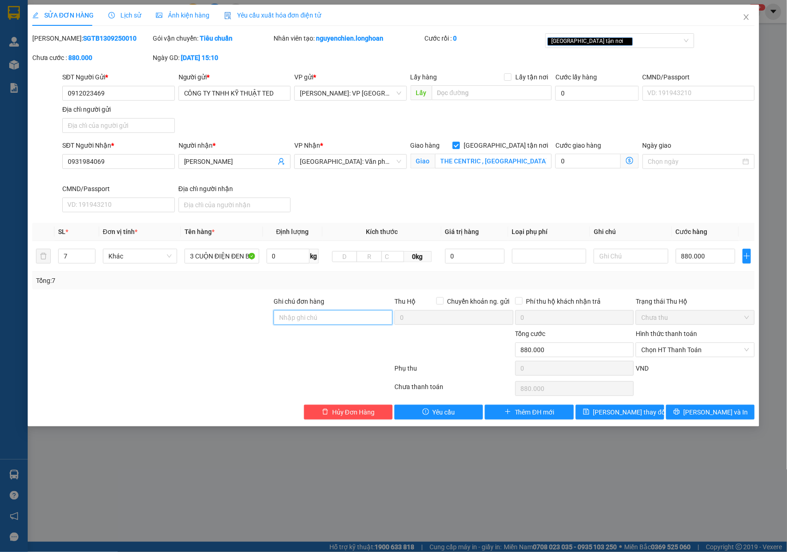
click at [290, 317] on input "Ghi chú đơn hàng" at bounding box center [333, 317] width 119 height 15
click at [710, 417] on span "[PERSON_NAME] và In" at bounding box center [716, 412] width 65 height 10
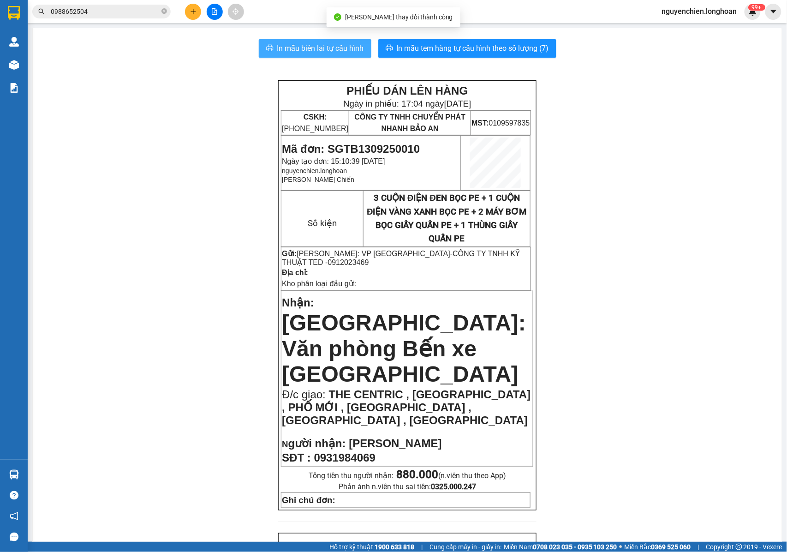
click at [327, 46] on span "In mẫu biên lai tự cấu hình" at bounding box center [320, 48] width 87 height 12
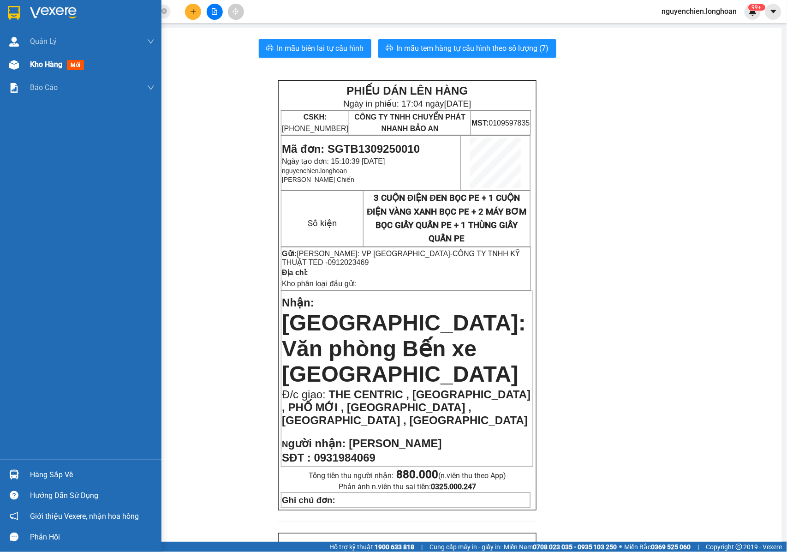
click at [15, 65] on img at bounding box center [14, 65] width 10 height 10
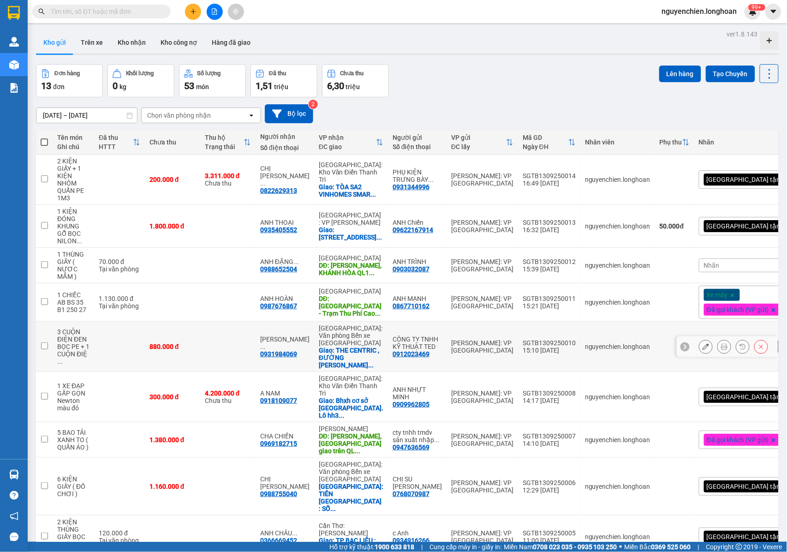
click at [720, 351] on button at bounding box center [724, 347] width 13 height 16
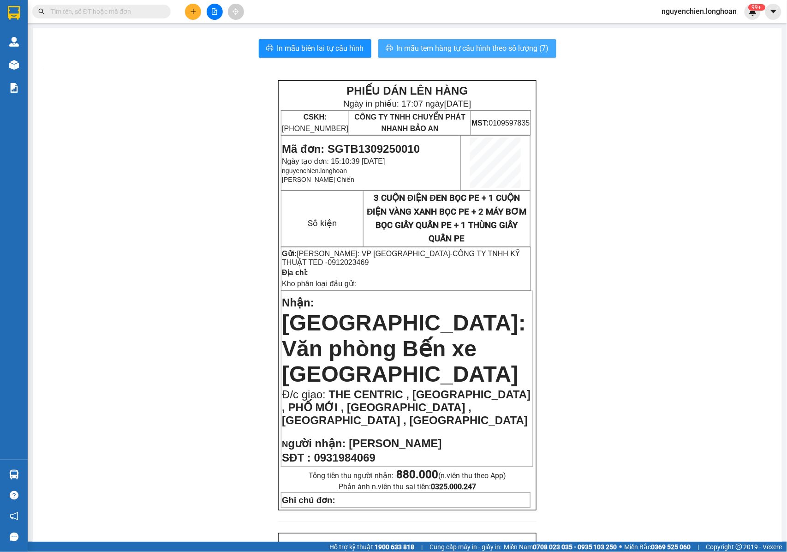
click at [496, 52] on span "In mẫu tem hàng tự cấu hình theo số lượng (7)" at bounding box center [473, 48] width 152 height 12
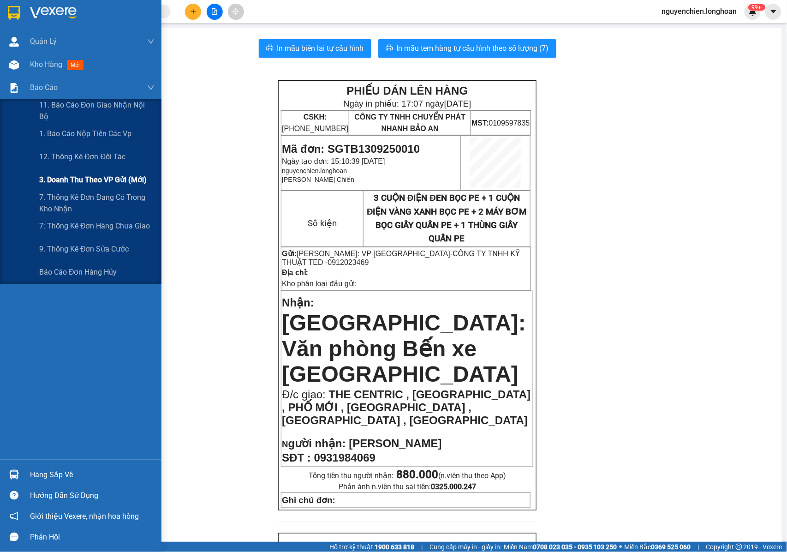
click at [57, 182] on span "3. Doanh Thu theo VP Gửi (mới)" at bounding box center [93, 180] width 108 height 12
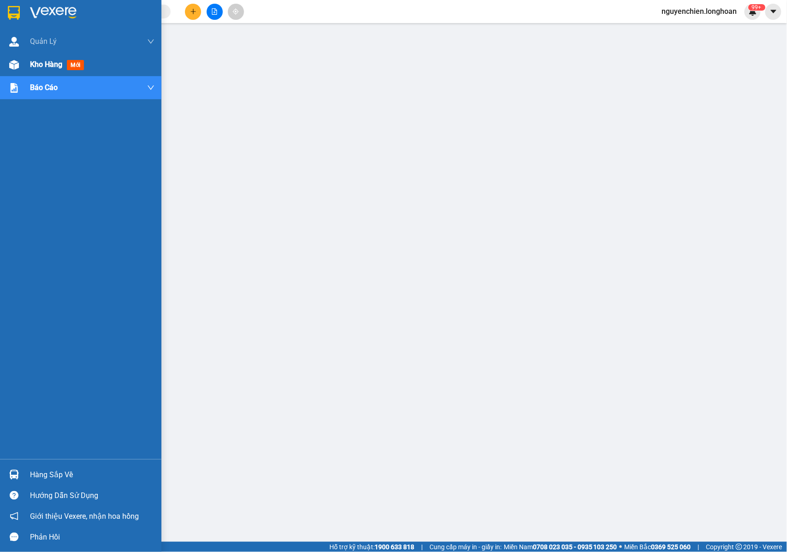
click at [1, 65] on div "Kho hàng mới" at bounding box center [80, 64] width 161 height 23
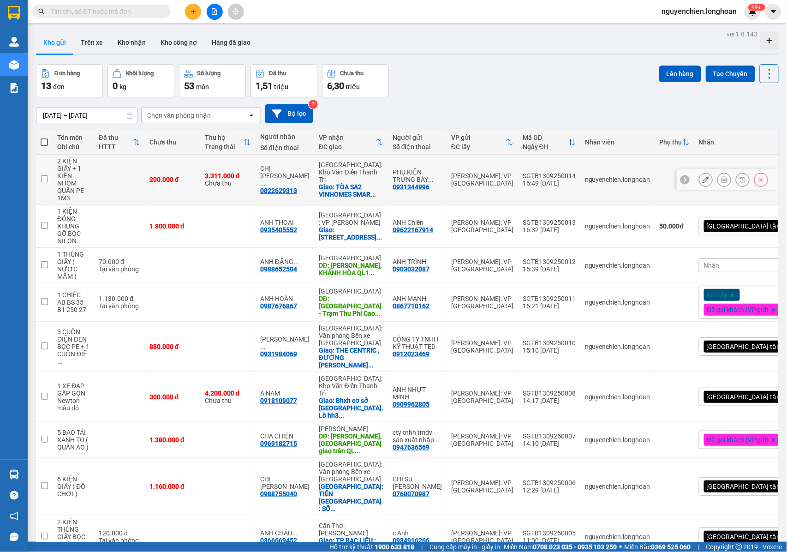
click at [703, 181] on icon at bounding box center [706, 179] width 6 height 6
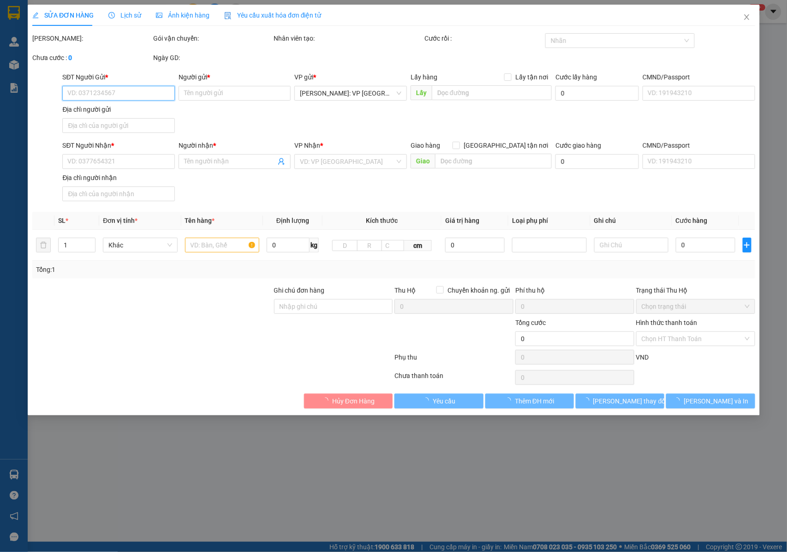
type input "0931344996"
type input "PHỤ KIỆN TRƯNG BÀY AMD"
type input "0822629313"
type input "CHỊ [PERSON_NAME] - ANH BÌNH 0966133972"
checkbox input "true"
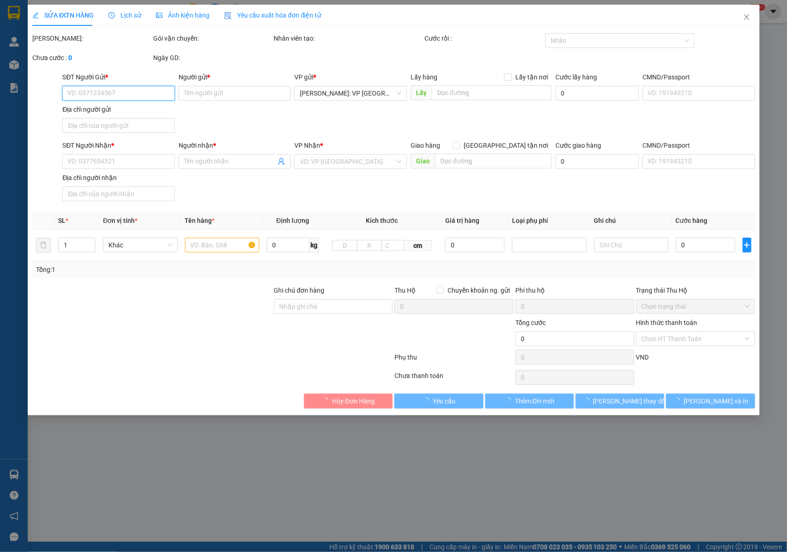
type input "TÒA SA2 [GEOGRAPHIC_DATA] , ĐẠI MỖ , NAM TỪ [GEOGRAPHIC_DATA] , [GEOGRAPHIC_DAT…"
type input "NHẬN NGUYÊN KIỆN GIAO NGUYÊN KIỆN, HƯ VỠ K ĐỀN"
type input "200.000"
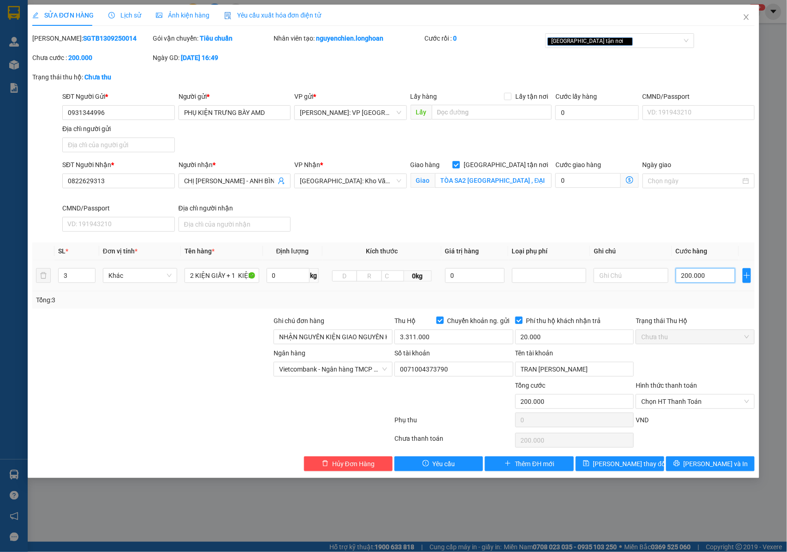
click at [688, 277] on input "200.000" at bounding box center [706, 275] width 60 height 15
click at [687, 277] on input "200.000" at bounding box center [706, 275] width 60 height 15
type input "20.000"
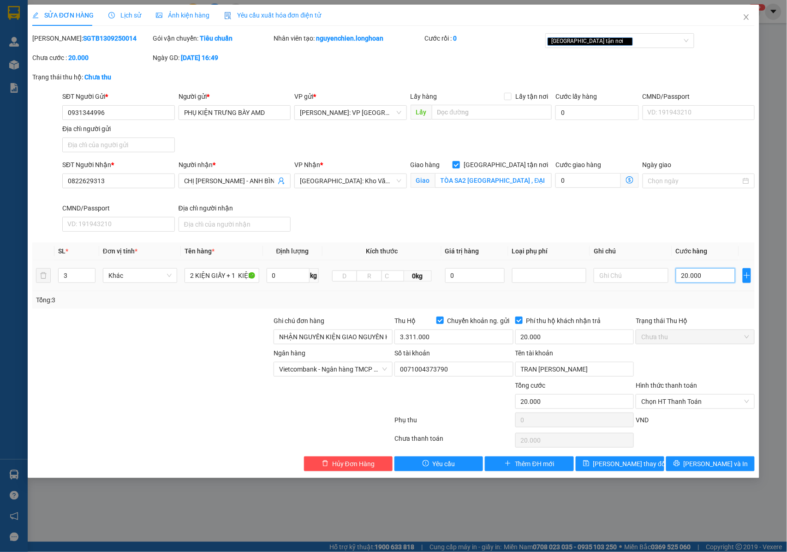
type input "220.000"
drag, startPoint x: 89, startPoint y: 275, endPoint x: 95, endPoint y: 274, distance: 6.5
click at [90, 274] on icon "up" at bounding box center [90, 273] width 3 height 3
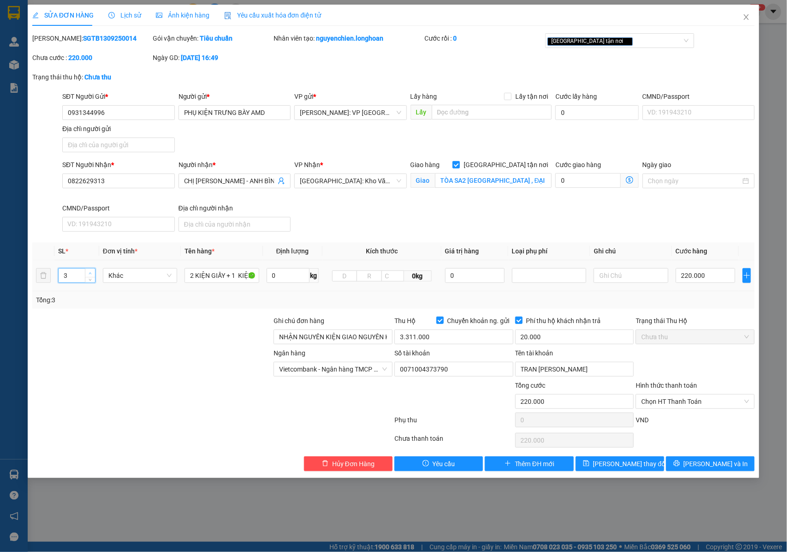
type input "4"
click at [91, 274] on icon "up" at bounding box center [90, 273] width 3 height 3
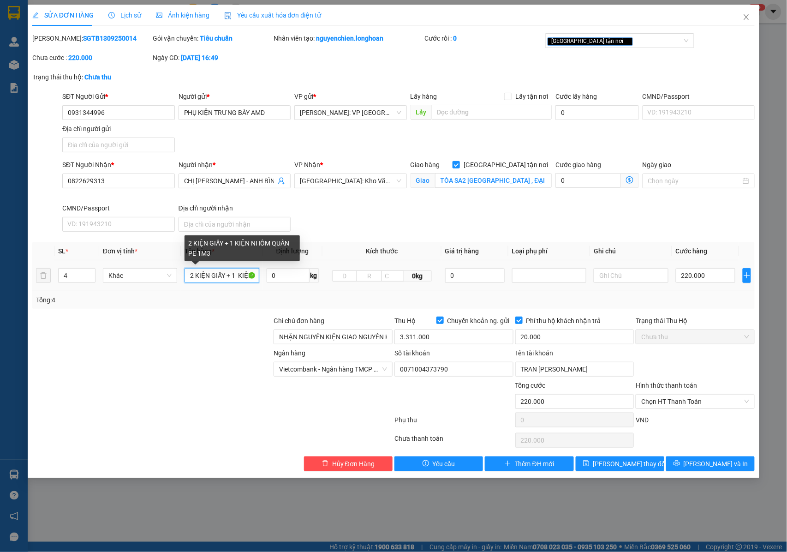
click at [194, 279] on input "2 KIỆN GIẤY + 1 KIỆN NHÔM QUẤN PE 1M3" at bounding box center [222, 275] width 74 height 15
type input "3 KIỆN GIẤY + 1 KIỆN NHÔM QUẤN PE 1M3"
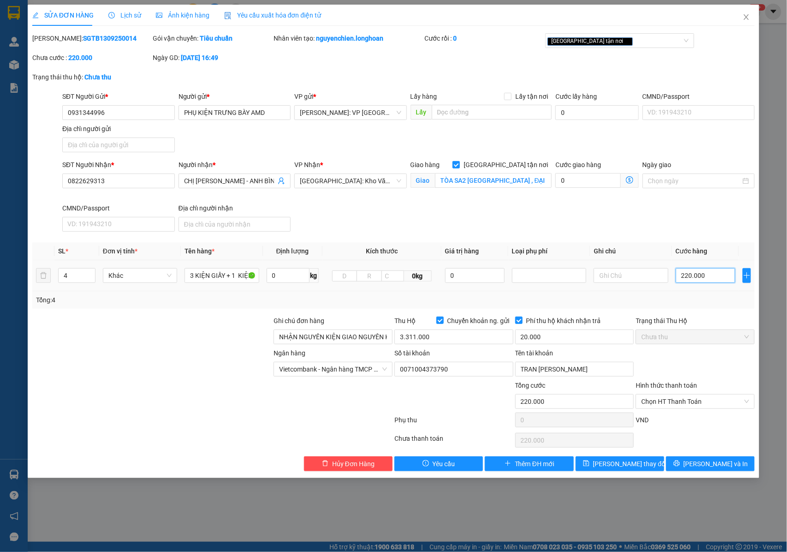
click at [688, 275] on input "220.000" at bounding box center [706, 275] width 60 height 15
type input "20.000"
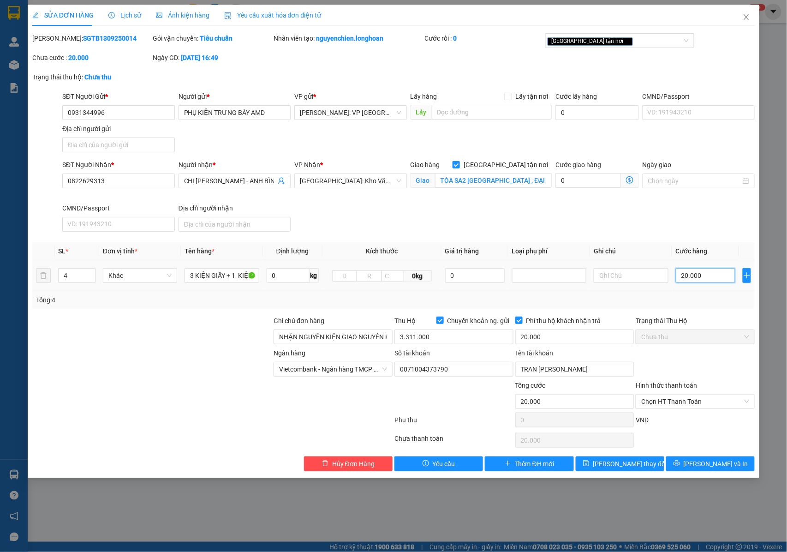
type input "230.000"
drag, startPoint x: 696, startPoint y: 469, endPoint x: 598, endPoint y: 331, distance: 168.7
click at [680, 466] on icon "printer" at bounding box center [677, 463] width 6 height 6
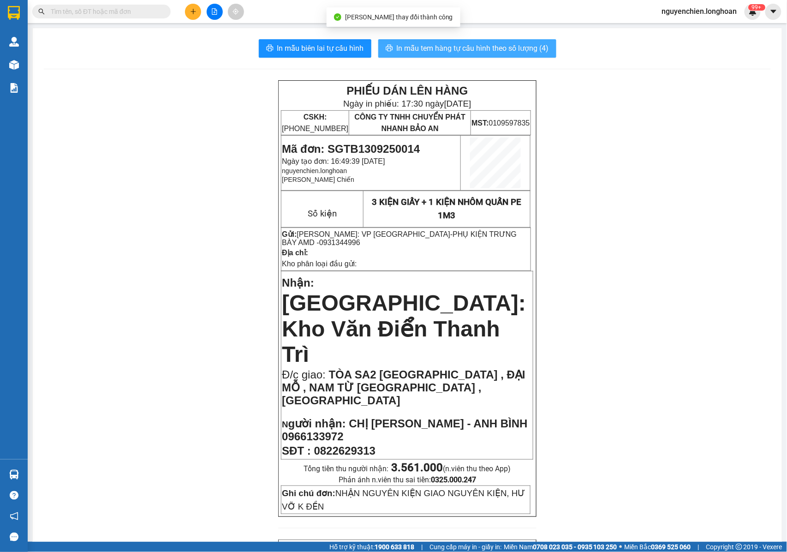
click at [432, 48] on span "In mẫu tem hàng tự cấu hình theo số lượng (4)" at bounding box center [473, 48] width 152 height 12
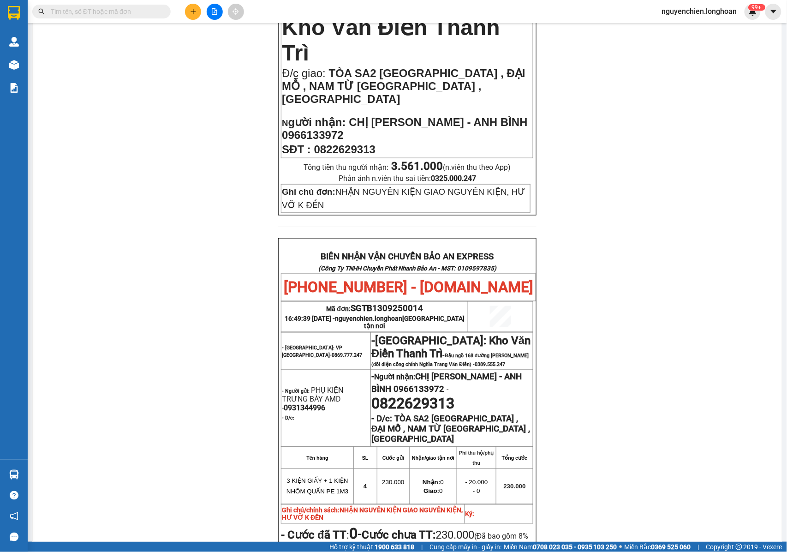
scroll to position [307, 0]
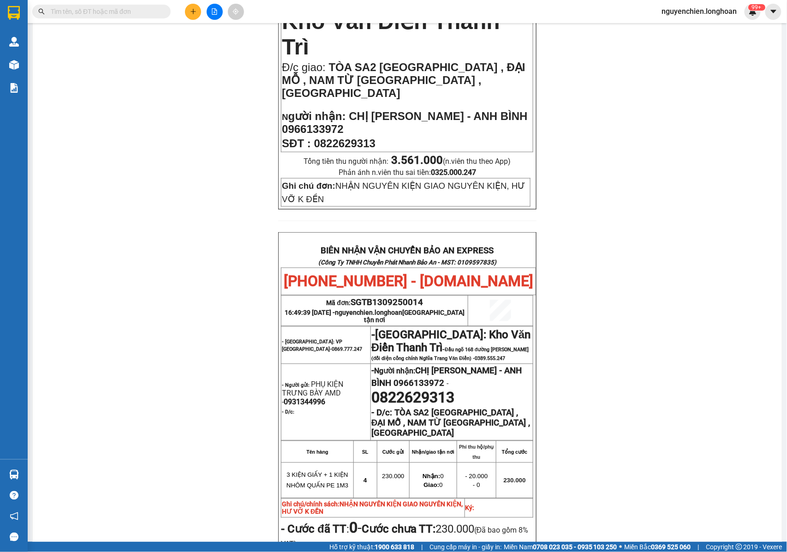
click at [483, 295] on td at bounding box center [500, 310] width 65 height 30
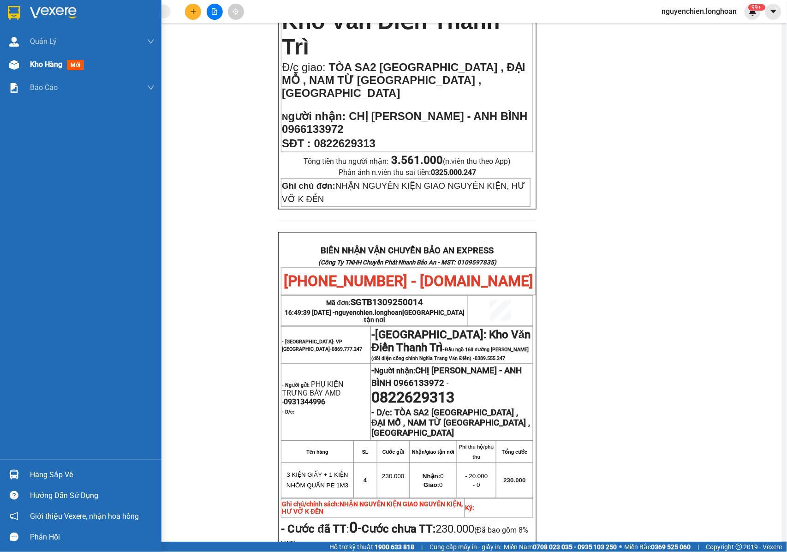
click at [13, 67] on img at bounding box center [14, 65] width 10 height 10
